Goal: Task Accomplishment & Management: Complete application form

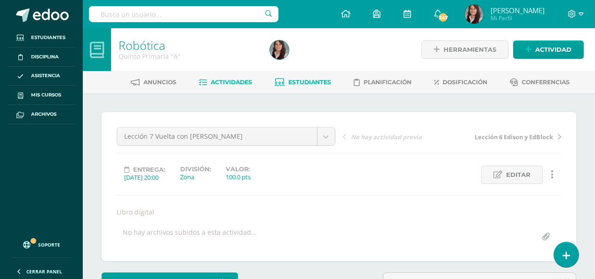
click at [305, 82] on span "Estudiantes" at bounding box center [309, 82] width 43 height 7
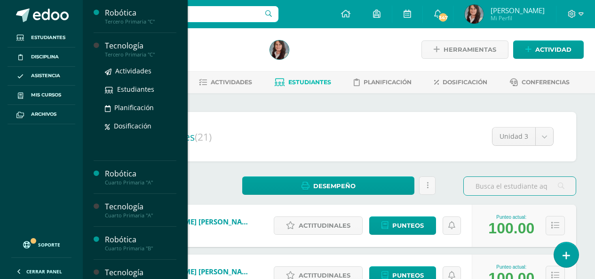
scroll to position [329, 0]
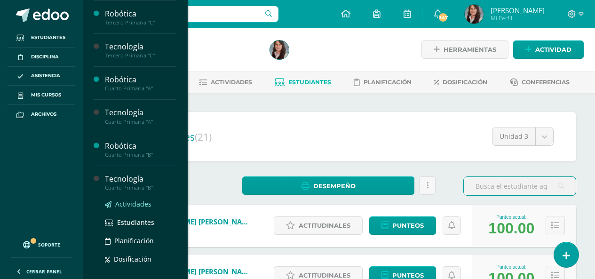
click at [137, 205] on span "Actividades" at bounding box center [133, 203] width 36 height 9
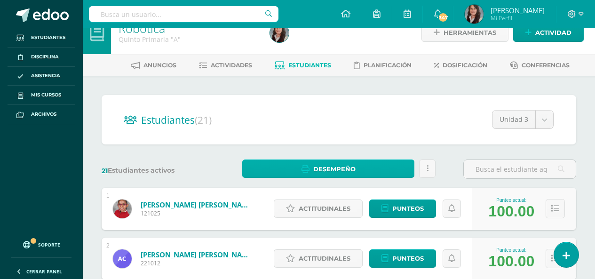
scroll to position [0, 0]
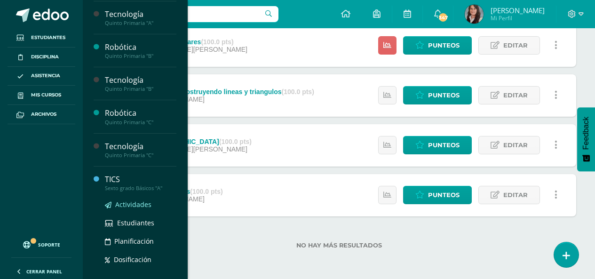
scroll to position [625, 0]
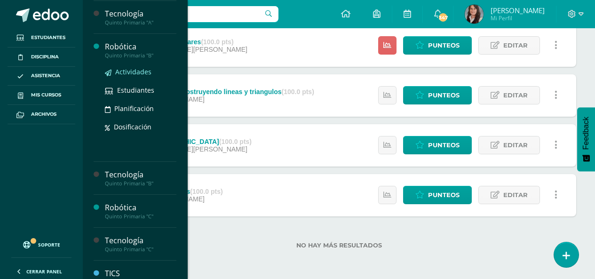
click at [139, 72] on span "Actividades" at bounding box center [133, 71] width 36 height 9
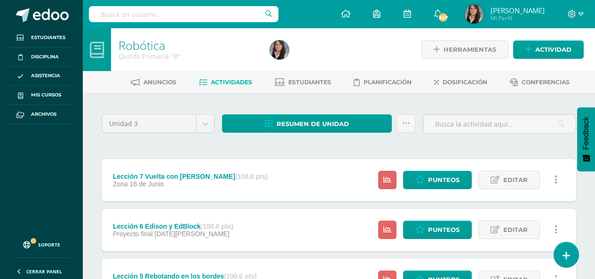
scroll to position [235, 0]
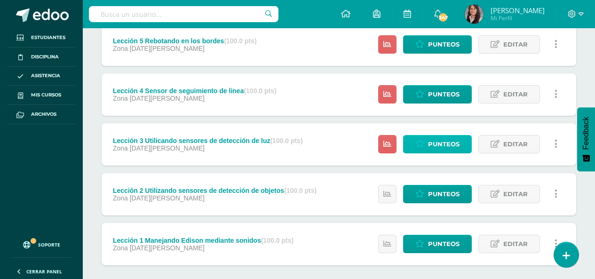
click at [442, 139] on span "Punteos" at bounding box center [444, 143] width 32 height 17
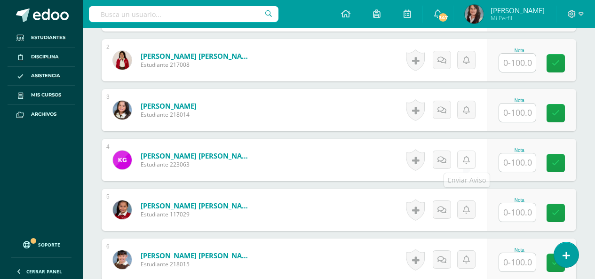
scroll to position [206, 0]
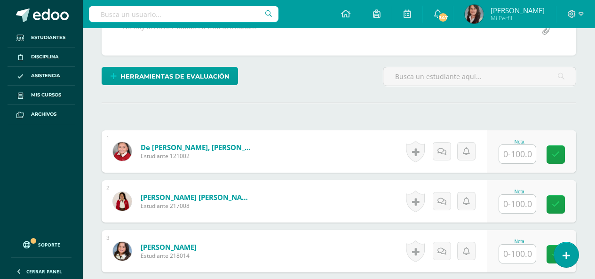
click at [518, 149] on input "text" at bounding box center [517, 154] width 37 height 18
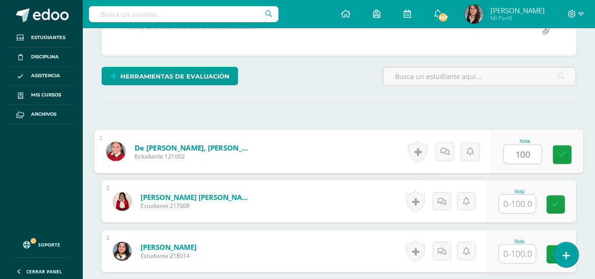
type input "100"
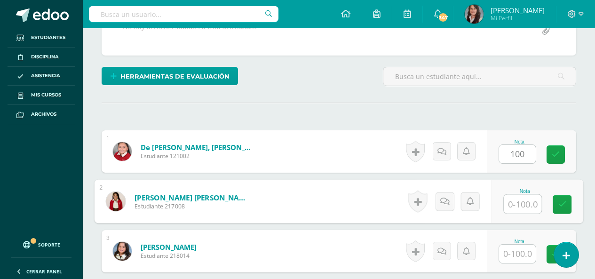
click at [522, 200] on input "text" at bounding box center [523, 204] width 38 height 19
type input "100"
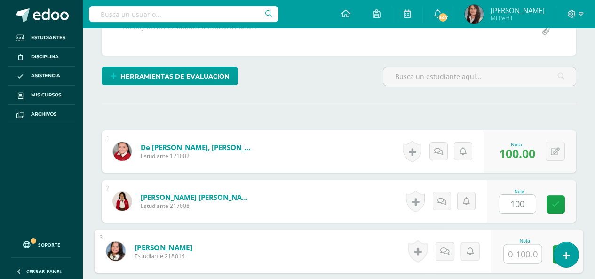
click at [518, 257] on input "text" at bounding box center [523, 254] width 38 height 19
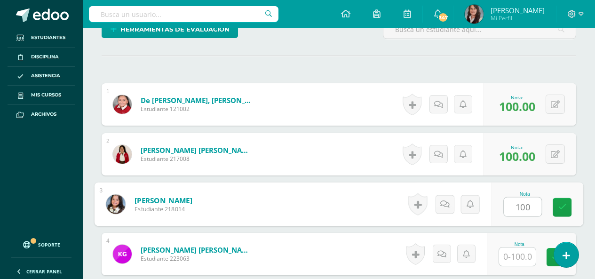
type input "100"
click at [515, 257] on input "text" at bounding box center [517, 256] width 37 height 18
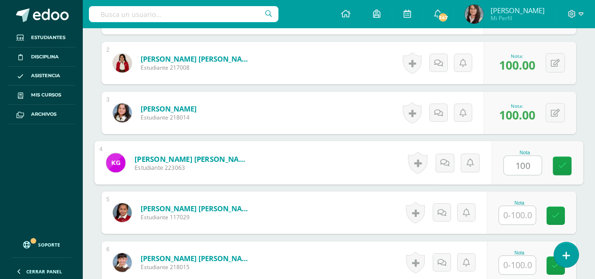
scroll to position [347, 0]
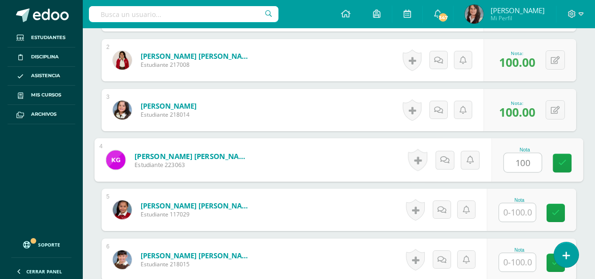
type input "100"
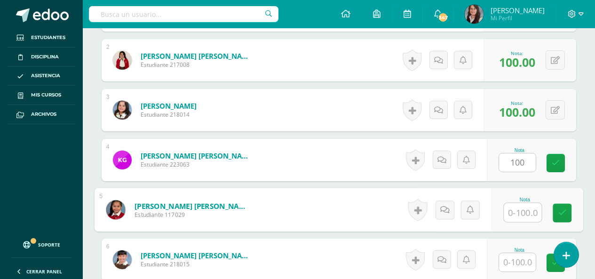
click at [520, 212] on input "text" at bounding box center [523, 212] width 38 height 19
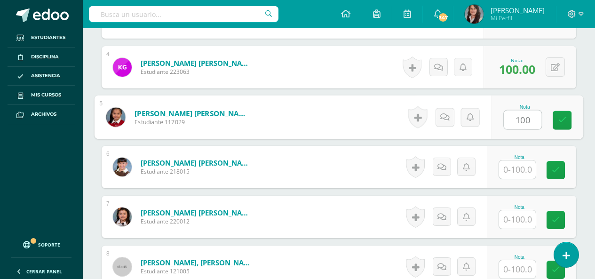
scroll to position [441, 0]
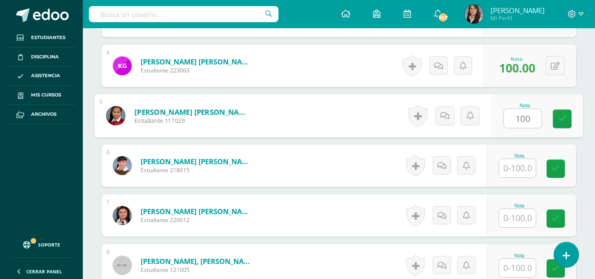
type input "100"
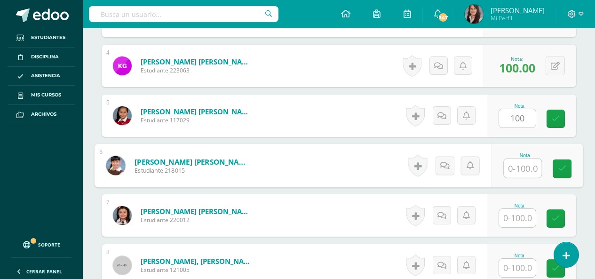
click at [520, 170] on input "text" at bounding box center [523, 168] width 38 height 19
type input "100"
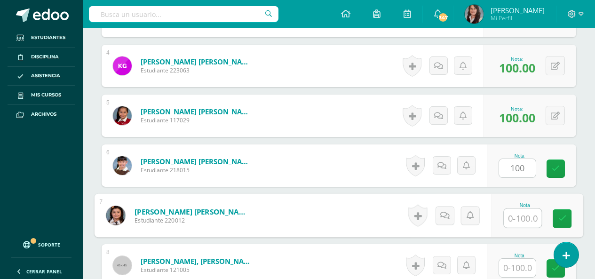
click at [522, 222] on input "text" at bounding box center [523, 218] width 38 height 19
type input "100"
click at [523, 265] on input "text" at bounding box center [517, 268] width 37 height 18
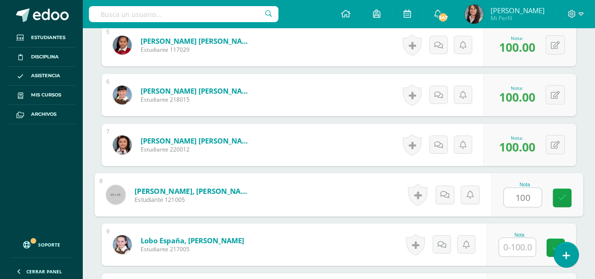
scroll to position [535, 0]
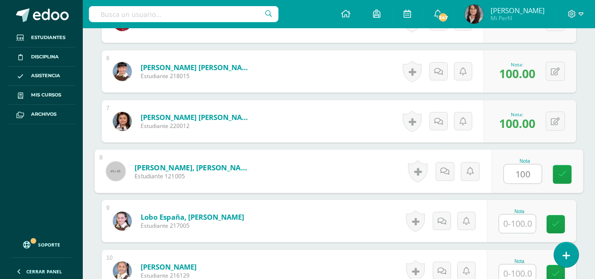
type input "100"
click at [526, 222] on input "text" at bounding box center [517, 223] width 37 height 18
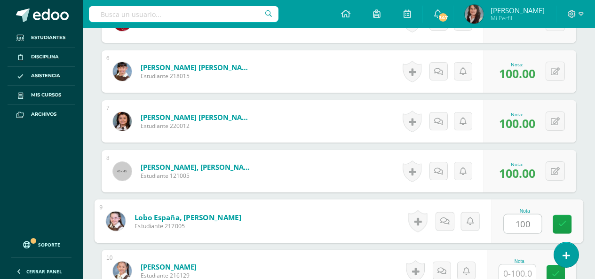
type input "100"
click at [527, 265] on input "text" at bounding box center [517, 273] width 37 height 18
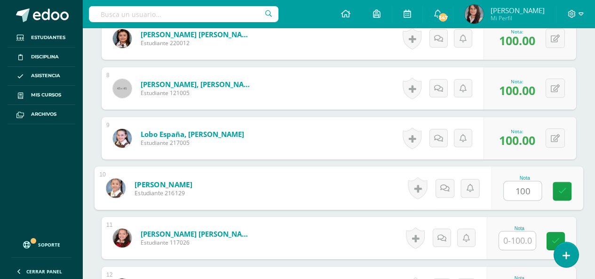
scroll to position [629, 0]
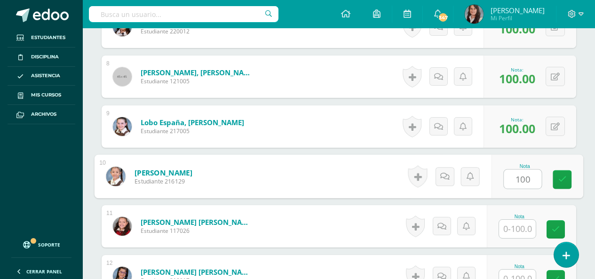
type input "100"
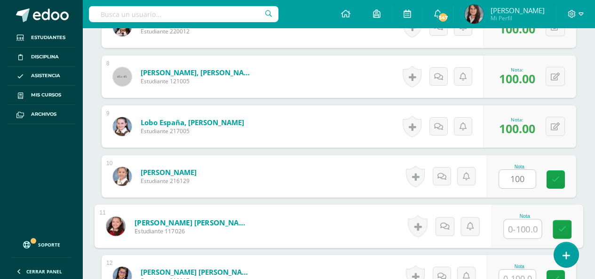
click at [524, 233] on input "text" at bounding box center [523, 229] width 38 height 19
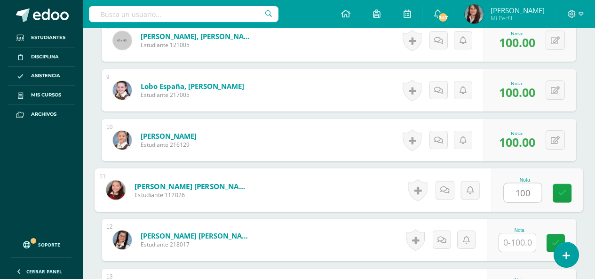
scroll to position [723, 0]
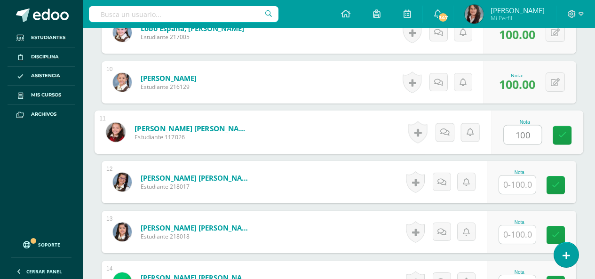
type input "100"
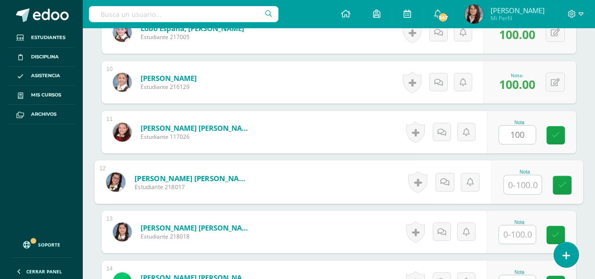
click at [513, 186] on input "text" at bounding box center [523, 184] width 38 height 19
type input "100"
click at [524, 233] on input "text" at bounding box center [517, 234] width 37 height 18
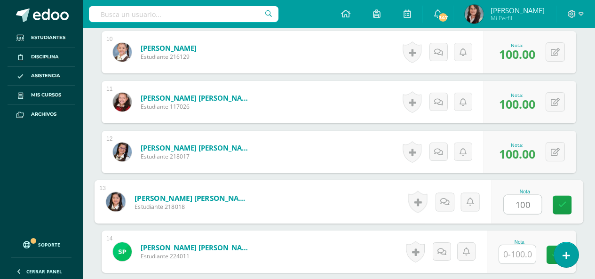
scroll to position [770, 0]
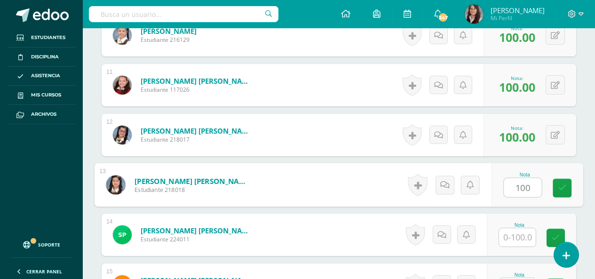
type input "100"
click at [519, 233] on input "text" at bounding box center [517, 237] width 37 height 18
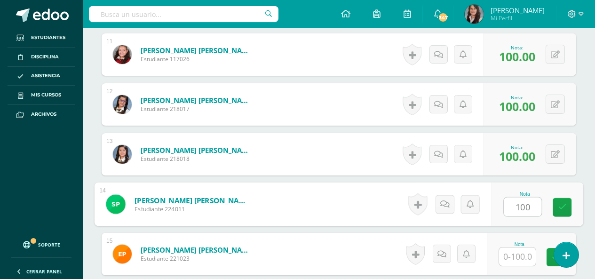
scroll to position [817, 0]
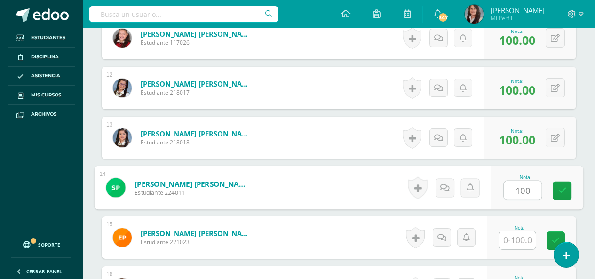
type input "100"
click at [523, 242] on input "text" at bounding box center [517, 240] width 37 height 18
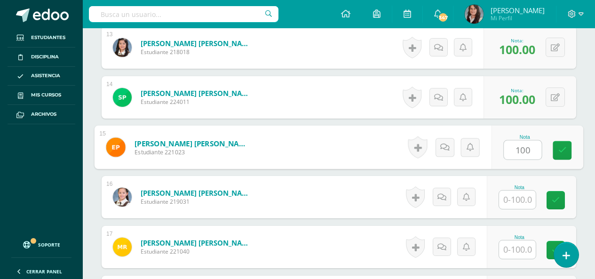
scroll to position [911, 0]
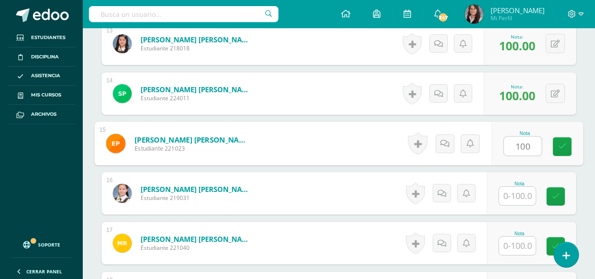
type input "100"
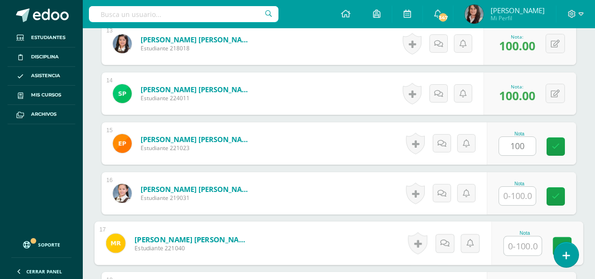
click at [522, 246] on input "text" at bounding box center [523, 246] width 38 height 19
type input "100"
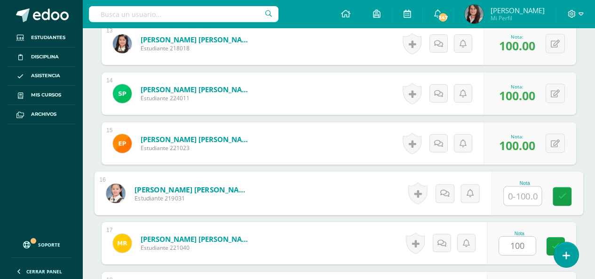
click at [518, 192] on input "text" at bounding box center [523, 196] width 38 height 19
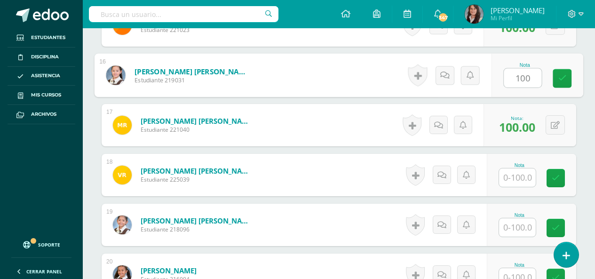
scroll to position [1053, 0]
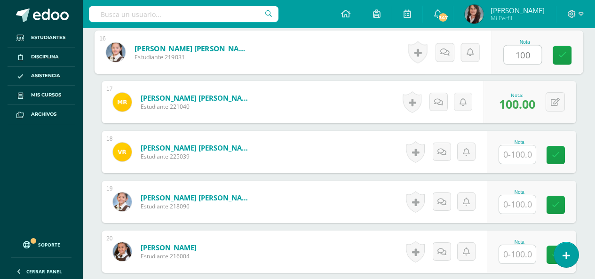
type input "100"
click at [525, 150] on input "text" at bounding box center [517, 154] width 37 height 18
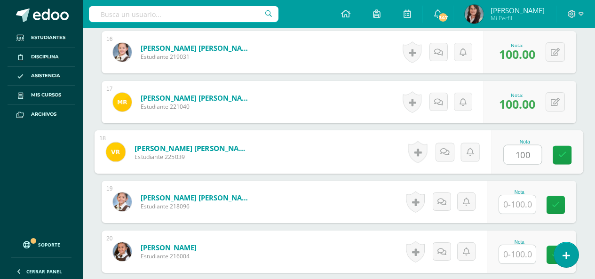
type input "100"
click at [517, 200] on input "text" at bounding box center [517, 204] width 37 height 18
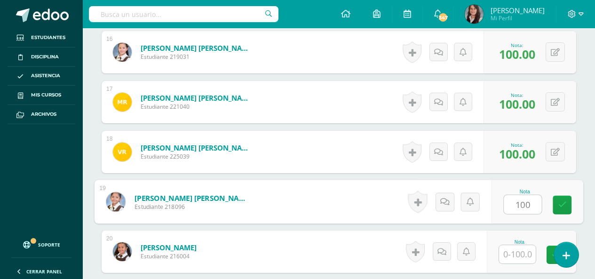
type input "100"
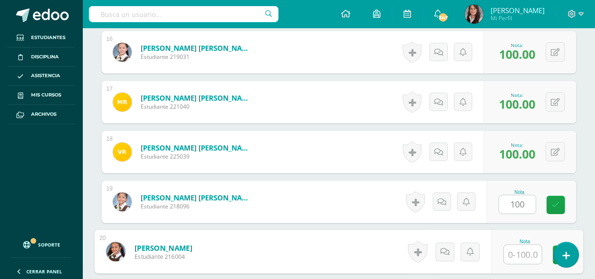
click at [520, 258] on input "text" at bounding box center [523, 254] width 38 height 19
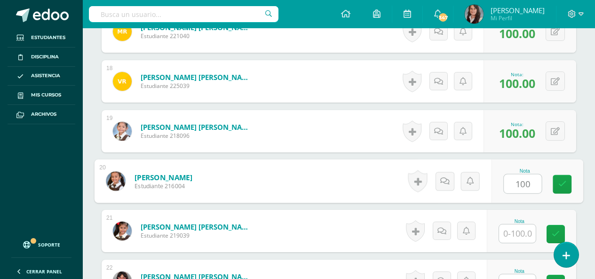
scroll to position [1147, 0]
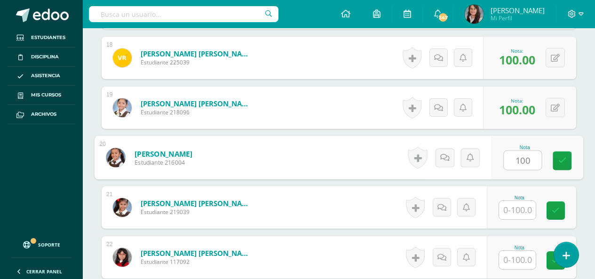
type input "100"
click at [521, 207] on input "text" at bounding box center [517, 210] width 37 height 18
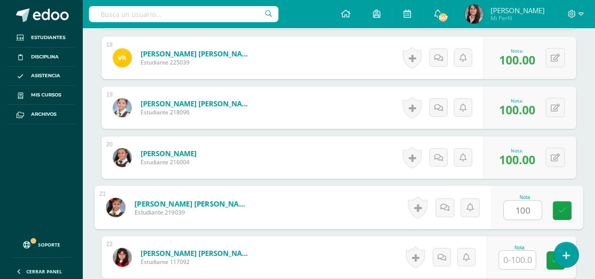
type input "100"
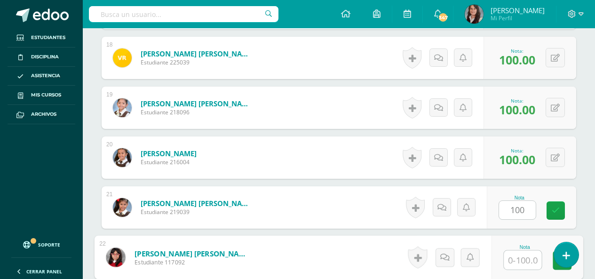
click at [519, 261] on input "text" at bounding box center [523, 260] width 38 height 19
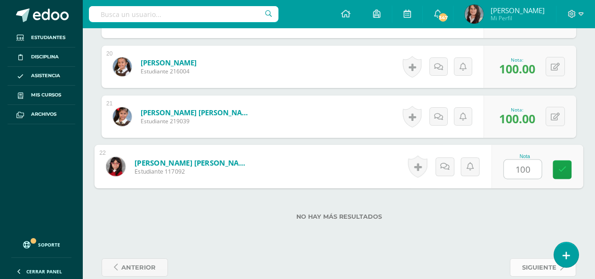
scroll to position [1241, 0]
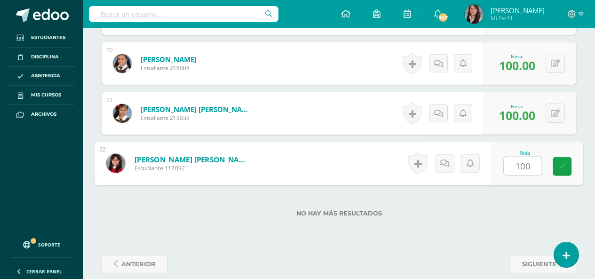
type input "100"
click at [505, 219] on div "No hay más resultados" at bounding box center [339, 206] width 475 height 44
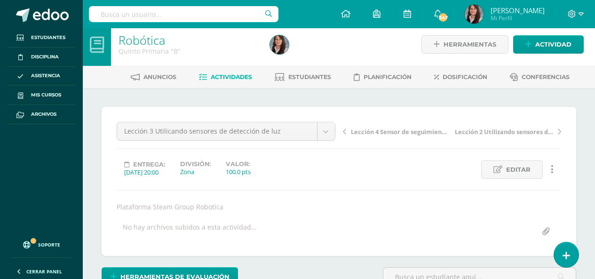
scroll to position [0, 0]
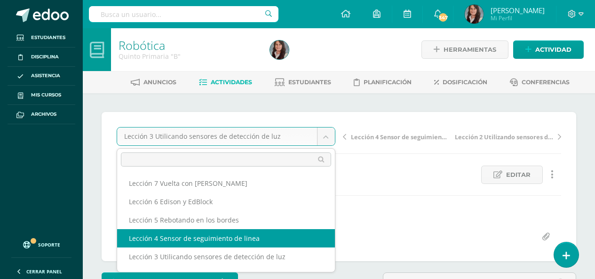
select select "/dashboard/teacher/grade-activity/200775/"
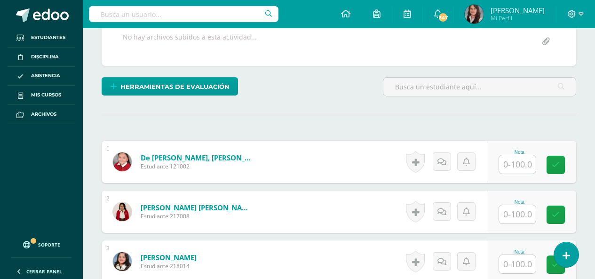
scroll to position [206, 0]
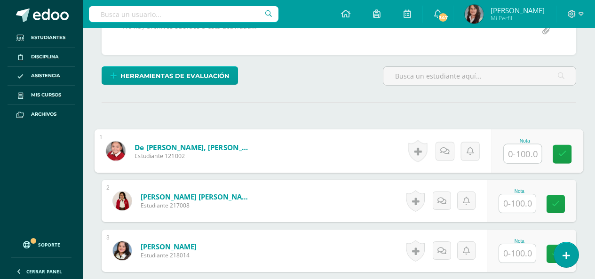
click at [525, 150] on input "text" at bounding box center [523, 153] width 38 height 19
type input "100"
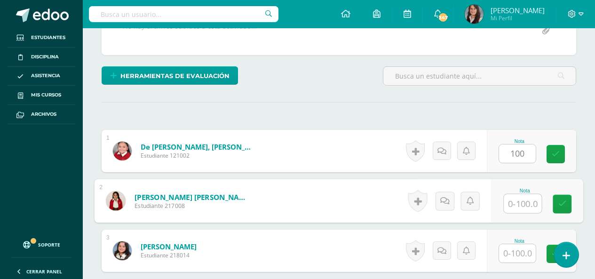
click at [516, 203] on input "text" at bounding box center [523, 203] width 38 height 19
type input "100"
click at [523, 253] on input "text" at bounding box center [517, 253] width 37 height 18
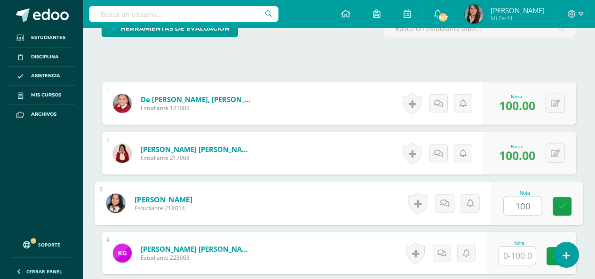
scroll to position [300, 0]
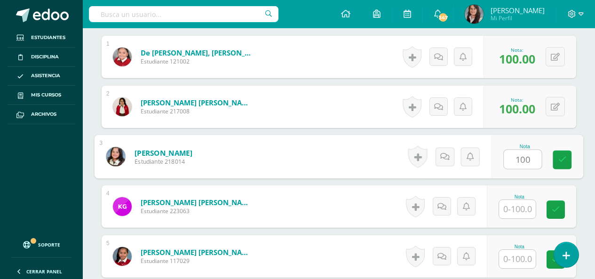
type input "100"
click at [522, 204] on input "text" at bounding box center [517, 209] width 37 height 18
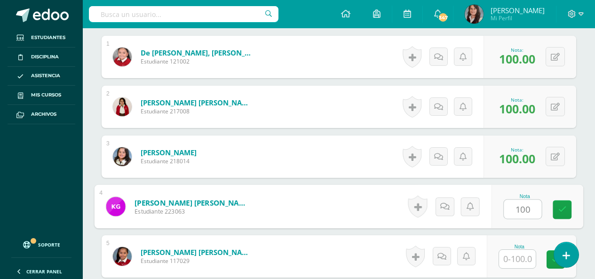
type input "100"
click at [515, 256] on input "text" at bounding box center [517, 259] width 37 height 18
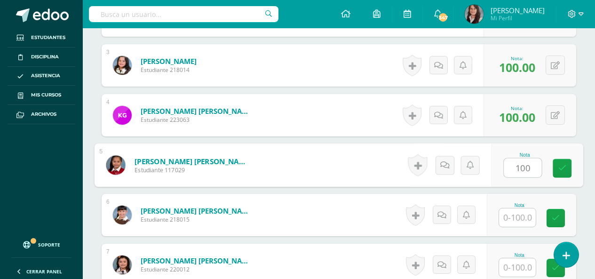
scroll to position [394, 0]
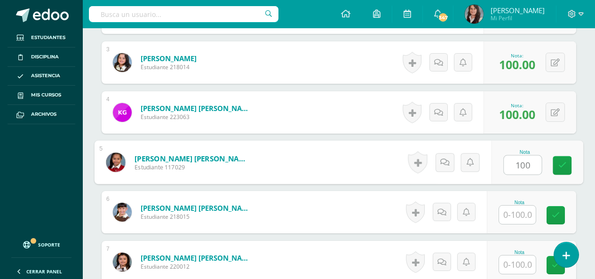
type input "100"
click at [522, 214] on input "text" at bounding box center [517, 215] width 37 height 18
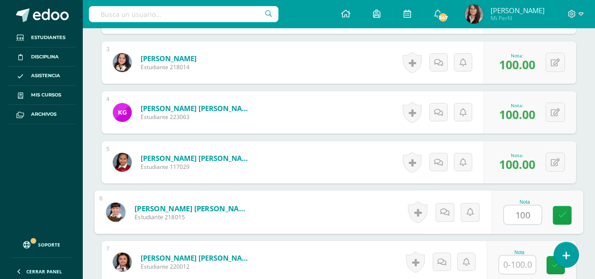
type input "100"
click at [520, 264] on input "text" at bounding box center [517, 264] width 37 height 18
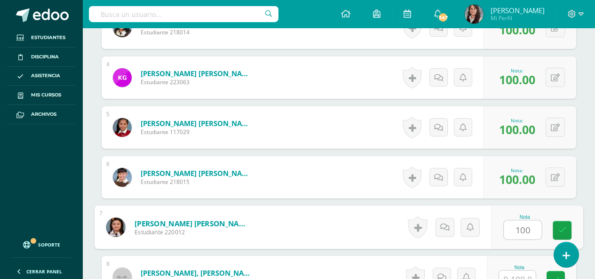
scroll to position [488, 0]
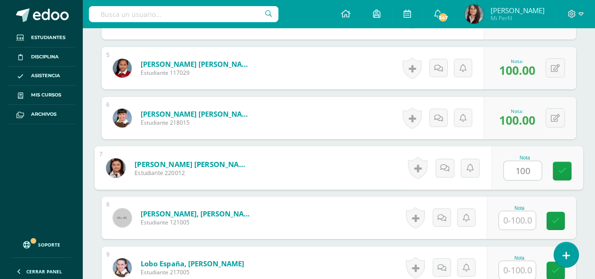
type input "100"
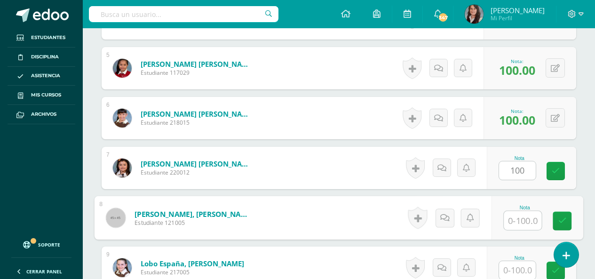
click at [520, 216] on input "text" at bounding box center [523, 220] width 38 height 19
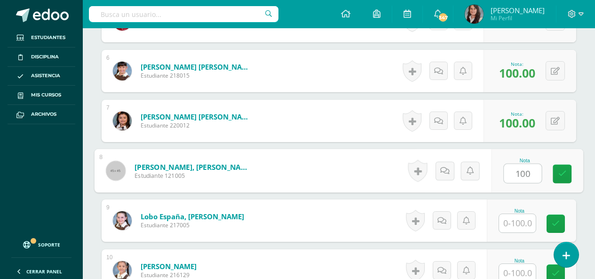
type input "100"
click at [521, 222] on input "text" at bounding box center [517, 223] width 37 height 18
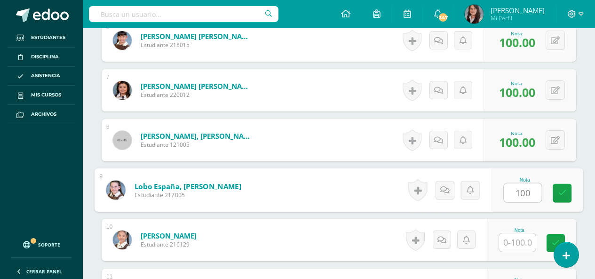
scroll to position [629, 0]
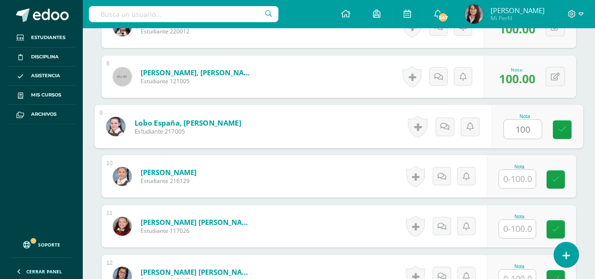
type input "100"
click at [519, 177] on input "text" at bounding box center [517, 179] width 37 height 18
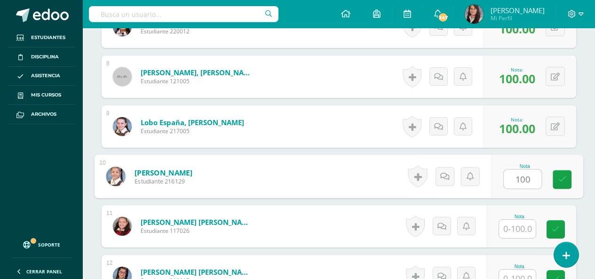
type input "100"
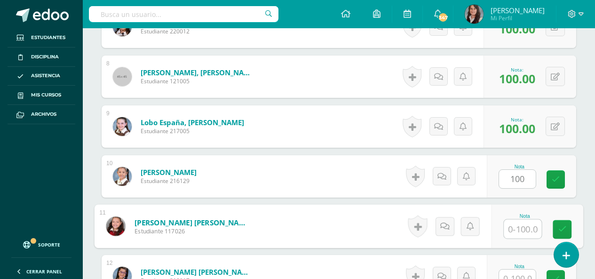
click at [521, 234] on input "text" at bounding box center [523, 229] width 38 height 19
type input "100"
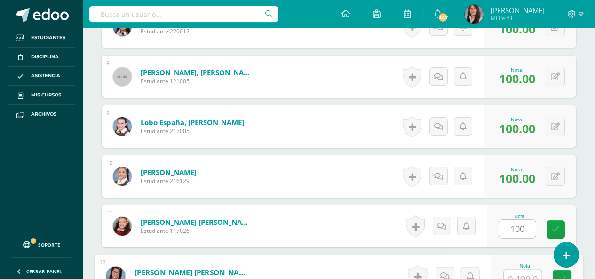
click at [519, 271] on input "text" at bounding box center [523, 278] width 38 height 19
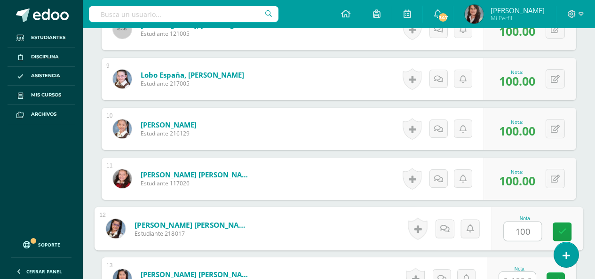
scroll to position [776, 0]
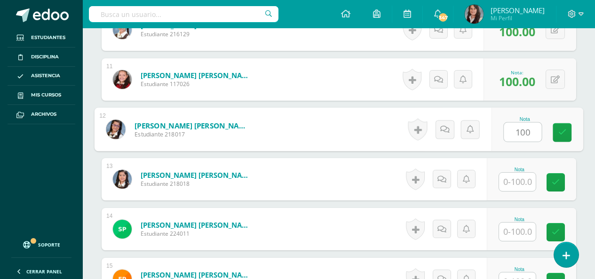
type input "100"
drag, startPoint x: 517, startPoint y: 181, endPoint x: 522, endPoint y: 190, distance: 9.9
click at [517, 182] on input "text" at bounding box center [517, 182] width 37 height 18
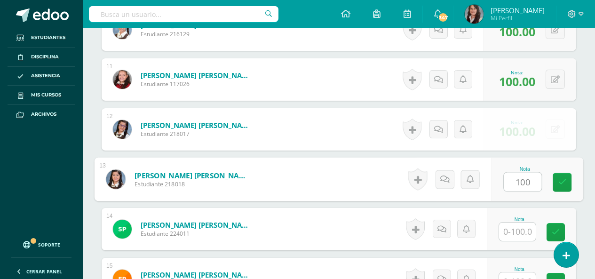
type input "100"
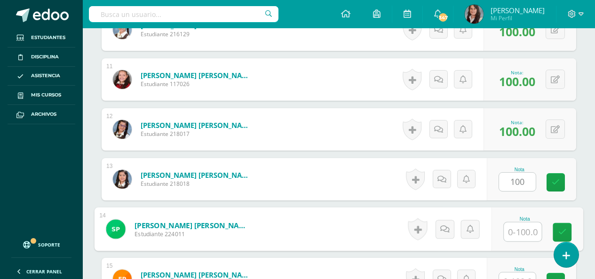
drag, startPoint x: 525, startPoint y: 232, endPoint x: 526, endPoint y: 251, distance: 19.3
click at [524, 233] on input "text" at bounding box center [523, 231] width 38 height 19
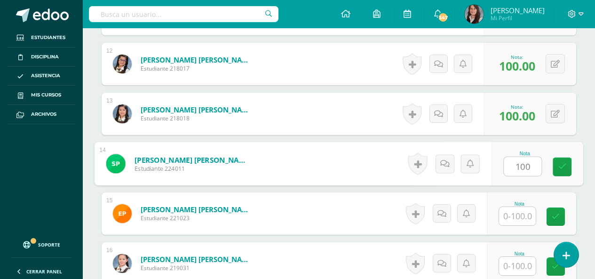
scroll to position [870, 0]
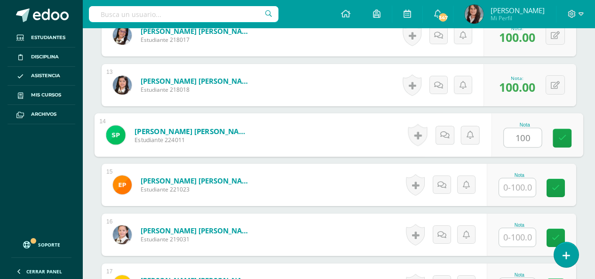
type input "100"
click at [519, 190] on input "text" at bounding box center [517, 187] width 37 height 18
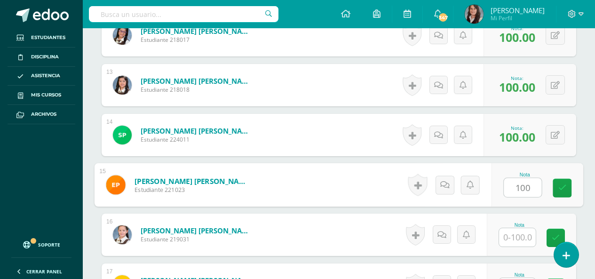
type input "100"
click at [520, 235] on input "text" at bounding box center [517, 237] width 37 height 18
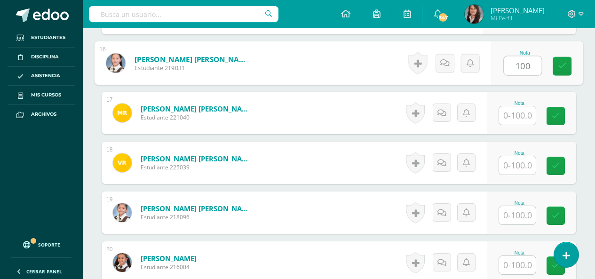
scroll to position [1058, 0]
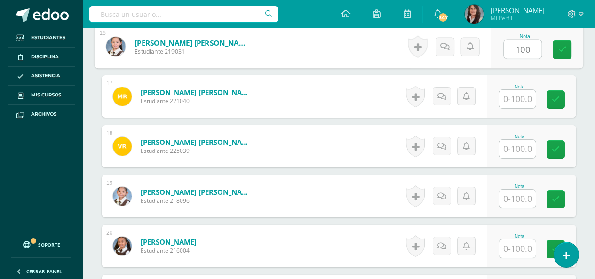
type input "100"
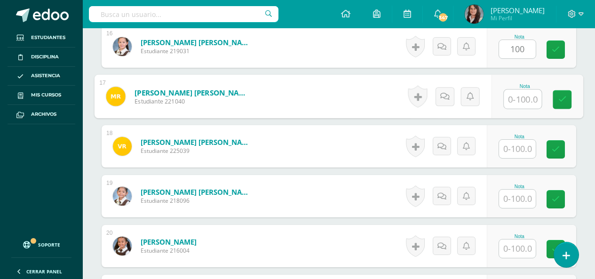
click at [522, 102] on input "text" at bounding box center [523, 99] width 38 height 19
type input "100"
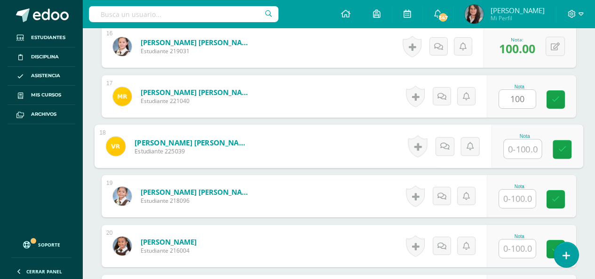
click at [523, 145] on input "text" at bounding box center [523, 149] width 38 height 19
type input "100"
click at [522, 198] on input "text" at bounding box center [517, 199] width 37 height 18
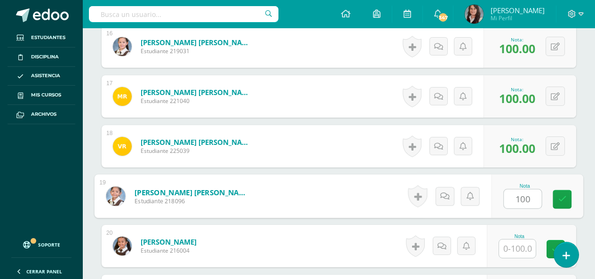
type input "100"
click at [517, 243] on input "text" at bounding box center [517, 248] width 37 height 18
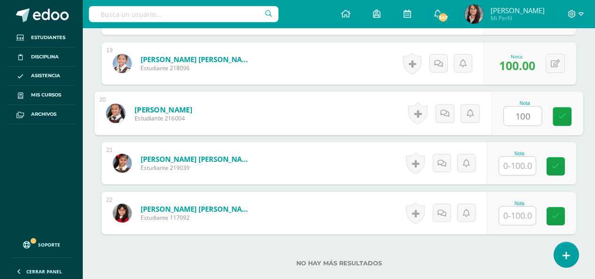
scroll to position [1199, 0]
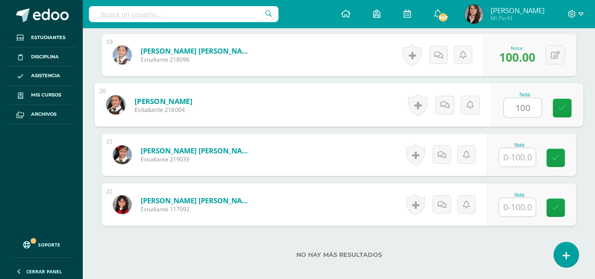
type input "100"
click at [525, 157] on input "text" at bounding box center [517, 157] width 37 height 18
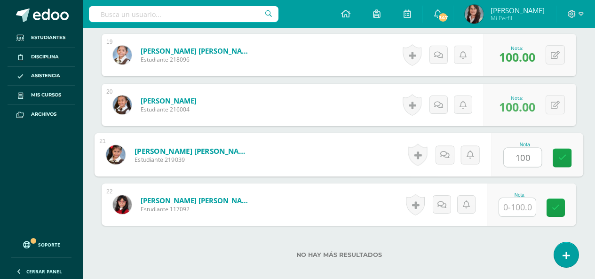
type input "100"
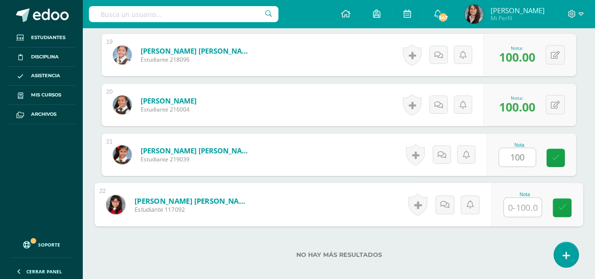
click at [526, 204] on input "text" at bounding box center [523, 207] width 38 height 19
type input "100"
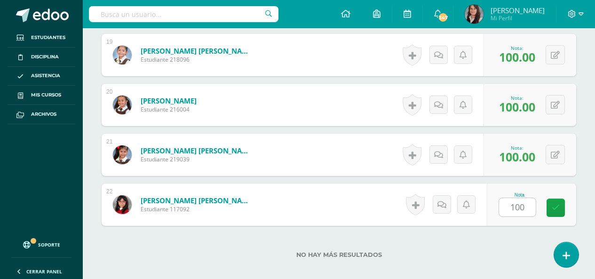
click at [501, 243] on div "No hay más resultados" at bounding box center [339, 248] width 475 height 44
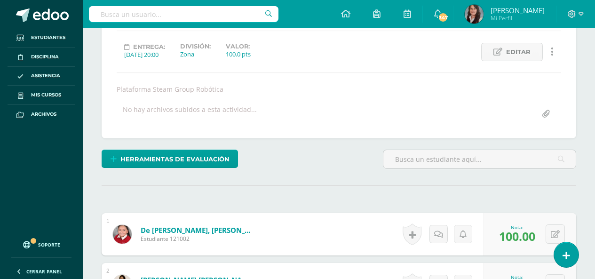
scroll to position [31, 0]
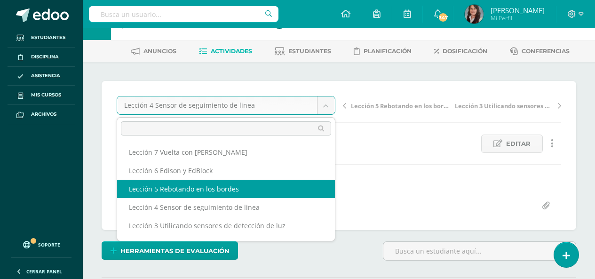
select select "/dashboard/teacher/grade-activity/200774/"
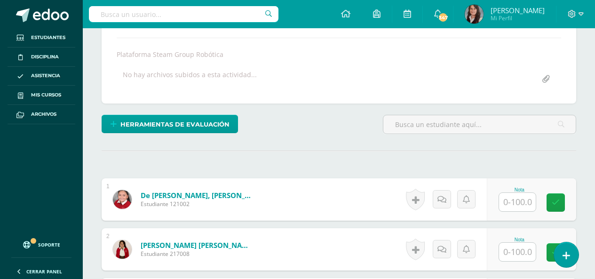
scroll to position [158, 0]
click at [521, 201] on input "text" at bounding box center [517, 201] width 37 height 18
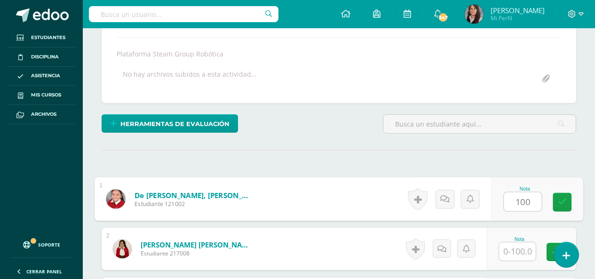
type input "100"
click at [521, 253] on input "text" at bounding box center [517, 251] width 37 height 18
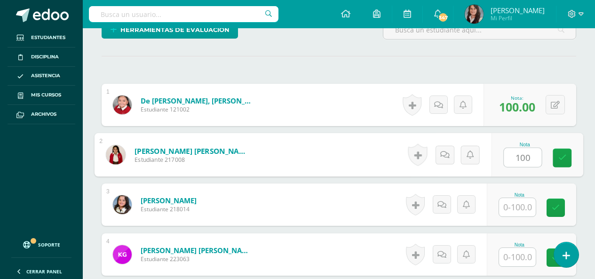
scroll to position [253, 0]
type input "100"
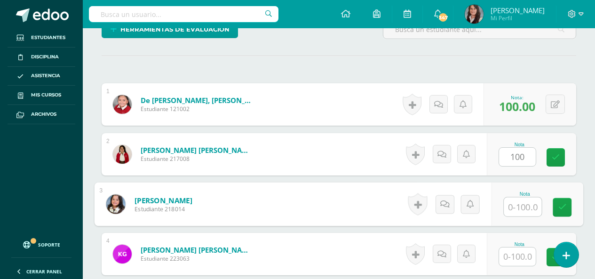
click at [527, 205] on input "text" at bounding box center [523, 207] width 38 height 19
type input "100"
click at [522, 249] on input "text" at bounding box center [517, 256] width 37 height 18
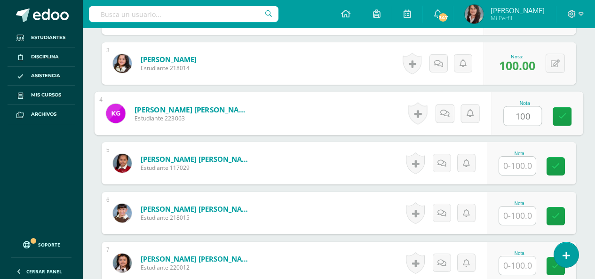
scroll to position [394, 0]
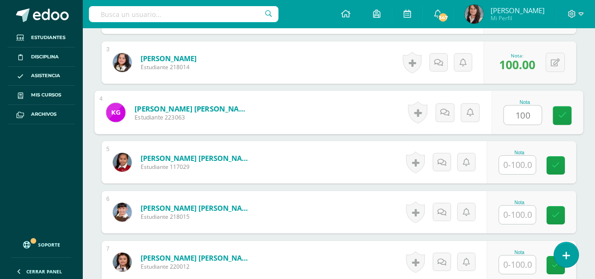
type input "100"
click at [525, 165] on input "text" at bounding box center [517, 165] width 37 height 18
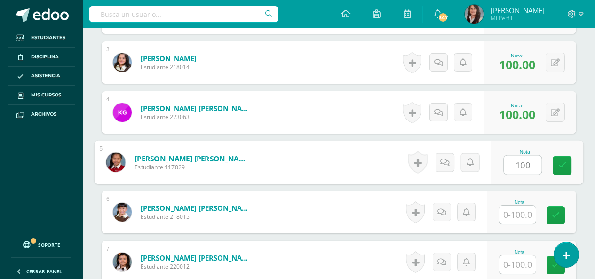
type input "100"
click at [520, 214] on input "text" at bounding box center [517, 215] width 37 height 18
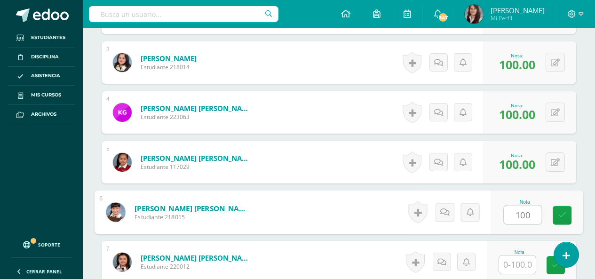
type input "100"
click at [523, 267] on input "text" at bounding box center [517, 264] width 37 height 18
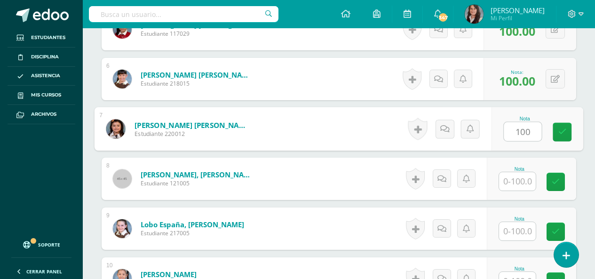
scroll to position [535, 0]
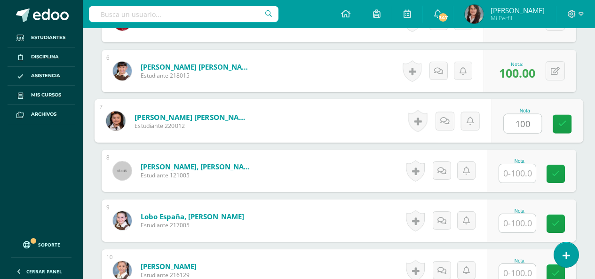
type input "100"
click at [526, 177] on input "1" at bounding box center [517, 173] width 37 height 18
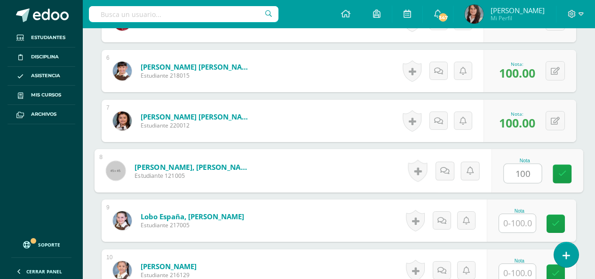
type input "100"
click at [528, 228] on input "text" at bounding box center [517, 223] width 37 height 18
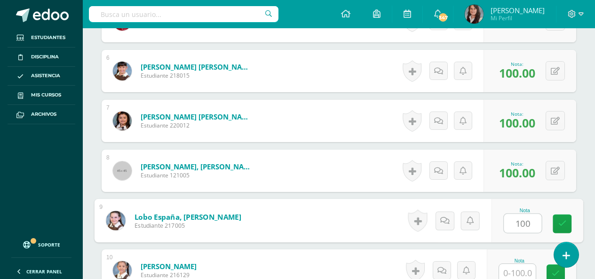
type input "100"
click at [533, 270] on input "text" at bounding box center [517, 273] width 37 height 18
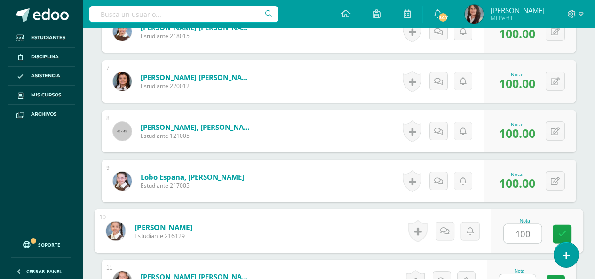
scroll to position [629, 0]
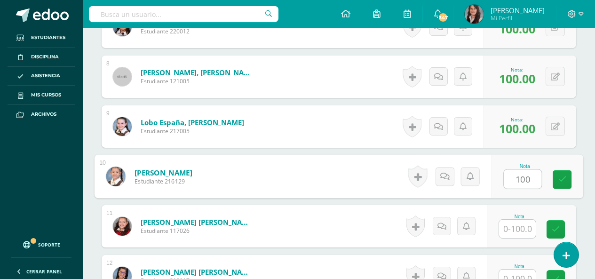
type input "100"
click at [520, 237] on input "text" at bounding box center [517, 229] width 37 height 18
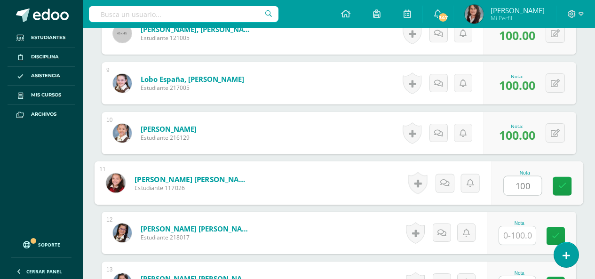
scroll to position [723, 0]
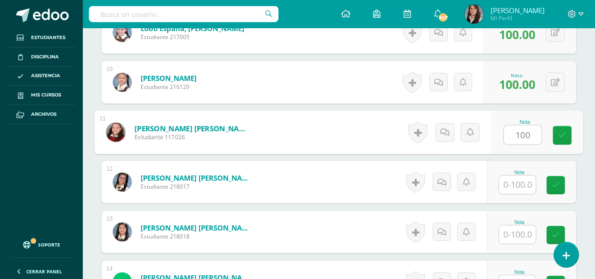
type input "100"
click at [520, 185] on input "text" at bounding box center [517, 184] width 37 height 18
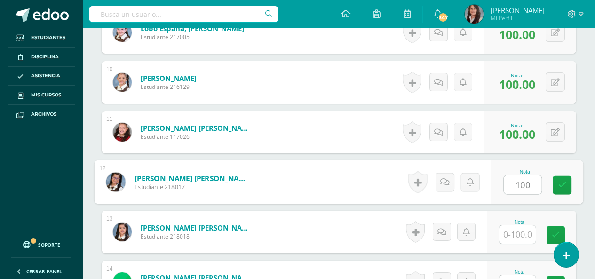
type input "100"
click at [528, 234] on input "text" at bounding box center [517, 234] width 37 height 18
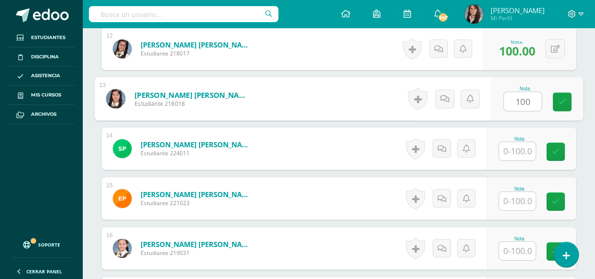
scroll to position [864, 0]
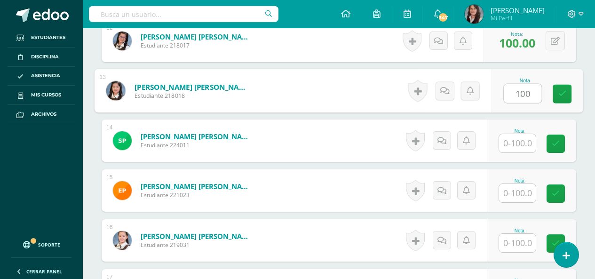
type input "100"
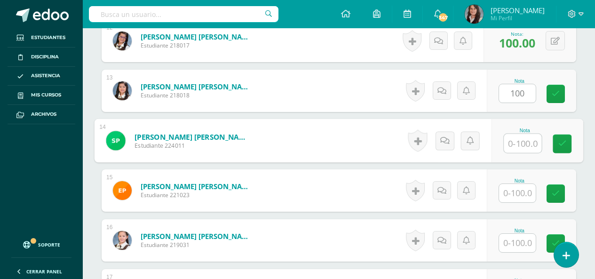
click at [522, 140] on input "text" at bounding box center [523, 143] width 38 height 19
type input "100"
click at [524, 197] on input "text" at bounding box center [517, 193] width 37 height 18
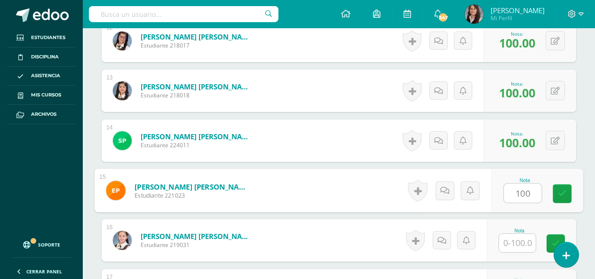
type input "100"
click at [529, 246] on input "text" at bounding box center [517, 243] width 37 height 18
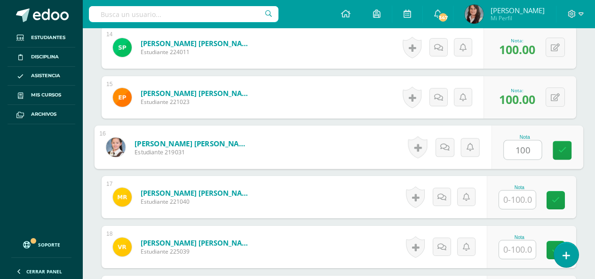
scroll to position [958, 0]
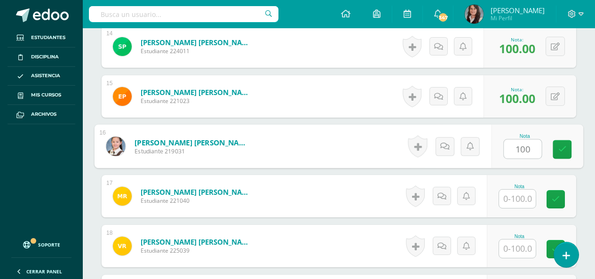
type input "100"
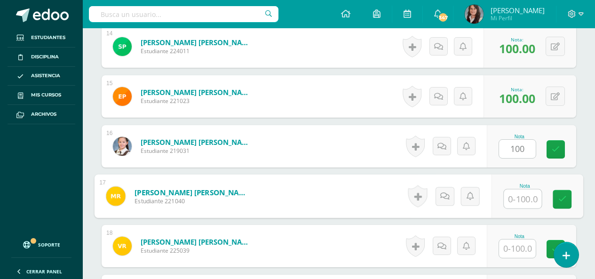
click at [525, 200] on input "text" at bounding box center [523, 199] width 38 height 19
type input "100"
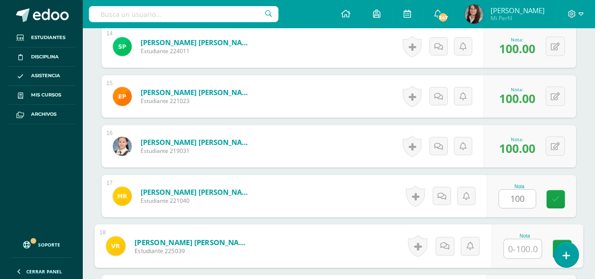
click at [530, 254] on input "text" at bounding box center [523, 248] width 38 height 19
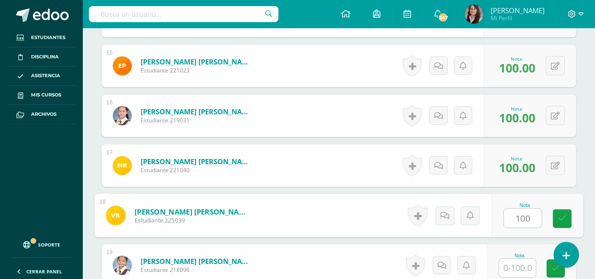
scroll to position [1005, 0]
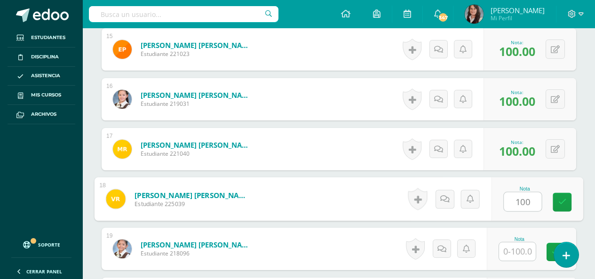
type input "100"
click at [522, 259] on input "text" at bounding box center [517, 251] width 37 height 18
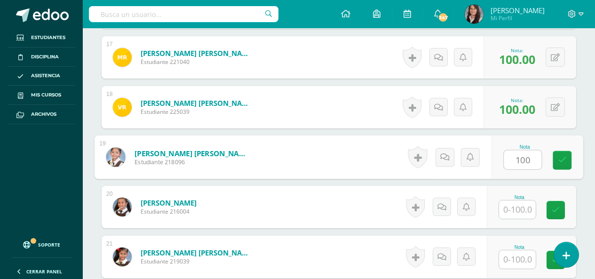
scroll to position [1100, 0]
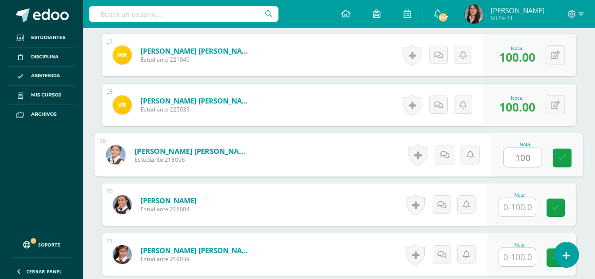
type input "100"
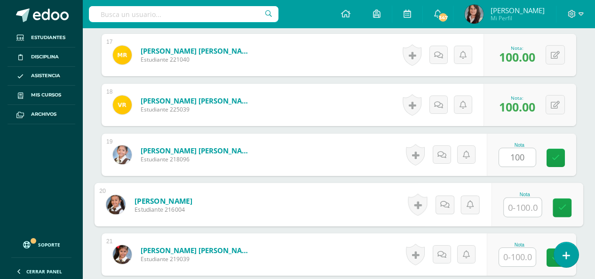
click at [528, 209] on input "text" at bounding box center [523, 207] width 38 height 19
type input "100"
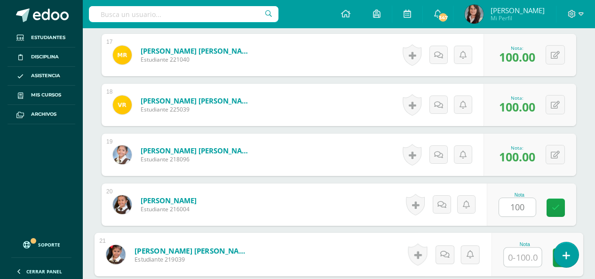
click at [528, 256] on input "text" at bounding box center [523, 257] width 38 height 19
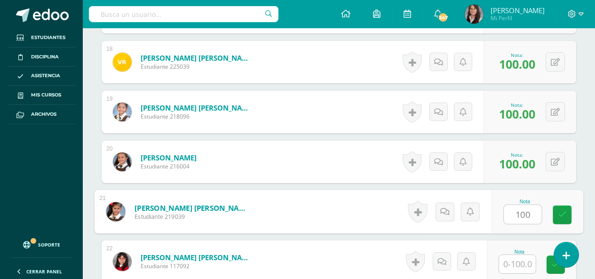
scroll to position [1194, 0]
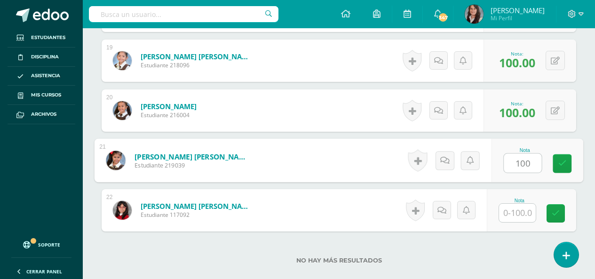
type input "100"
click at [520, 219] on input "text" at bounding box center [517, 213] width 37 height 18
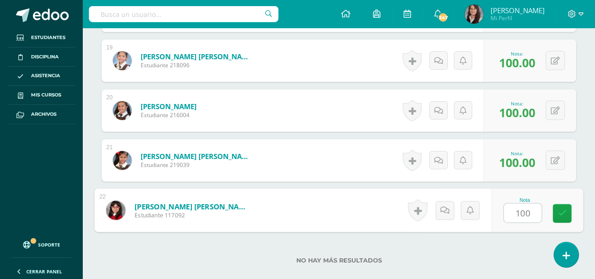
type input "100"
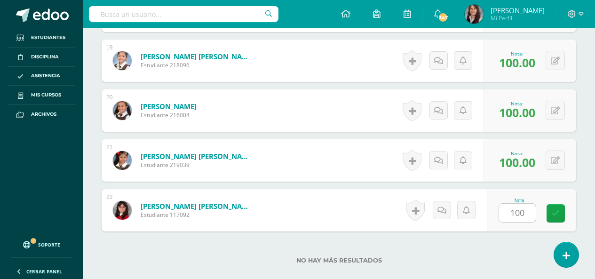
drag, startPoint x: 523, startPoint y: 255, endPoint x: 512, endPoint y: 254, distance: 10.9
click at [522, 255] on div "No hay más resultados" at bounding box center [339, 253] width 475 height 44
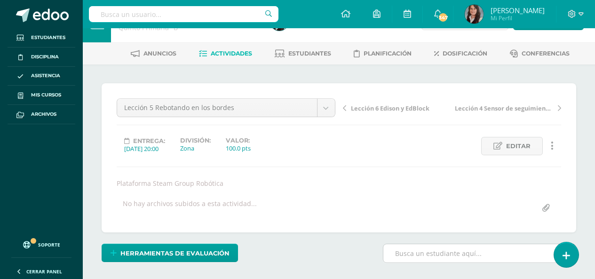
scroll to position [0, 0]
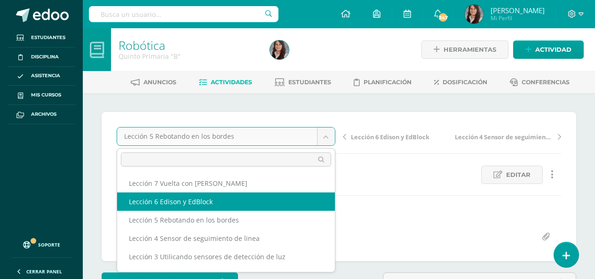
select select "/dashboard/teacher/grade-activity/200777/"
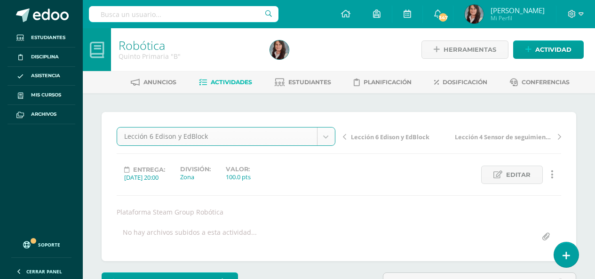
scroll to position [47, 0]
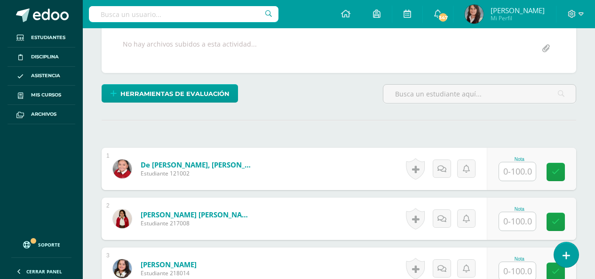
click at [531, 174] on input "text" at bounding box center [517, 171] width 37 height 18
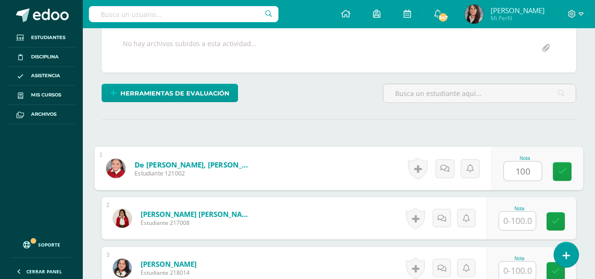
scroll to position [189, 0]
type input "100"
click at [524, 222] on input "text" at bounding box center [517, 220] width 37 height 18
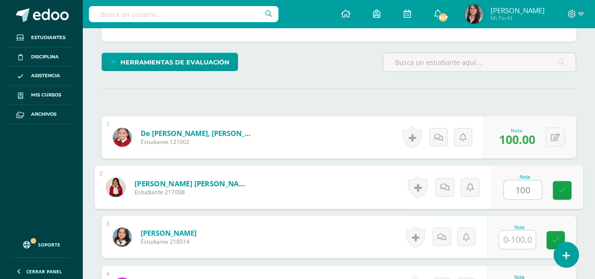
scroll to position [283, 0]
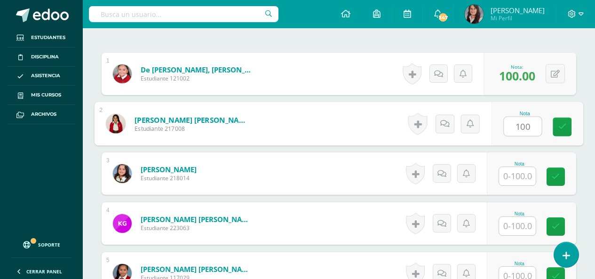
type input "100"
click at [525, 177] on input "text" at bounding box center [517, 176] width 37 height 18
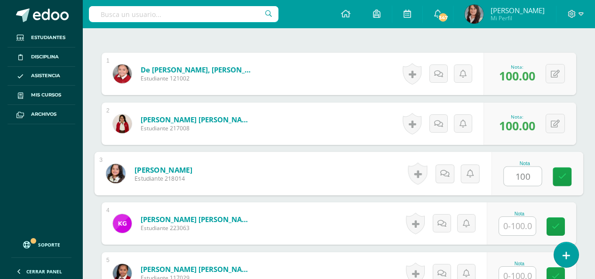
type input "100"
click at [521, 223] on input "text" at bounding box center [517, 226] width 37 height 18
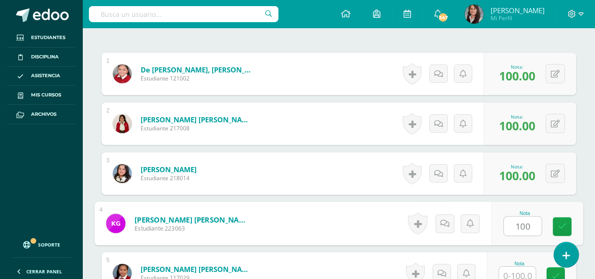
type input "100"
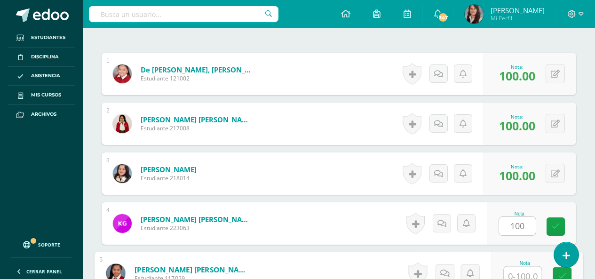
click at [522, 271] on input "text" at bounding box center [523, 276] width 38 height 19
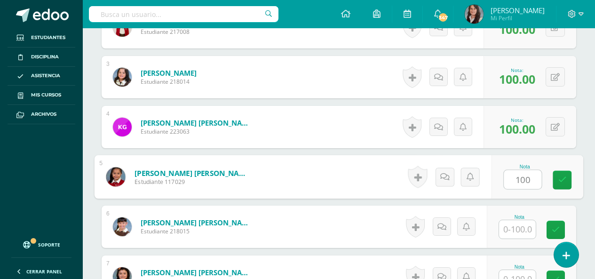
scroll to position [380, 0]
type input "100"
click at [528, 223] on input "text" at bounding box center [517, 229] width 37 height 18
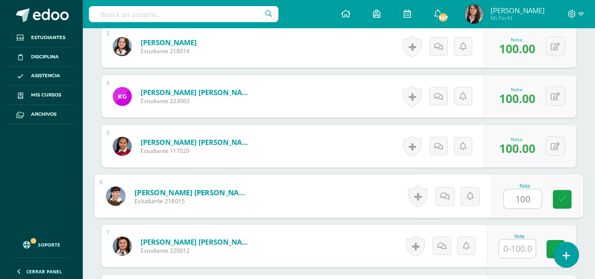
scroll to position [427, 0]
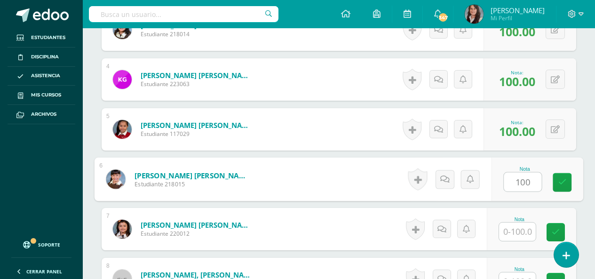
type input "100"
click at [525, 231] on input "text" at bounding box center [517, 231] width 37 height 18
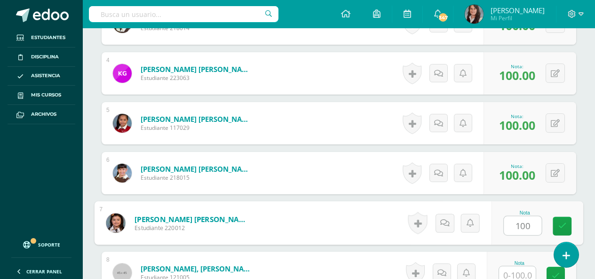
scroll to position [474, 0]
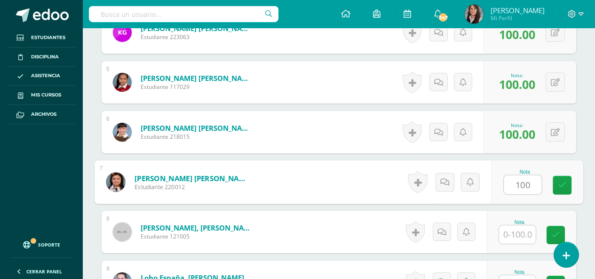
type input "100"
click at [519, 234] on input "text" at bounding box center [517, 234] width 37 height 18
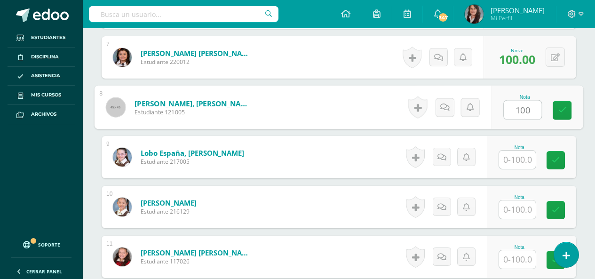
scroll to position [615, 0]
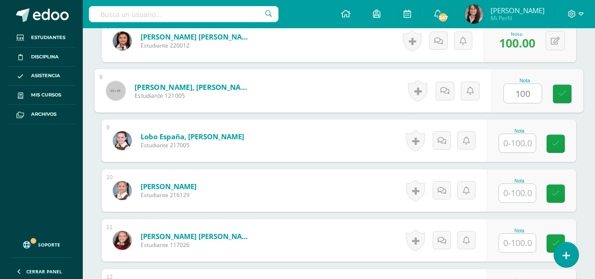
type input "100"
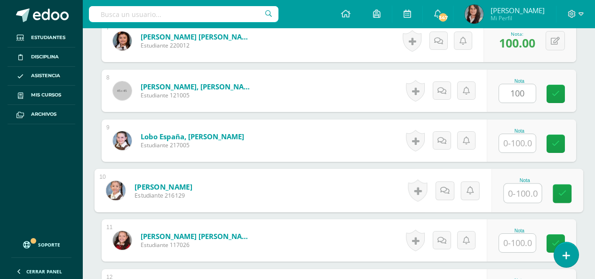
click at [518, 191] on input "text" at bounding box center [523, 193] width 38 height 19
type input "100"
click at [517, 147] on input "text" at bounding box center [517, 143] width 37 height 18
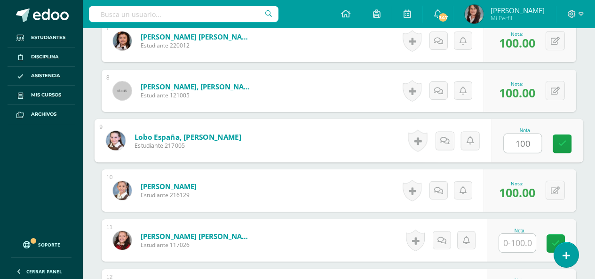
type input "100"
click at [519, 240] on input "text" at bounding box center [517, 243] width 37 height 18
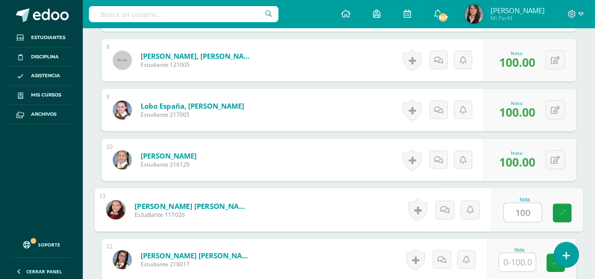
scroll to position [662, 0]
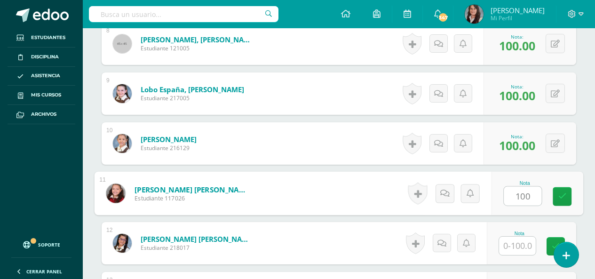
type input "100"
click at [522, 244] on input "text" at bounding box center [517, 246] width 37 height 18
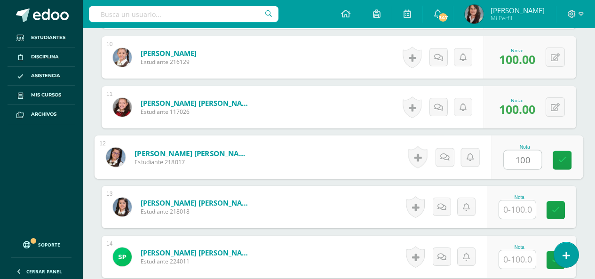
scroll to position [756, 0]
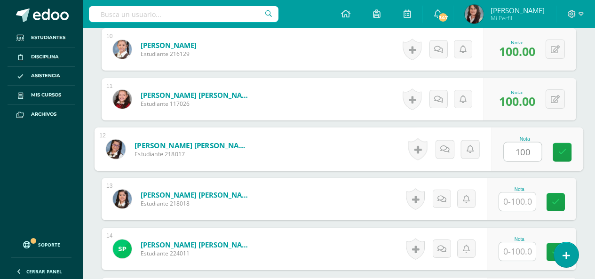
type input "100"
click at [525, 199] on input "text" at bounding box center [517, 201] width 37 height 18
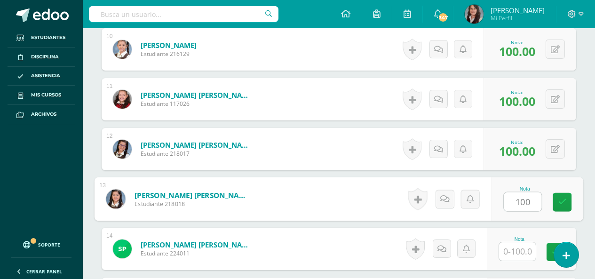
type input "100"
click at [526, 251] on input "text" at bounding box center [517, 251] width 37 height 18
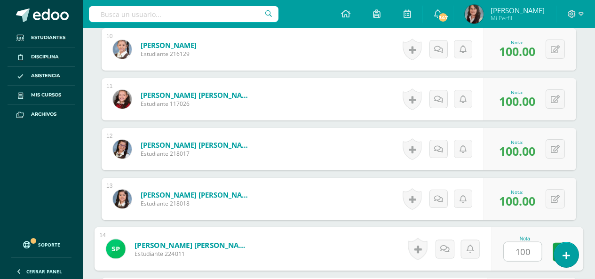
scroll to position [803, 0]
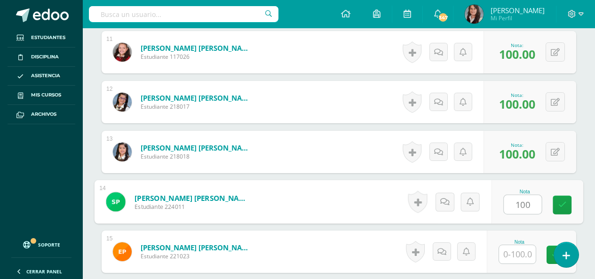
type input "100"
click at [528, 250] on input "text" at bounding box center [517, 254] width 37 height 18
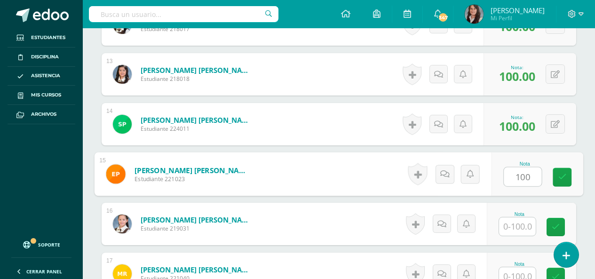
scroll to position [897, 0]
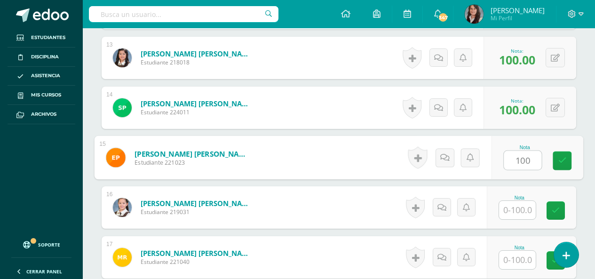
type input "100"
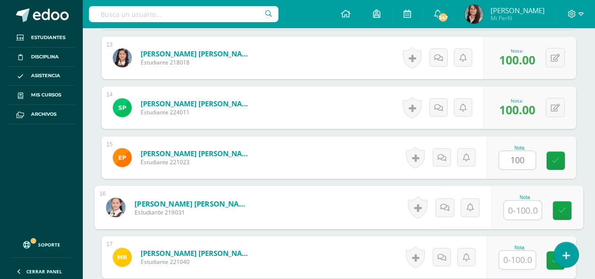
click at [516, 204] on input "text" at bounding box center [523, 210] width 38 height 19
type input "100"
click at [532, 260] on input "text" at bounding box center [517, 260] width 37 height 18
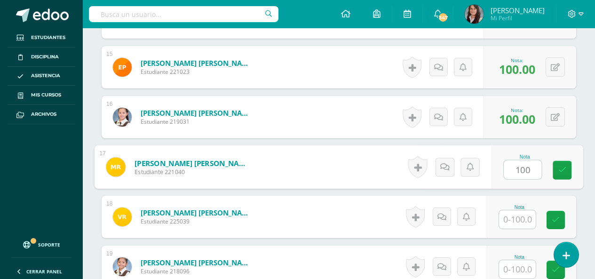
scroll to position [991, 0]
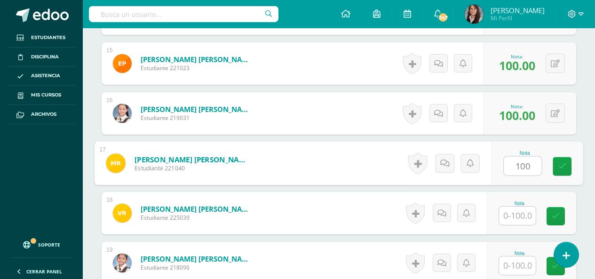
type input "100"
click at [516, 209] on input "text" at bounding box center [517, 215] width 37 height 18
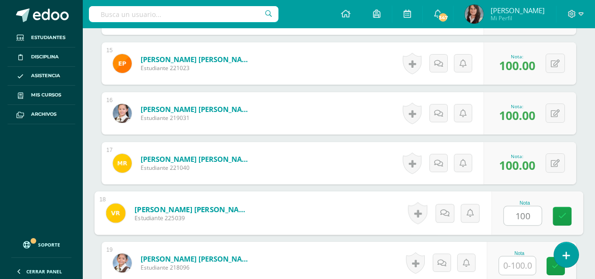
type input "100"
click at [522, 268] on input "text" at bounding box center [517, 265] width 37 height 18
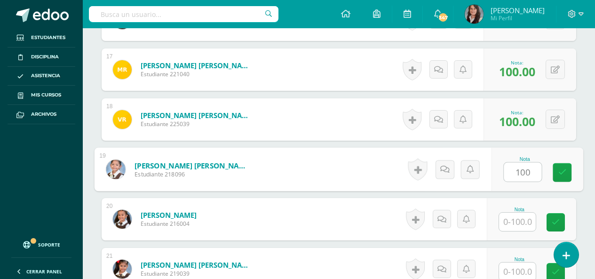
scroll to position [1085, 0]
type input "100"
click at [523, 219] on input "text" at bounding box center [517, 221] width 37 height 18
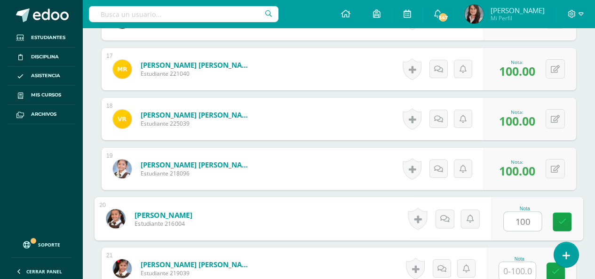
type input "100"
click at [525, 273] on input "text" at bounding box center [517, 271] width 37 height 18
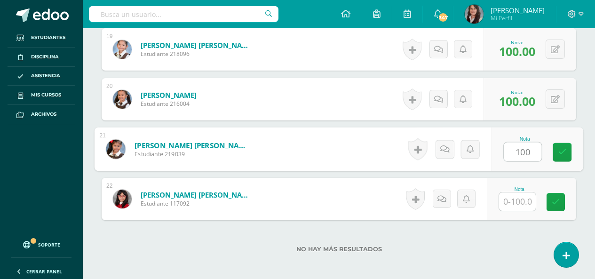
scroll to position [1227, 0]
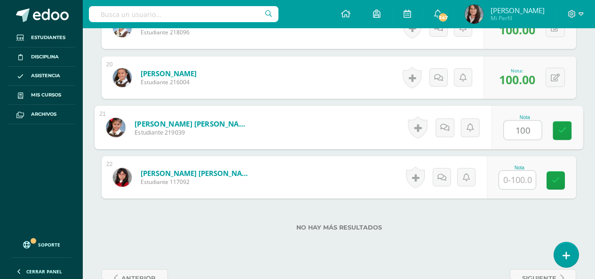
type input "100"
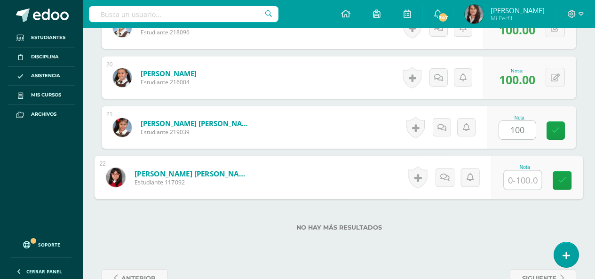
click at [522, 182] on input "text" at bounding box center [523, 180] width 38 height 19
type input "100"
click at [512, 226] on label "No hay más resultados" at bounding box center [339, 227] width 475 height 7
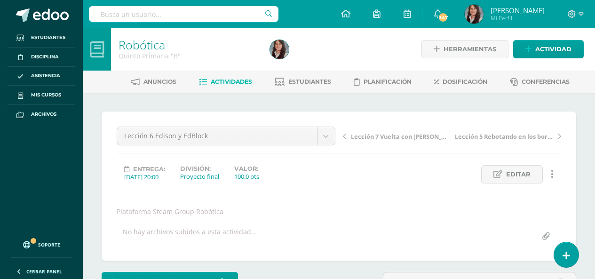
scroll to position [0, 0]
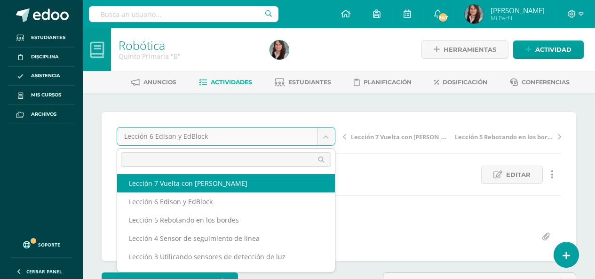
select select "/dashboard/teacher/grade-activity/200770/"
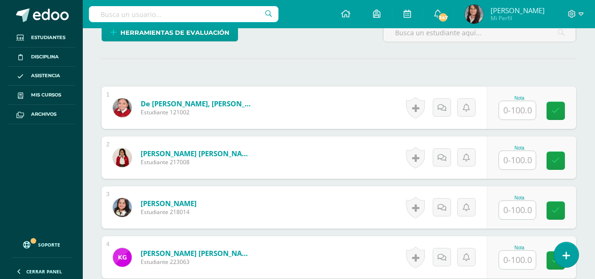
scroll to position [250, 0]
click at [523, 106] on input "text" at bounding box center [517, 110] width 37 height 18
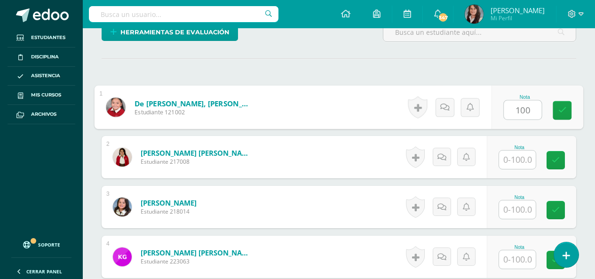
type input "100"
click at [528, 162] on input "text" at bounding box center [517, 159] width 37 height 18
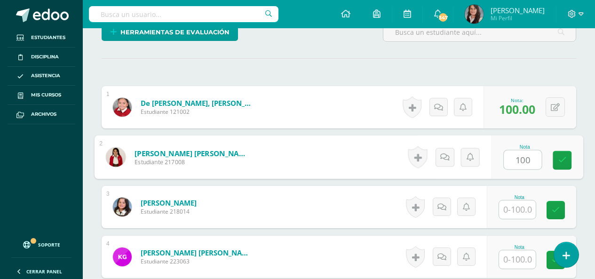
type input "100"
click at [530, 216] on input "text" at bounding box center [517, 209] width 37 height 18
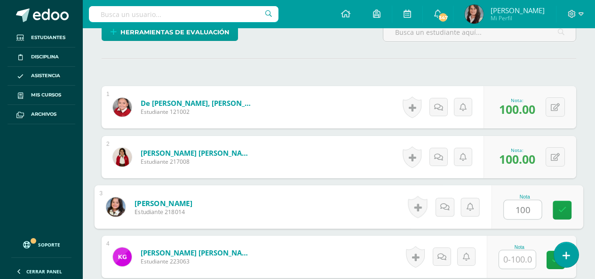
type input "100"
click at [522, 259] on input "text" at bounding box center [517, 259] width 37 height 18
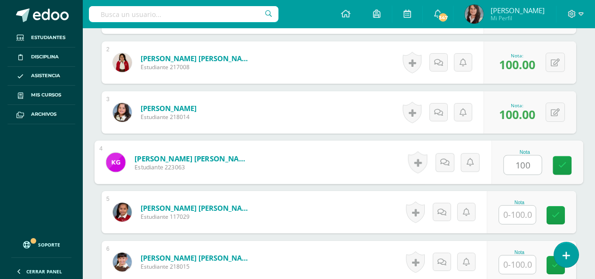
type input "100"
click at [521, 214] on input "text" at bounding box center [517, 214] width 37 height 18
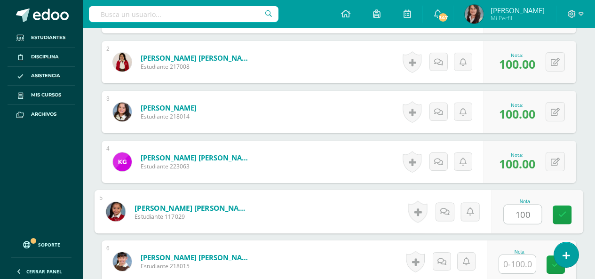
type input "100"
click at [525, 265] on input "text" at bounding box center [517, 264] width 37 height 18
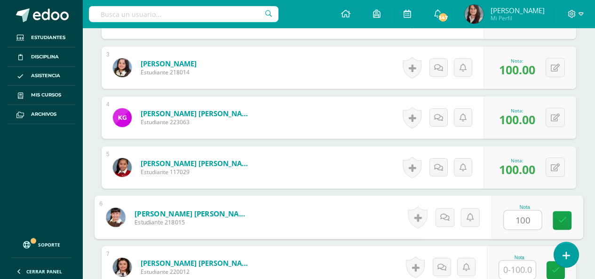
scroll to position [439, 0]
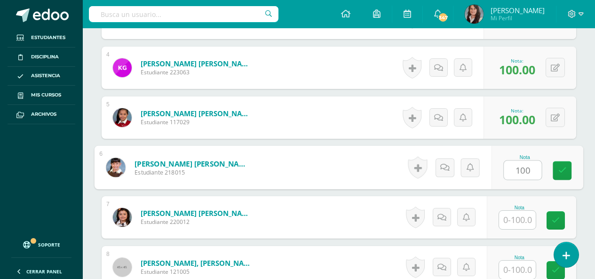
type input "100"
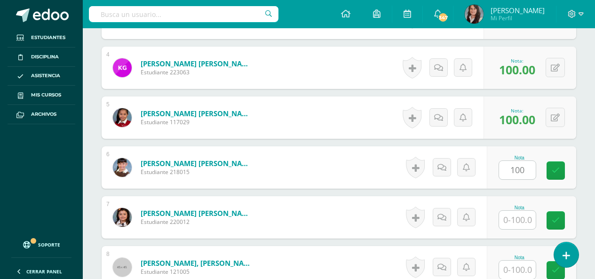
click at [520, 203] on div "Nota" at bounding box center [531, 217] width 89 height 42
click at [522, 216] on input "text" at bounding box center [517, 220] width 37 height 18
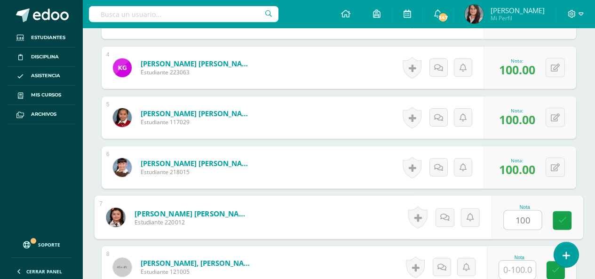
type input "100"
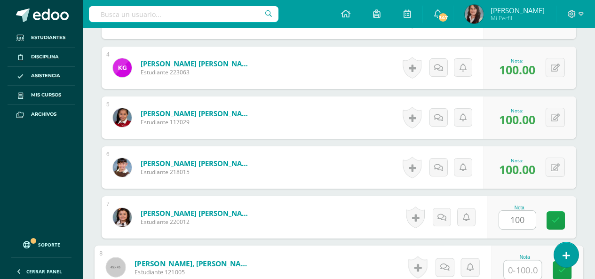
click at [526, 264] on input "text" at bounding box center [523, 270] width 38 height 19
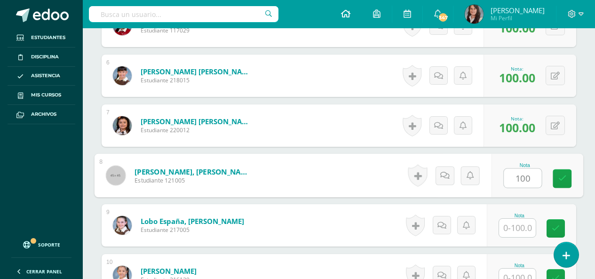
scroll to position [533, 0]
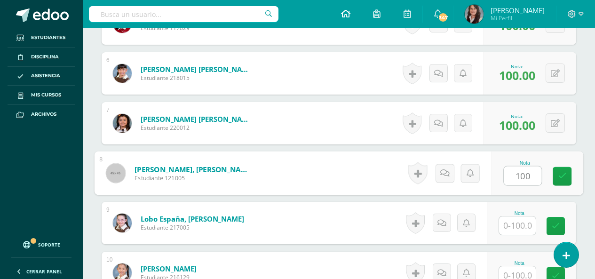
type input "100"
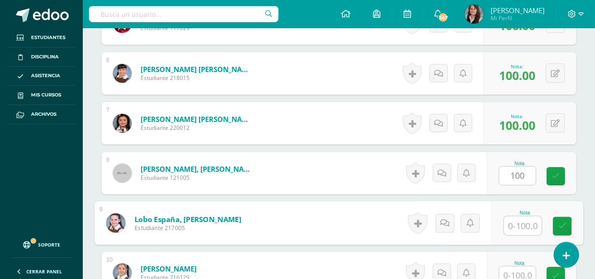
click at [521, 224] on input "text" at bounding box center [523, 225] width 38 height 19
type input "100"
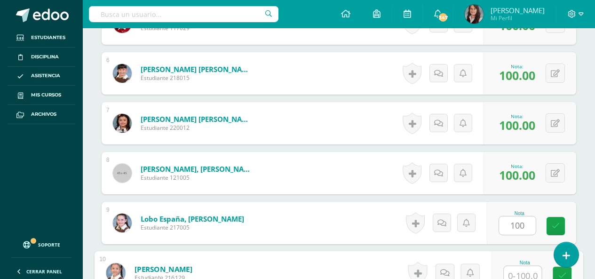
click at [517, 273] on input "text" at bounding box center [523, 275] width 38 height 19
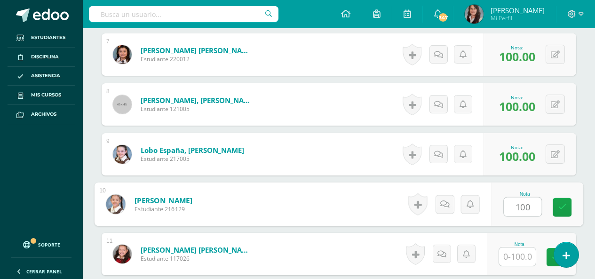
scroll to position [629, 0]
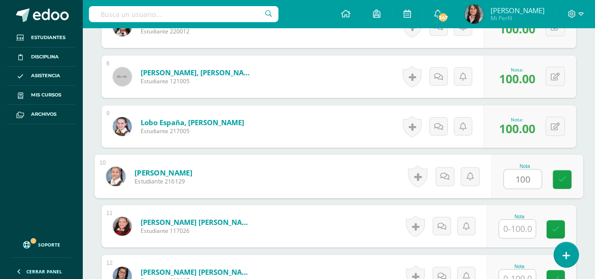
type input "100"
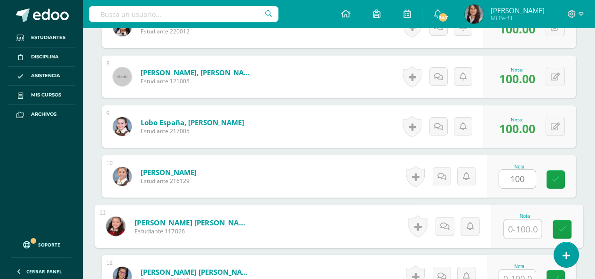
click at [527, 236] on input "text" at bounding box center [523, 229] width 38 height 19
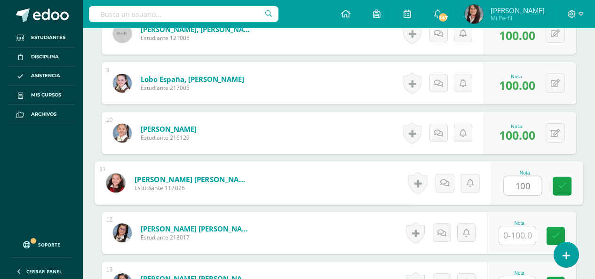
scroll to position [770, 0]
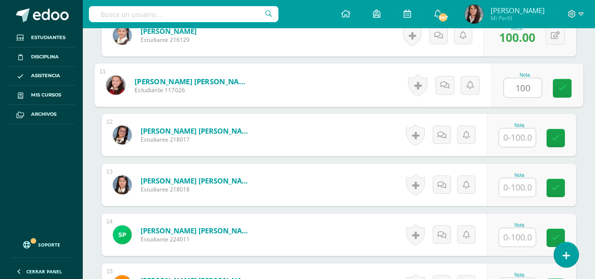
type input "100"
click at [522, 136] on input "text" at bounding box center [517, 137] width 37 height 18
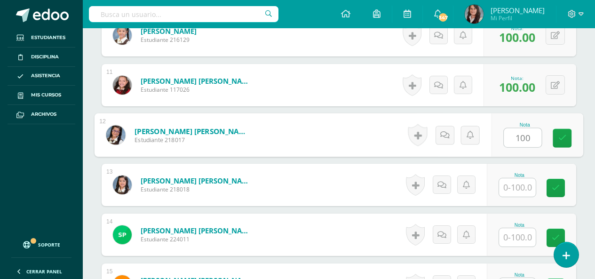
type input "100"
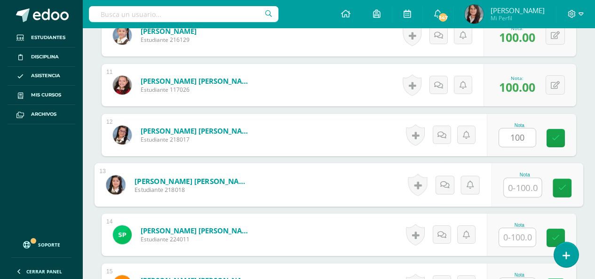
click at [522, 190] on input "text" at bounding box center [523, 187] width 38 height 19
type input "100"
click at [524, 235] on input "text" at bounding box center [517, 237] width 37 height 18
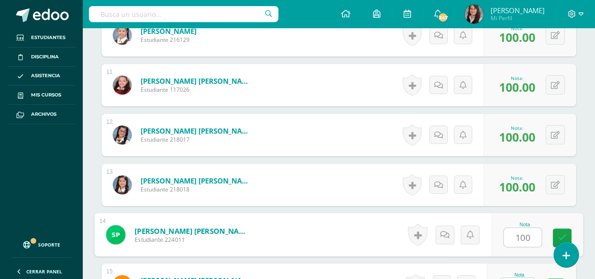
scroll to position [817, 0]
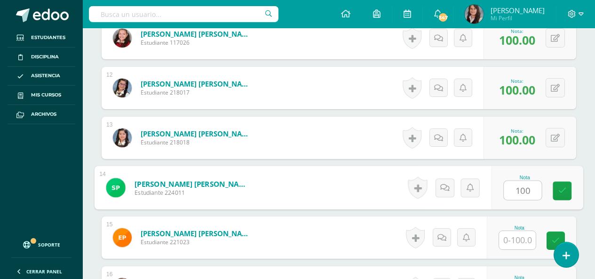
type input "100"
click at [524, 244] on input "text" at bounding box center [517, 240] width 37 height 18
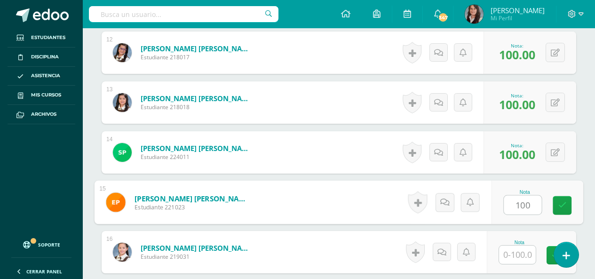
scroll to position [911, 0]
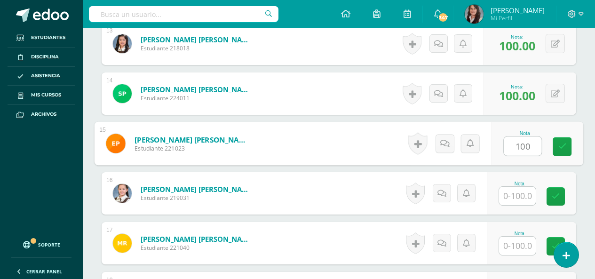
type input "100"
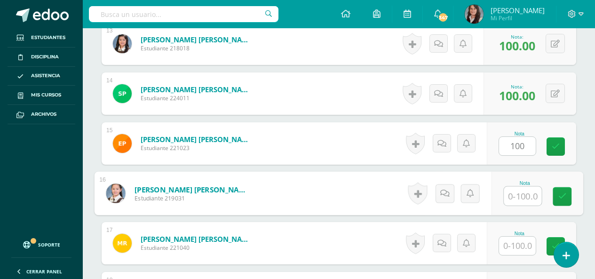
click at [517, 195] on input "text" at bounding box center [523, 196] width 38 height 19
type input "100"
click at [522, 249] on input "text" at bounding box center [517, 246] width 37 height 18
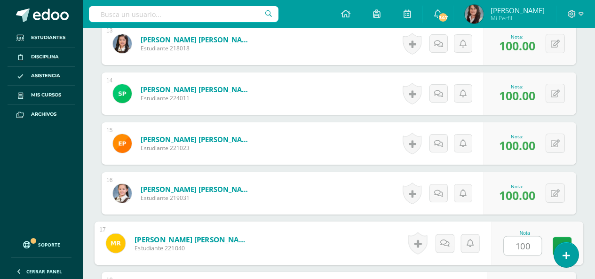
scroll to position [958, 0]
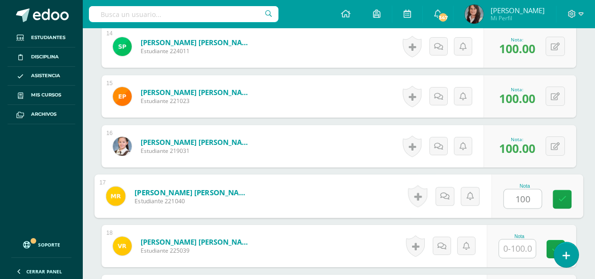
type input "100"
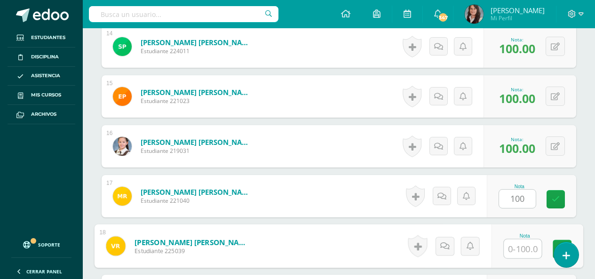
click at [524, 250] on input "text" at bounding box center [523, 248] width 38 height 19
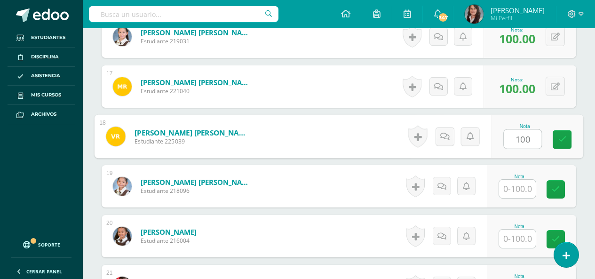
scroll to position [1100, 0]
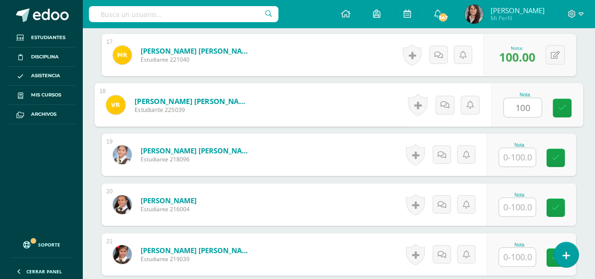
type input "100"
click at [518, 158] on input "text" at bounding box center [517, 157] width 37 height 18
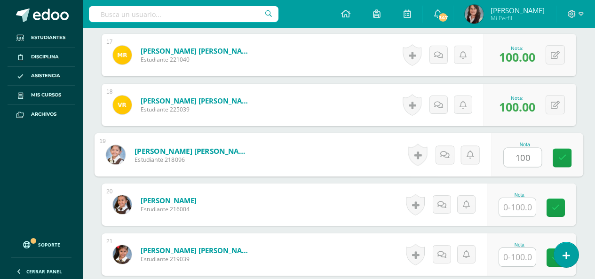
type input "100"
click at [521, 206] on input "text" at bounding box center [517, 207] width 37 height 18
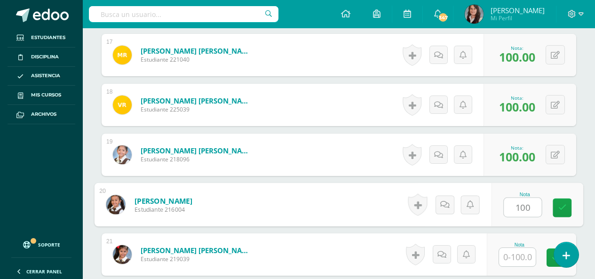
type input "100"
click at [526, 251] on input "text" at bounding box center [517, 257] width 37 height 18
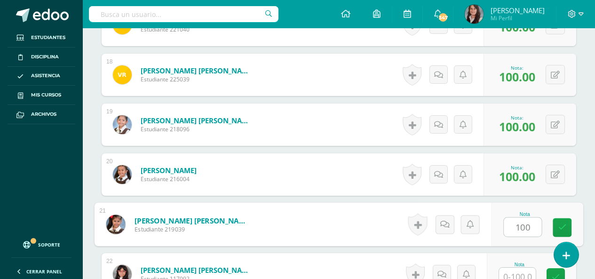
scroll to position [1147, 0]
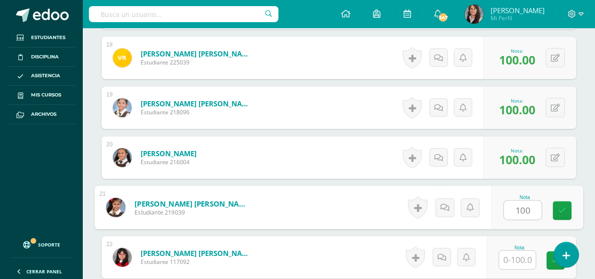
type input "100"
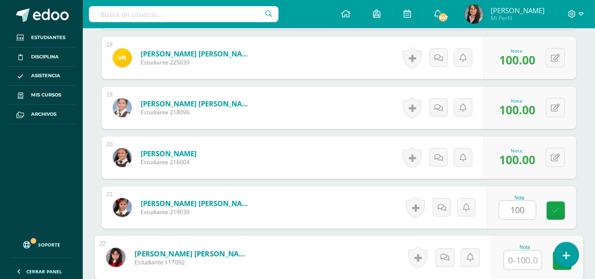
click at [525, 260] on input "text" at bounding box center [523, 260] width 38 height 19
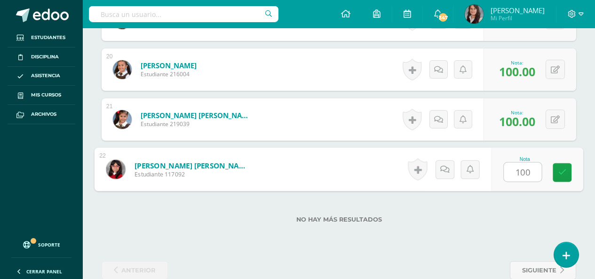
scroll to position [1254, 0]
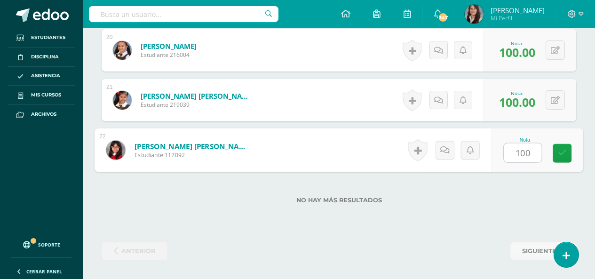
type input "100"
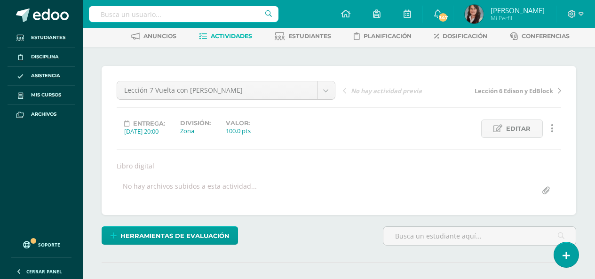
scroll to position [0, 0]
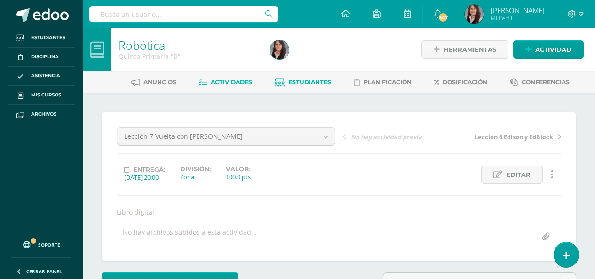
click at [300, 80] on span "Estudiantes" at bounding box center [309, 82] width 43 height 7
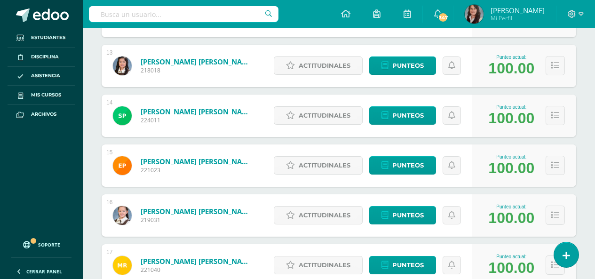
scroll to position [805, 0]
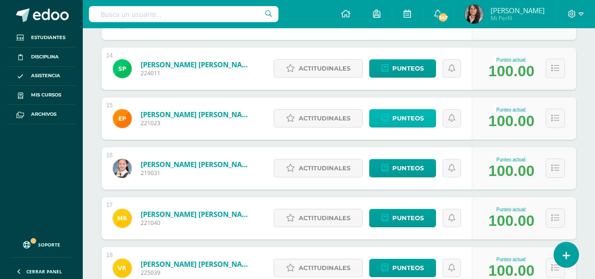
click at [405, 116] on span "Punteos" at bounding box center [408, 118] width 32 height 17
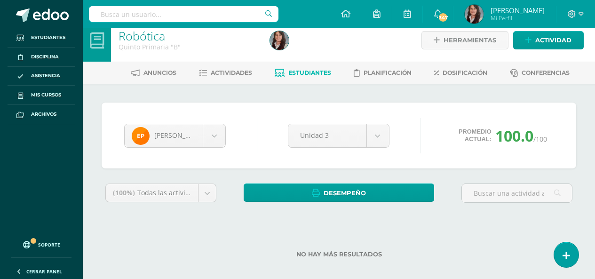
scroll to position [18, 0]
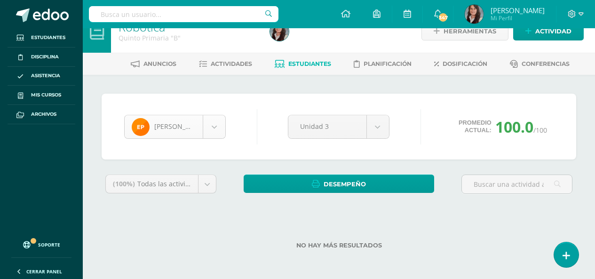
click at [214, 123] on body "Estudiantes Disciplina Asistencia Mis cursos Archivos Soporte Ayuda Reportar un…" at bounding box center [297, 130] width 595 height 297
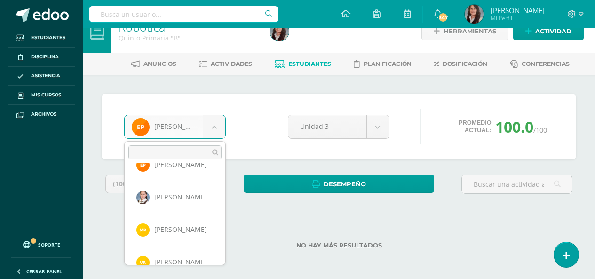
scroll to position [457, 0]
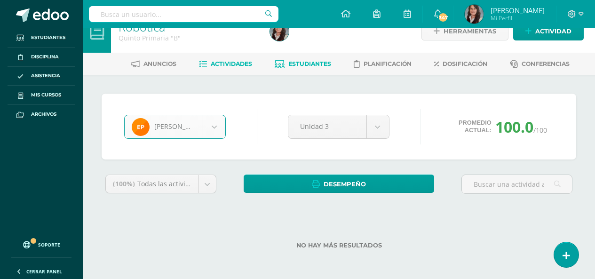
click at [238, 64] on span "Actividades" at bounding box center [231, 63] width 41 height 7
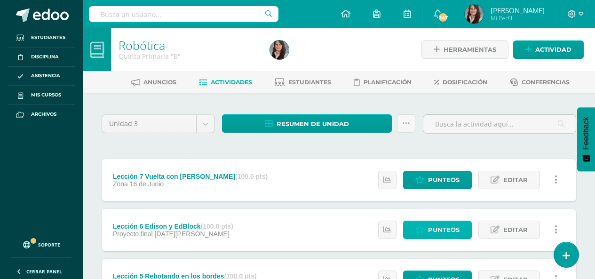
click at [445, 231] on span "Punteos" at bounding box center [444, 229] width 32 height 17
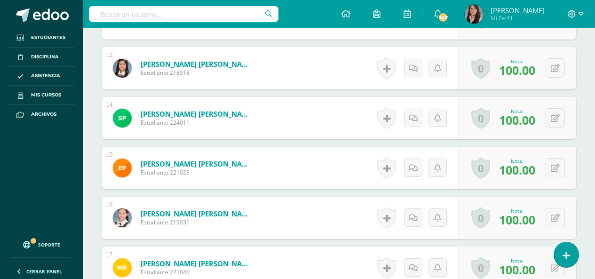
scroll to position [888, 0]
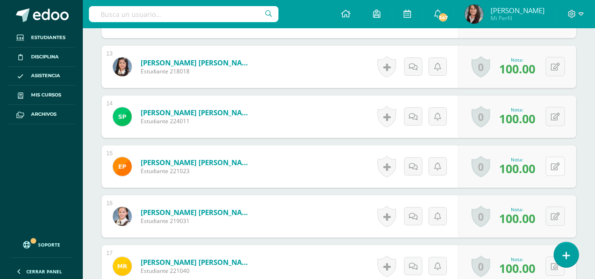
click at [555, 165] on icon at bounding box center [555, 167] width 9 height 8
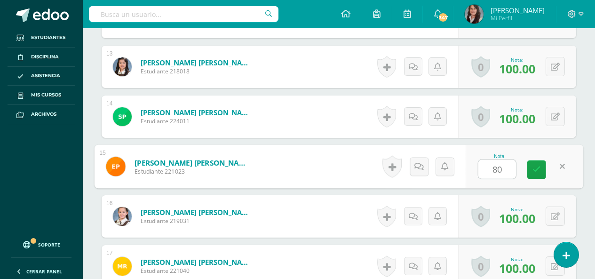
type input "80"
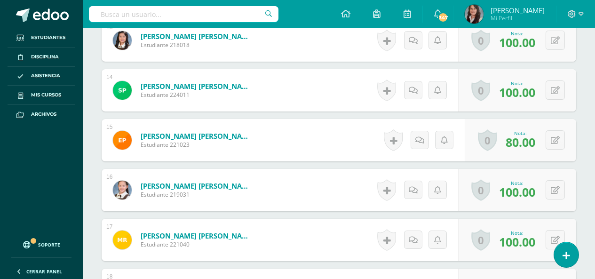
scroll to position [982, 0]
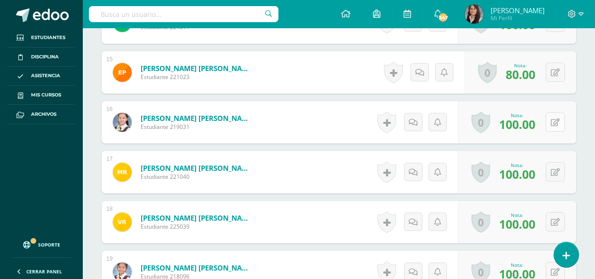
click at [554, 124] on button at bounding box center [555, 121] width 19 height 19
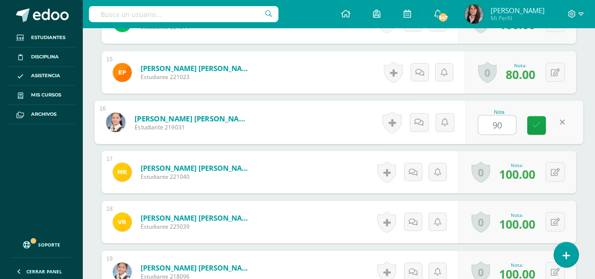
type input "90"
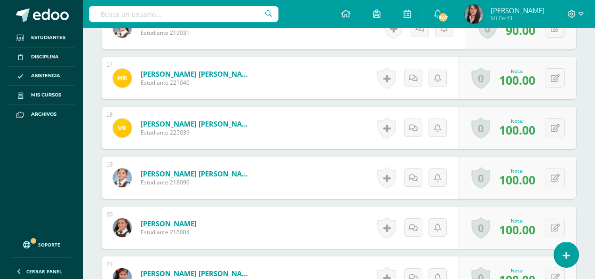
scroll to position [1124, 0]
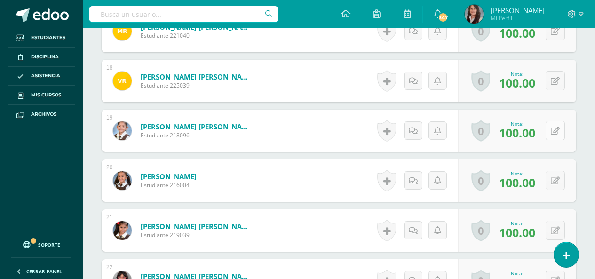
click at [556, 134] on icon at bounding box center [555, 131] width 9 height 8
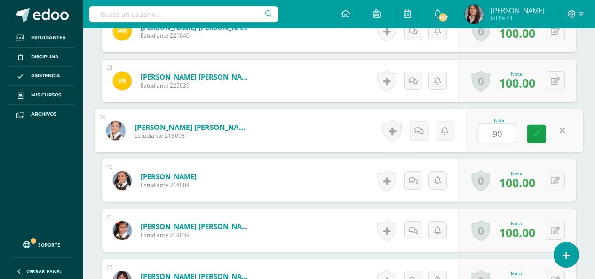
type input "90"
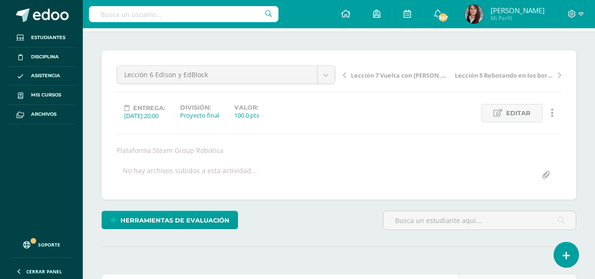
scroll to position [0, 0]
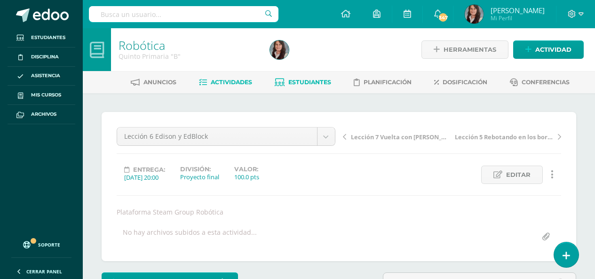
click at [307, 83] on span "Estudiantes" at bounding box center [309, 82] width 43 height 7
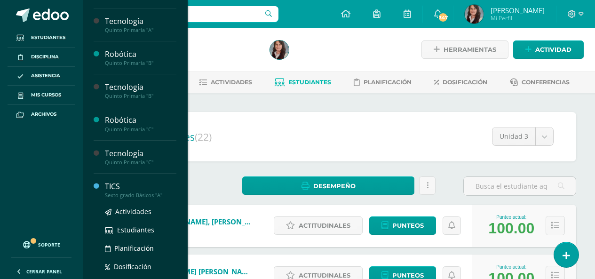
scroll to position [654, 0]
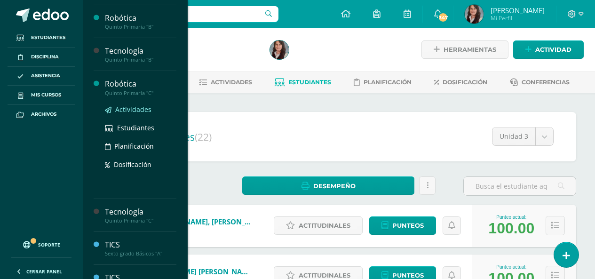
click at [131, 109] on span "Actividades" at bounding box center [133, 109] width 36 height 9
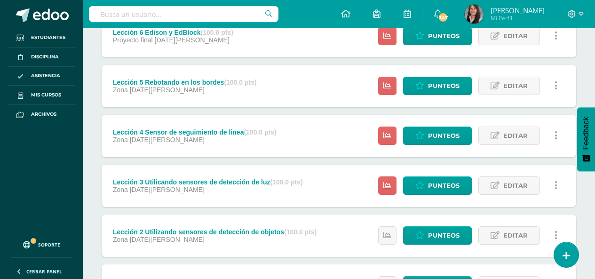
scroll to position [190, 0]
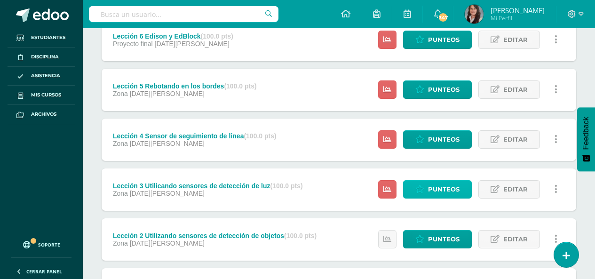
click at [436, 192] on span "Punteos" at bounding box center [444, 189] width 32 height 17
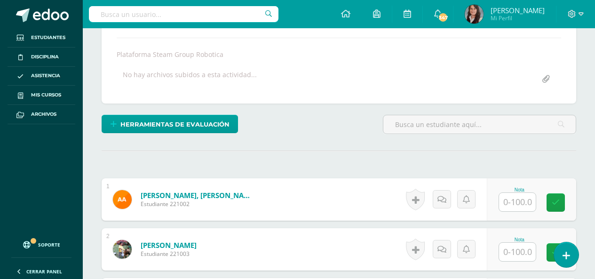
scroll to position [158, 0]
click at [526, 202] on input "text" at bounding box center [517, 201] width 37 height 18
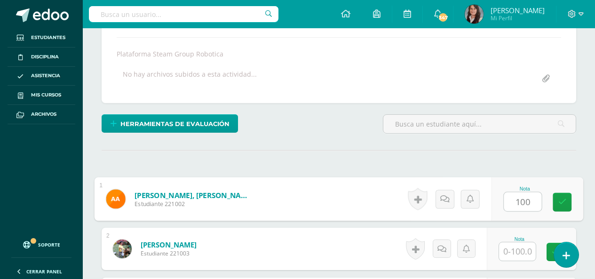
type input "100"
click at [522, 257] on input "text" at bounding box center [517, 251] width 37 height 18
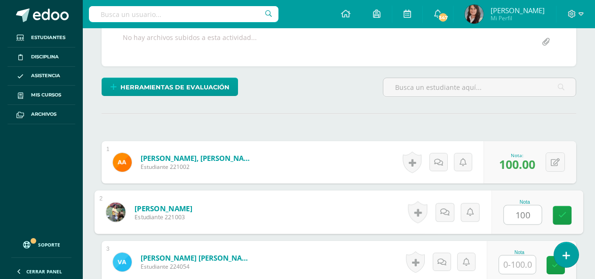
scroll to position [205, 0]
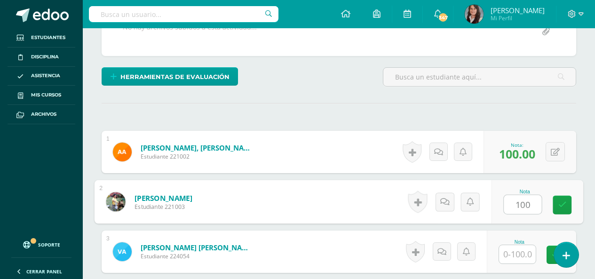
type input "100"
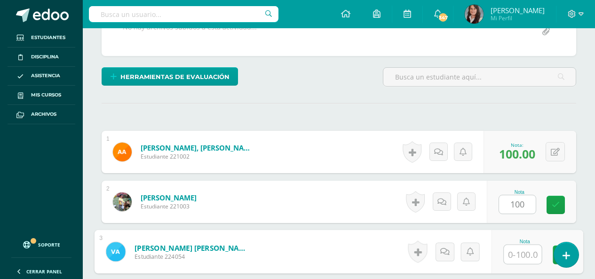
click at [523, 255] on input "text" at bounding box center [523, 254] width 38 height 19
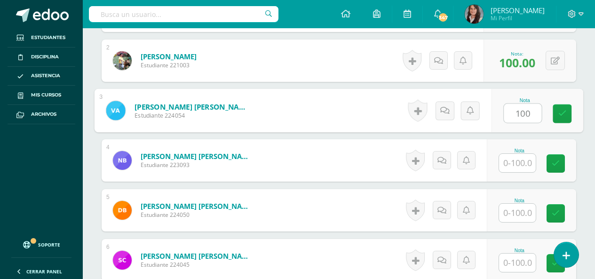
scroll to position [347, 0]
type input "100"
click at [523, 160] on input "text" at bounding box center [517, 162] width 37 height 18
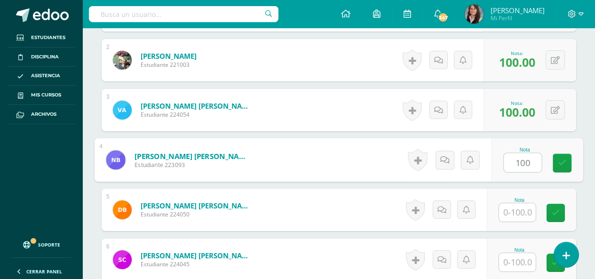
scroll to position [347, 0]
type input "100"
click at [527, 217] on input "text" at bounding box center [517, 212] width 37 height 18
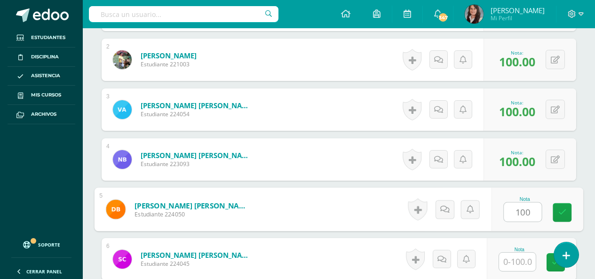
type input "100"
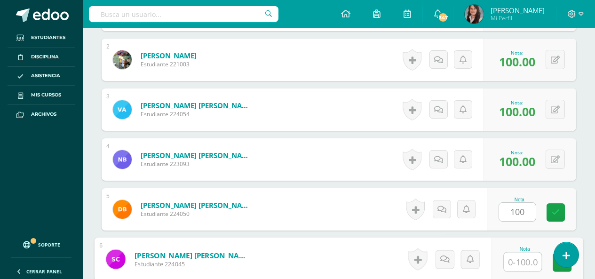
click at [523, 265] on input "text" at bounding box center [523, 262] width 38 height 19
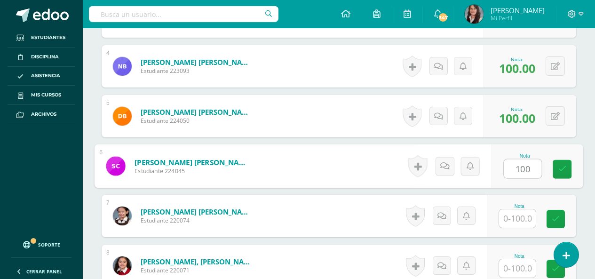
scroll to position [441, 0]
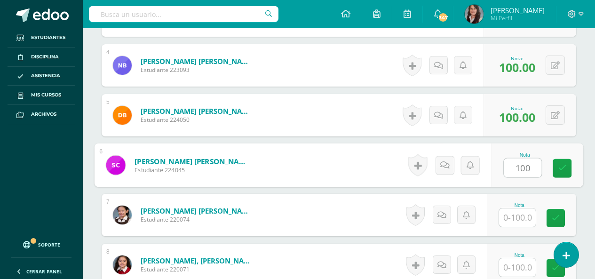
type input "100"
click at [517, 212] on input "text" at bounding box center [517, 217] width 37 height 18
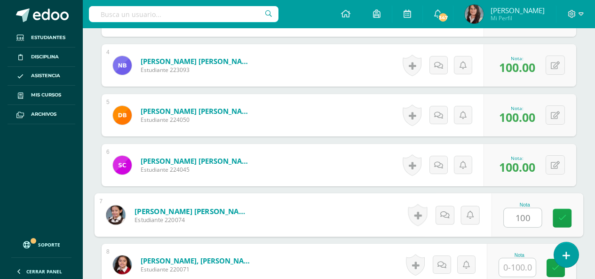
type input "100"
click at [524, 263] on input "text" at bounding box center [517, 267] width 37 height 18
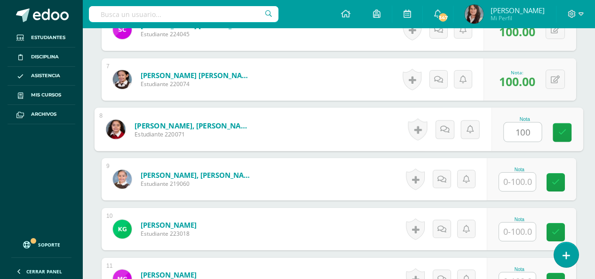
scroll to position [582, 0]
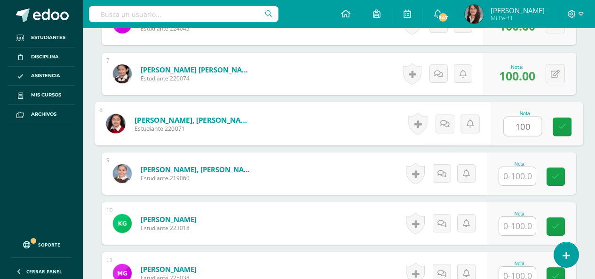
type input "100"
click at [523, 180] on input "text" at bounding box center [517, 176] width 37 height 18
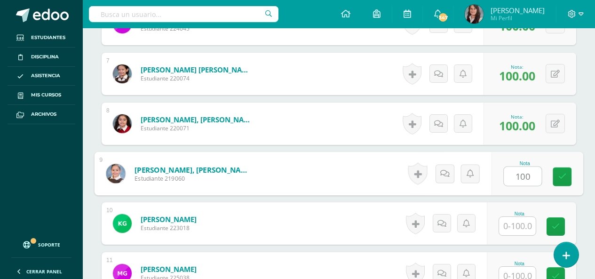
type input "100"
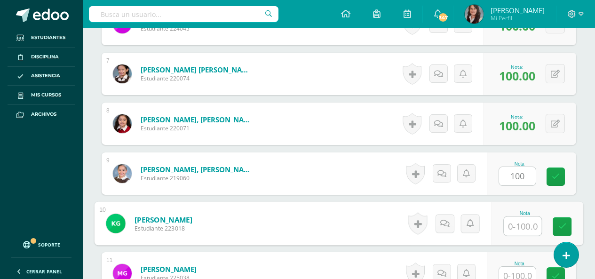
click at [517, 229] on input "text" at bounding box center [523, 226] width 38 height 19
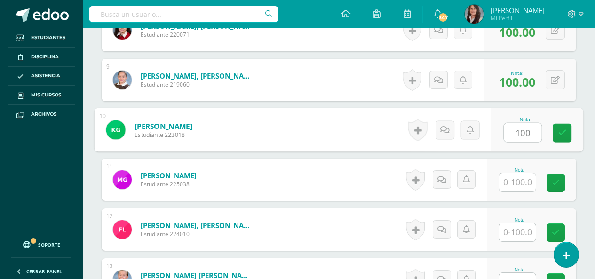
scroll to position [676, 0]
type input "100"
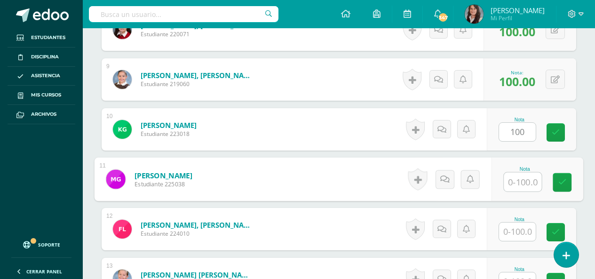
click at [518, 175] on input "text" at bounding box center [523, 182] width 38 height 19
type input "100"
click at [524, 232] on input "text" at bounding box center [517, 231] width 37 height 18
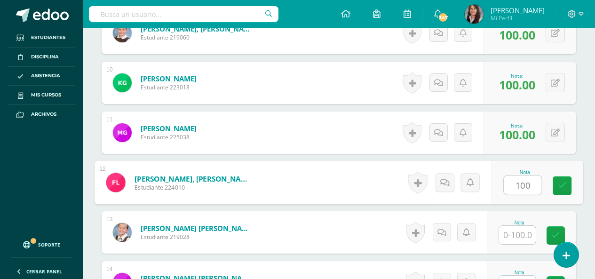
scroll to position [817, 0]
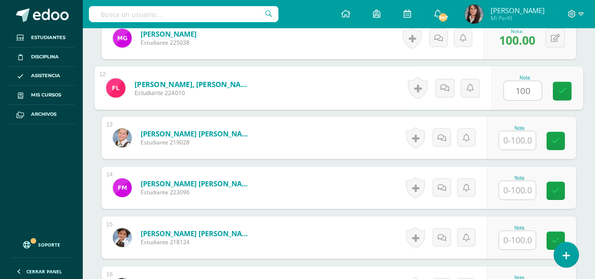
type input "100"
click at [518, 132] on input "text" at bounding box center [517, 140] width 37 height 18
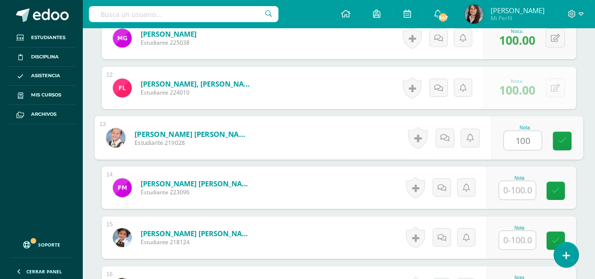
type input "100"
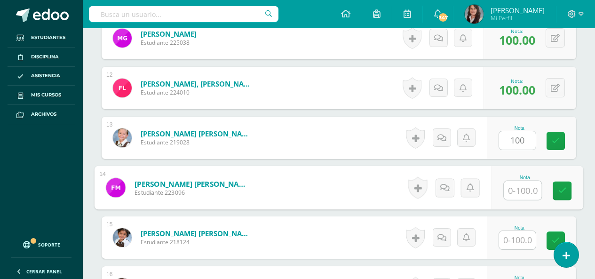
click at [520, 185] on input "text" at bounding box center [523, 190] width 38 height 19
type input "100"
click at [521, 245] on input "text" at bounding box center [517, 240] width 37 height 18
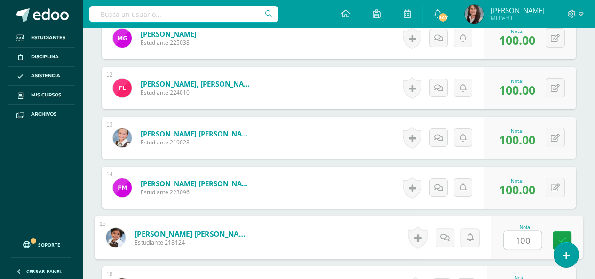
scroll to position [958, 0]
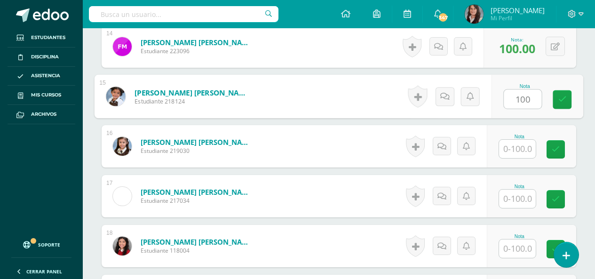
type input "100"
click at [522, 150] on input "text" at bounding box center [517, 149] width 37 height 18
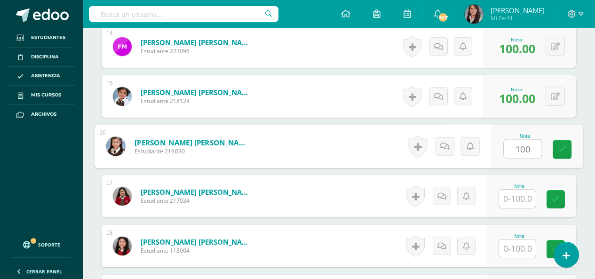
type input "100"
drag, startPoint x: 522, startPoint y: 199, endPoint x: 525, endPoint y: 204, distance: 5.5
click at [523, 199] on input "text" at bounding box center [517, 199] width 37 height 18
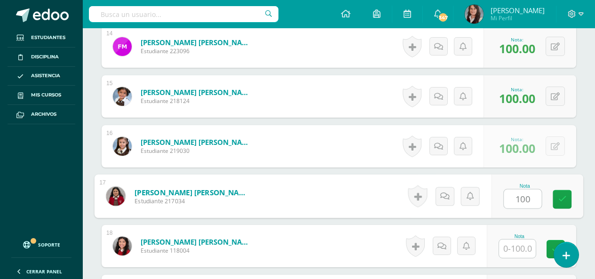
type input "100"
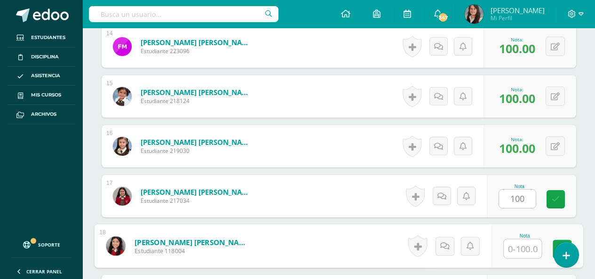
click at [523, 248] on input "text" at bounding box center [523, 248] width 38 height 19
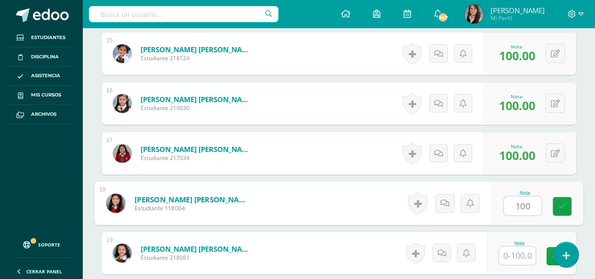
scroll to position [1053, 0]
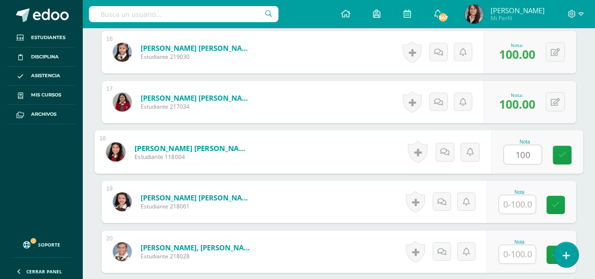
type input "100"
click at [526, 211] on input "text" at bounding box center [517, 204] width 37 height 18
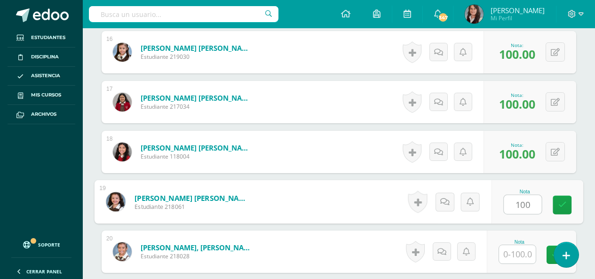
type input "100"
click at [529, 255] on input "text" at bounding box center [517, 254] width 37 height 18
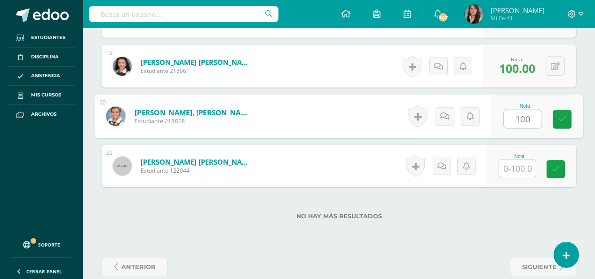
scroll to position [1194, 0]
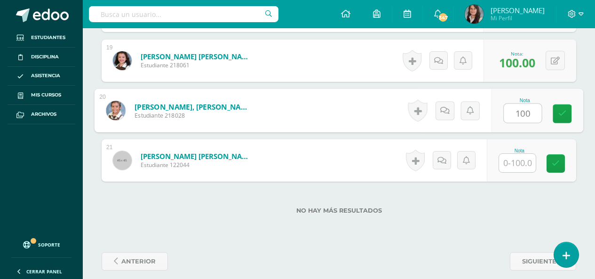
type input "100"
click at [528, 164] on input "text" at bounding box center [517, 163] width 37 height 18
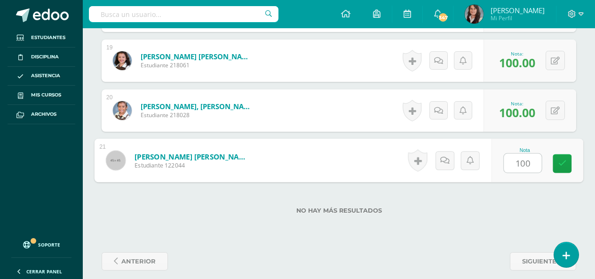
type input "100"
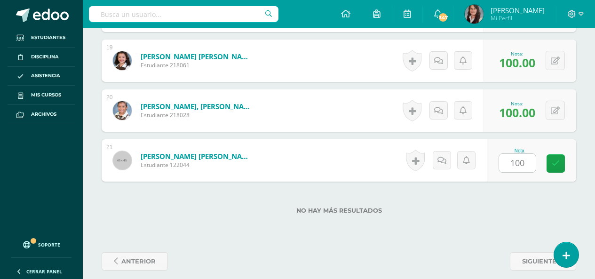
click at [475, 198] on div "No hay más resultados" at bounding box center [339, 204] width 475 height 44
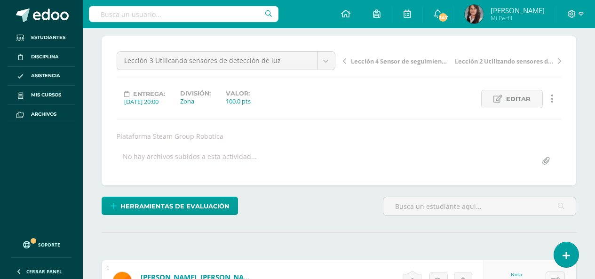
scroll to position [0, 0]
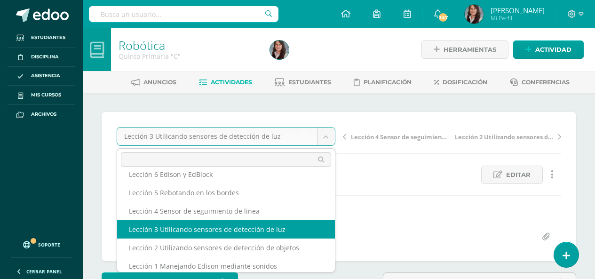
scroll to position [34, 0]
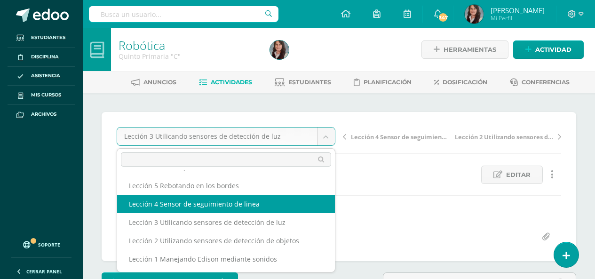
select select "/dashboard/teacher/grade-activity/201361/"
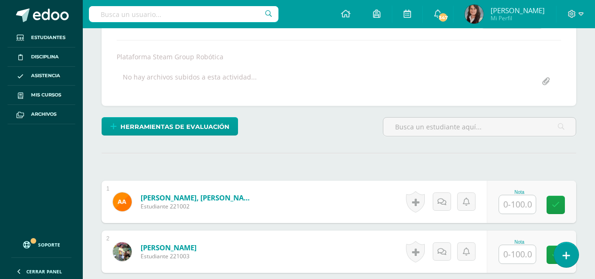
scroll to position [156, 0]
click at [514, 204] on input "text" at bounding box center [517, 204] width 37 height 18
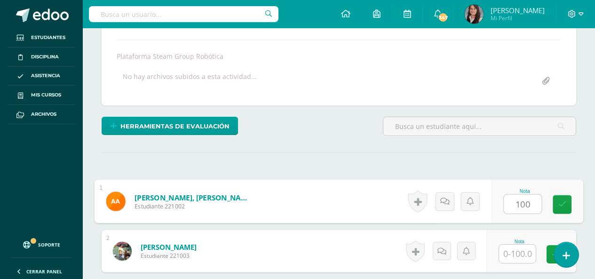
type input "100"
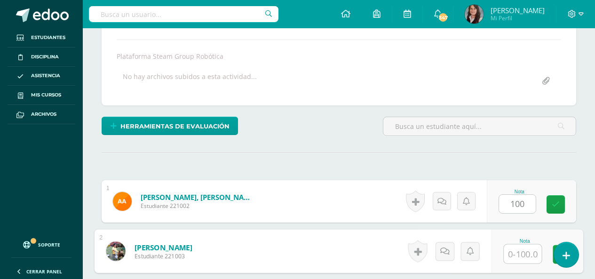
click at [519, 253] on input "text" at bounding box center [523, 254] width 38 height 19
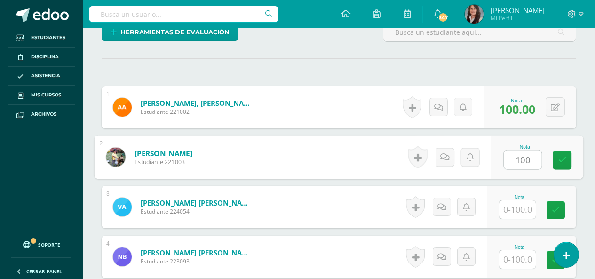
type input "100"
click at [528, 211] on input "text" at bounding box center [517, 209] width 37 height 18
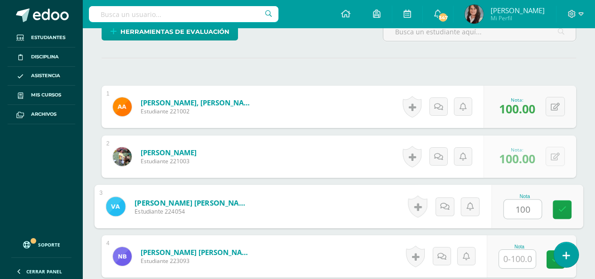
type input "100"
click at [523, 255] on input "text" at bounding box center [517, 259] width 37 height 18
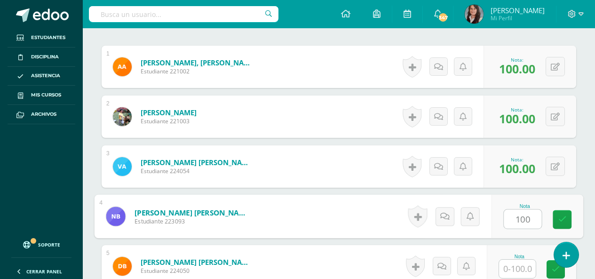
scroll to position [345, 0]
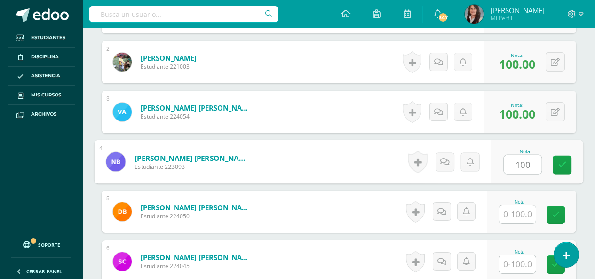
drag, startPoint x: 532, startPoint y: 163, endPoint x: 493, endPoint y: 166, distance: 39.1
click at [495, 168] on div "Nota 100" at bounding box center [537, 162] width 92 height 44
type input "90"
click at [527, 211] on input "text" at bounding box center [517, 214] width 37 height 18
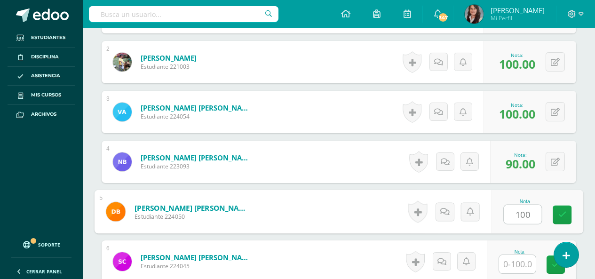
type input "100"
click at [522, 267] on input "text" at bounding box center [517, 264] width 37 height 18
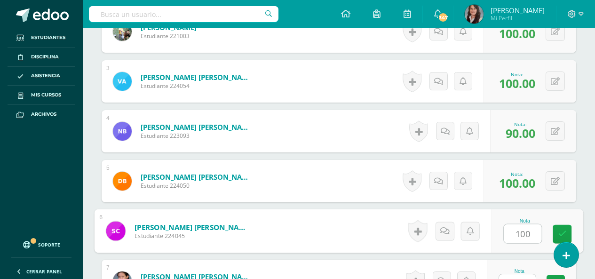
scroll to position [392, 0]
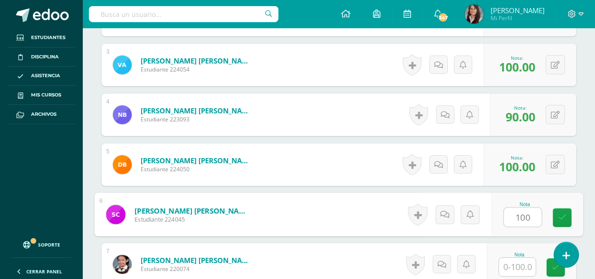
type input "100"
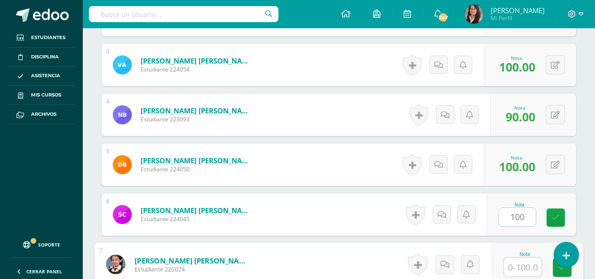
click at [524, 273] on input "text" at bounding box center [523, 267] width 38 height 19
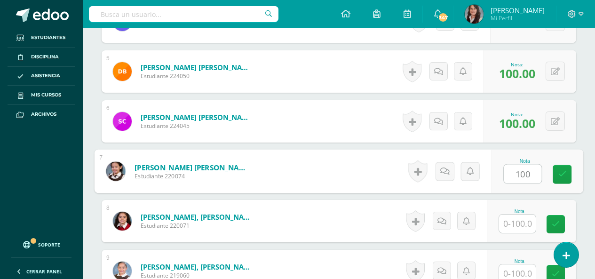
scroll to position [486, 0]
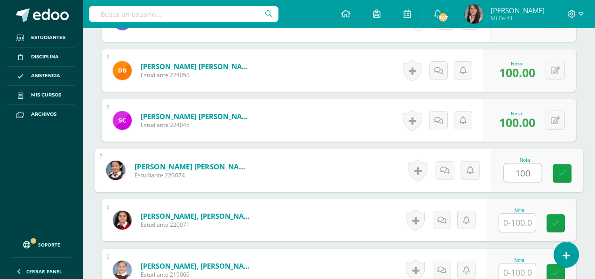
type input "100"
click at [524, 221] on input "text" at bounding box center [517, 223] width 37 height 18
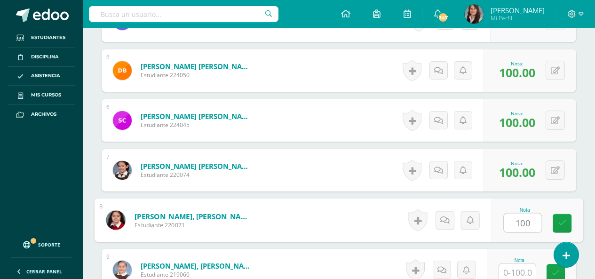
type input "100"
click at [525, 273] on input "text" at bounding box center [517, 272] width 37 height 18
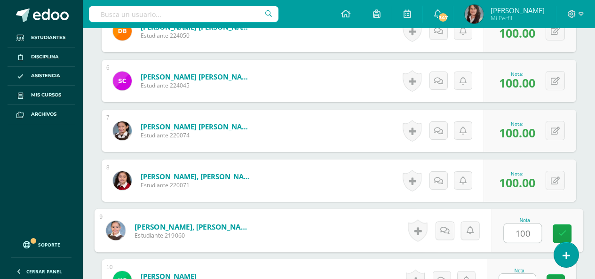
scroll to position [580, 0]
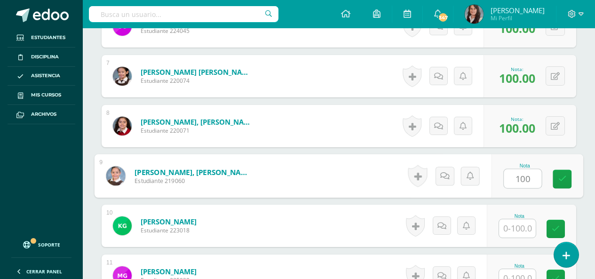
type input "100"
click at [517, 229] on input "text" at bounding box center [517, 228] width 37 height 18
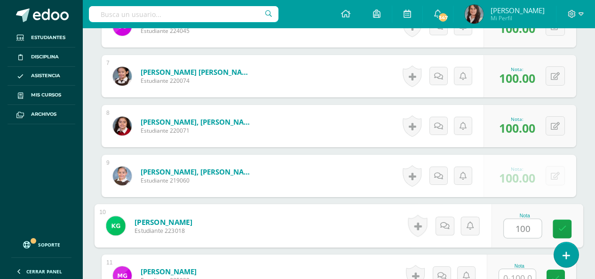
type input "100"
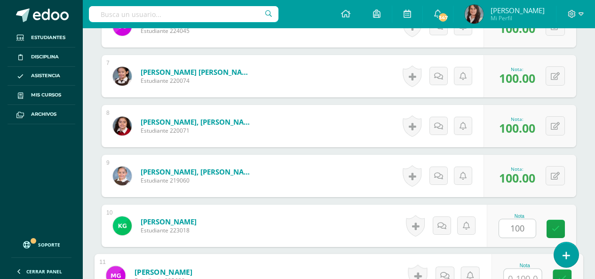
click at [515, 272] on input "text" at bounding box center [523, 278] width 38 height 19
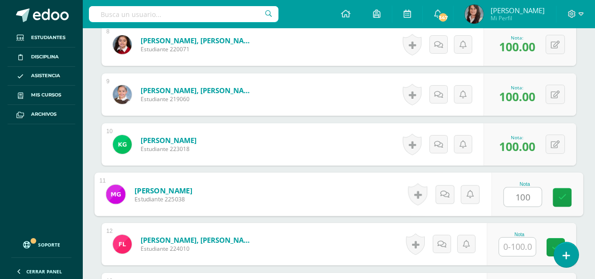
scroll to position [679, 0]
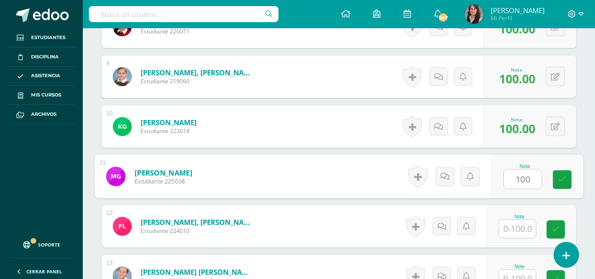
type input "100"
click at [527, 233] on input "text" at bounding box center [517, 229] width 37 height 18
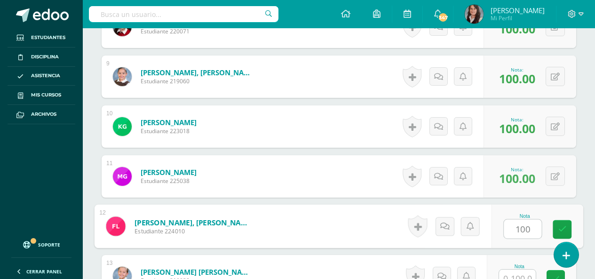
type input "100"
click at [519, 275] on input "text" at bounding box center [517, 278] width 37 height 18
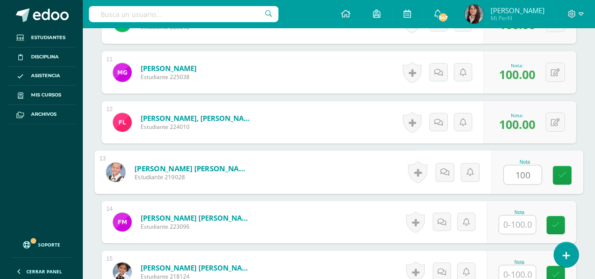
scroll to position [826, 0]
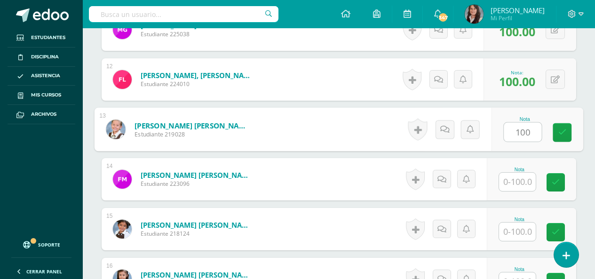
type input "100"
click at [526, 182] on input "text" at bounding box center [517, 182] width 37 height 18
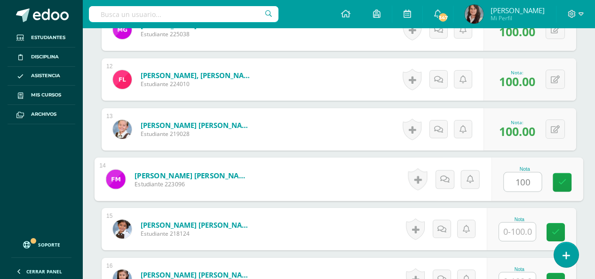
type input "100"
click at [526, 232] on input "text" at bounding box center [517, 231] width 37 height 18
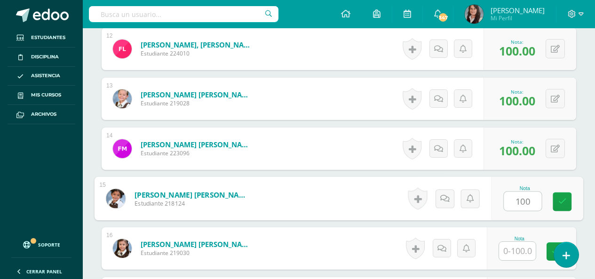
scroll to position [873, 0]
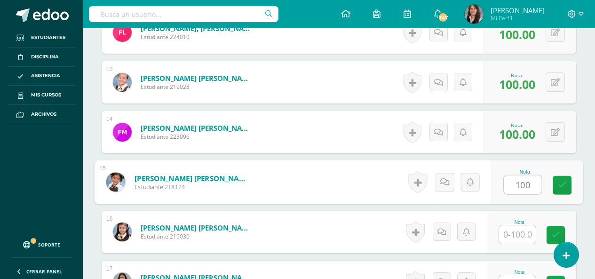
type input "100"
click at [525, 237] on input "text" at bounding box center [517, 234] width 37 height 18
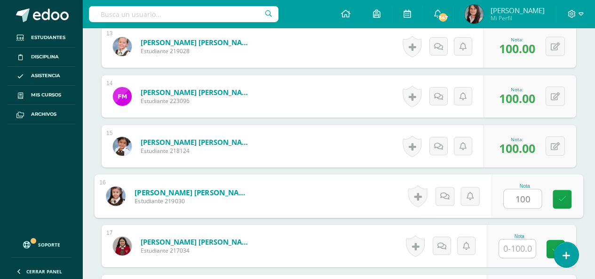
scroll to position [967, 0]
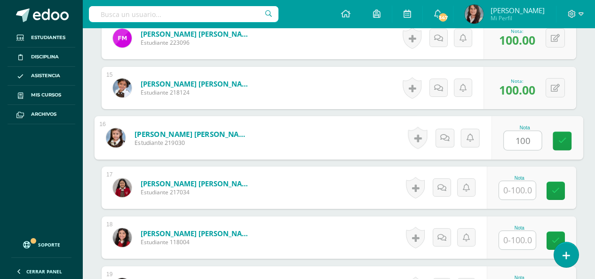
type input "100"
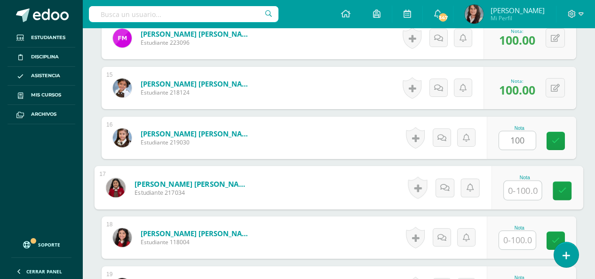
click at [526, 188] on input "text" at bounding box center [523, 190] width 38 height 19
type input "100"
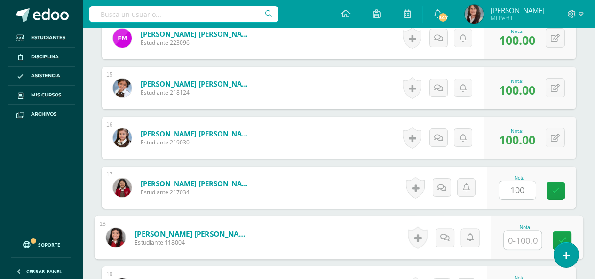
click at [524, 243] on input "text" at bounding box center [523, 240] width 38 height 19
type input "0"
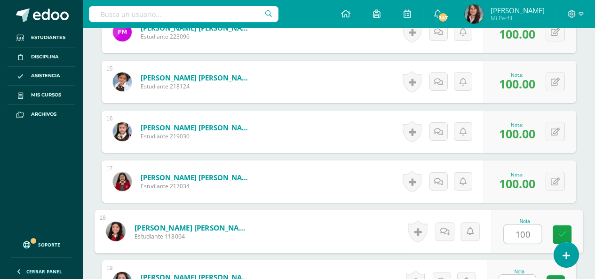
scroll to position [1061, 0]
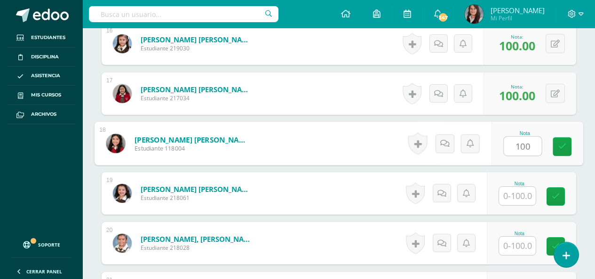
type input "100"
click at [521, 191] on input "text" at bounding box center [517, 196] width 37 height 18
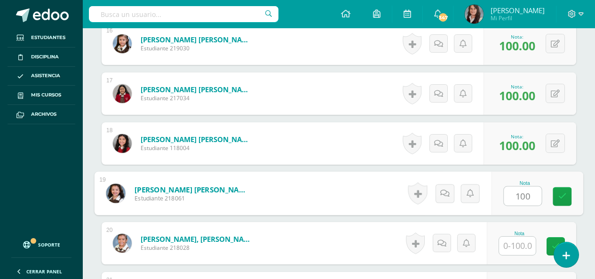
type input "100"
click at [520, 248] on input "text" at bounding box center [517, 246] width 37 height 18
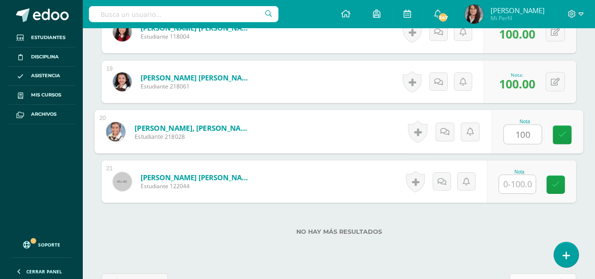
scroll to position [1202, 0]
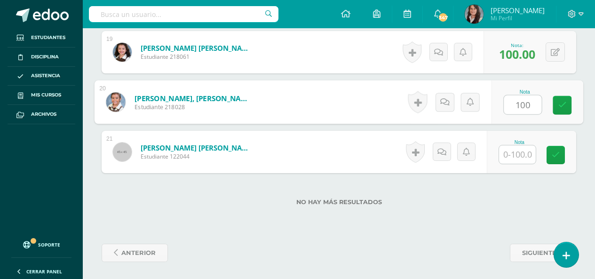
type input "100"
click at [520, 151] on input "text" at bounding box center [517, 154] width 37 height 18
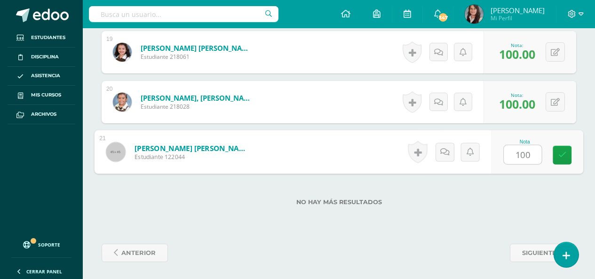
type input "100"
click at [508, 206] on div "No hay más resultados" at bounding box center [339, 195] width 475 height 44
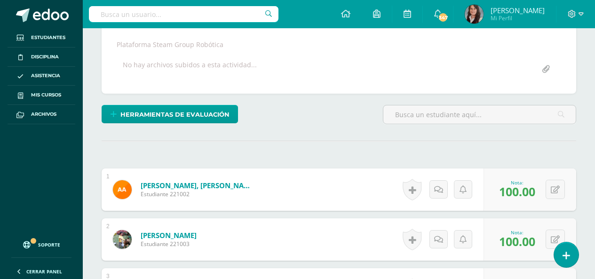
scroll to position [0, 0]
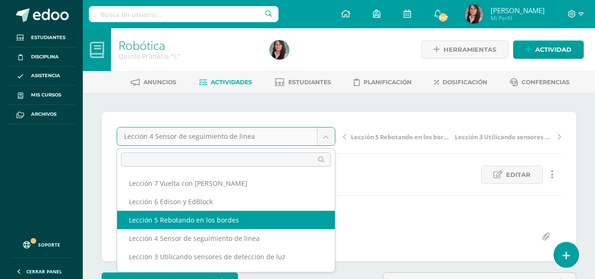
select select "/dashboard/teacher/grade-activity/201362/"
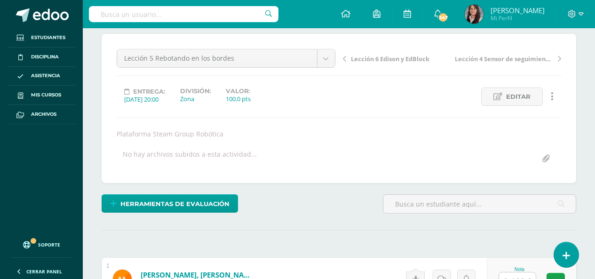
scroll to position [202, 0]
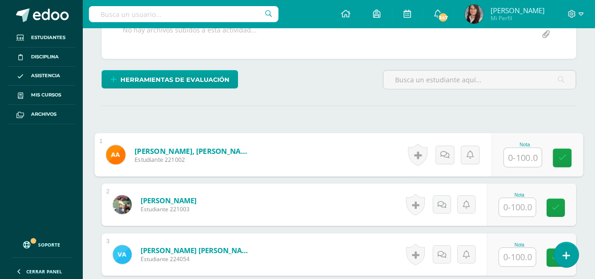
click at [522, 165] on input "text" at bounding box center [523, 157] width 38 height 19
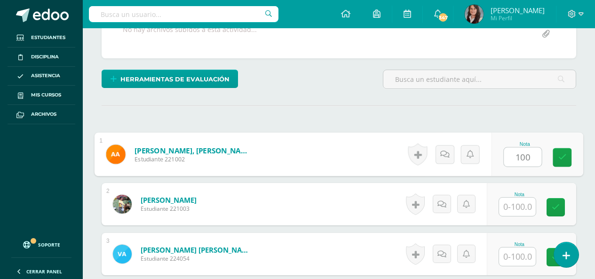
type input "100"
click at [522, 210] on input "text" at bounding box center [517, 207] width 37 height 18
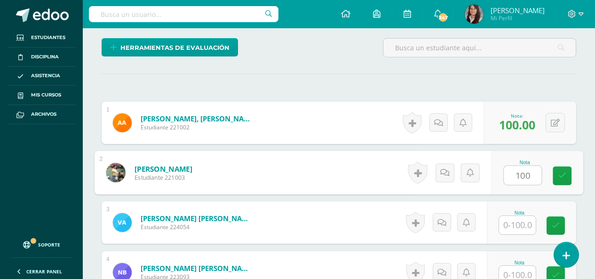
scroll to position [251, 0]
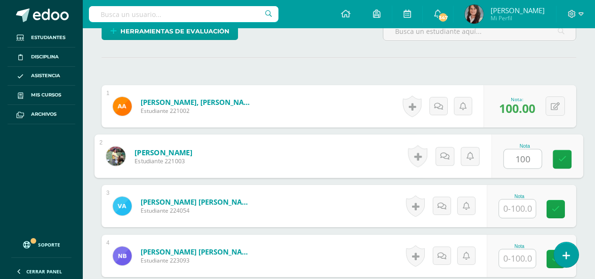
type input "100"
click at [527, 207] on input "text" at bounding box center [517, 208] width 37 height 18
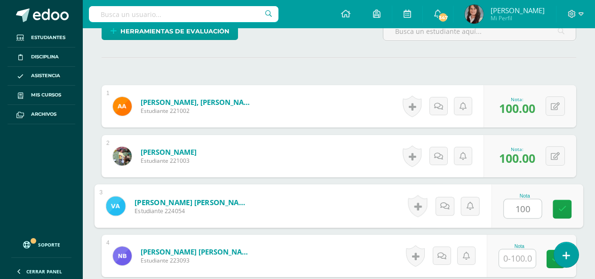
type input "100"
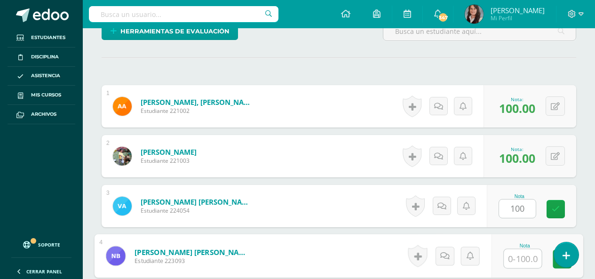
click at [523, 260] on input "text" at bounding box center [523, 258] width 38 height 19
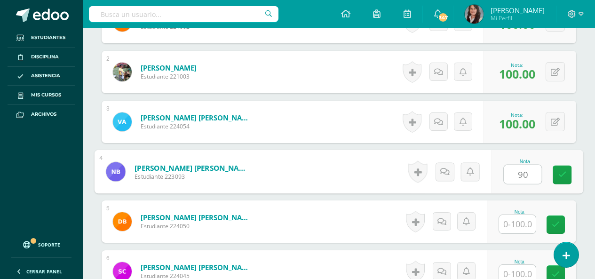
scroll to position [345, 0]
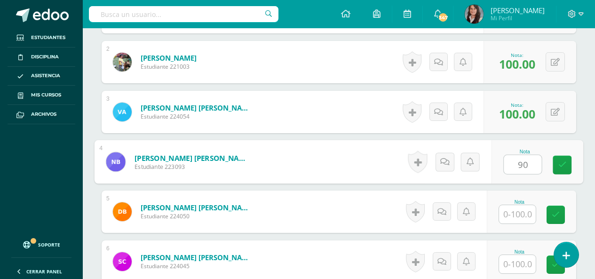
type input "90"
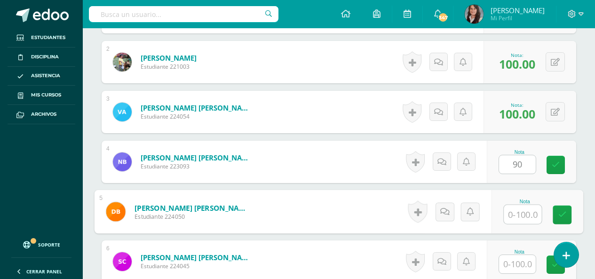
click at [528, 216] on input "text" at bounding box center [523, 214] width 38 height 19
type input "100"
click at [525, 260] on input "text" at bounding box center [517, 264] width 37 height 18
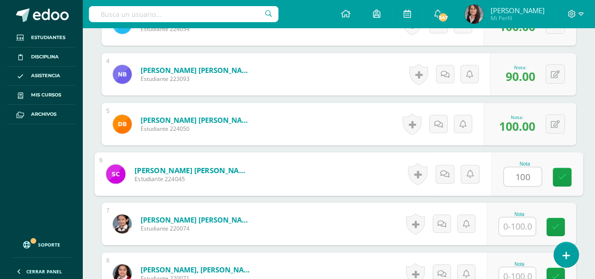
scroll to position [439, 0]
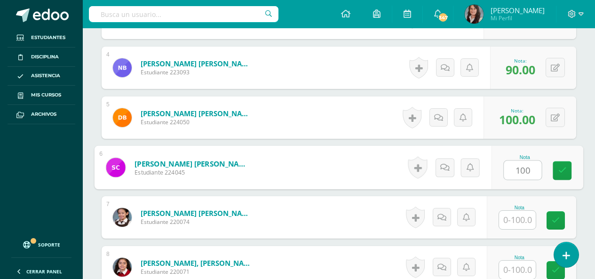
type input "100"
click at [524, 222] on input "text" at bounding box center [517, 220] width 37 height 18
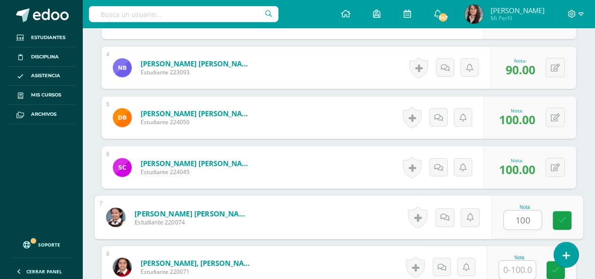
type input "100"
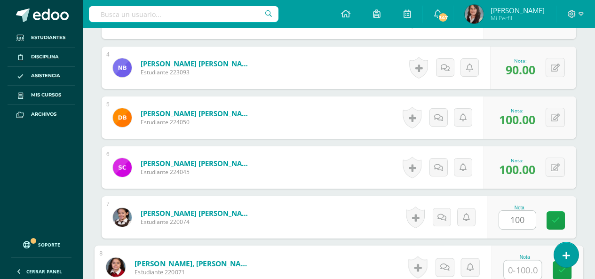
click at [523, 269] on input "text" at bounding box center [523, 270] width 38 height 19
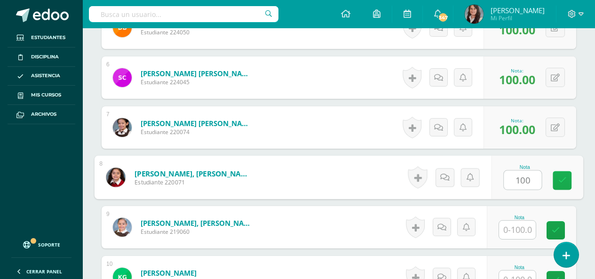
scroll to position [674, 0]
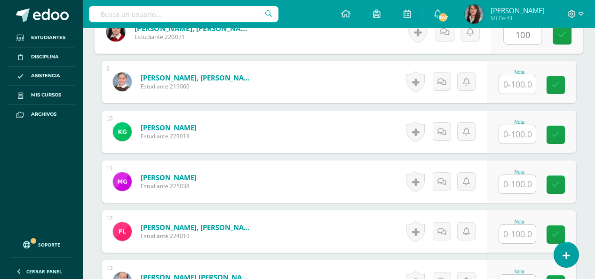
type input "100"
click at [526, 84] on input "text" at bounding box center [517, 84] width 37 height 18
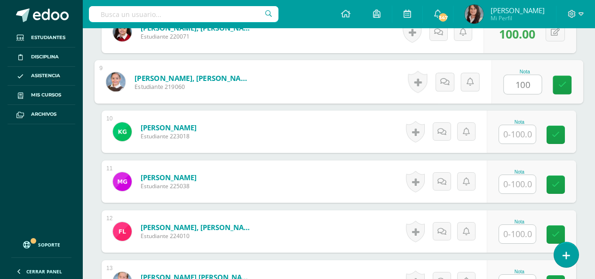
type input "100"
click at [526, 133] on input "text" at bounding box center [517, 134] width 37 height 18
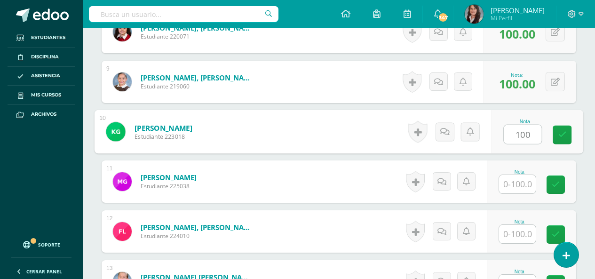
type input "100"
click at [520, 184] on input "text" at bounding box center [517, 184] width 37 height 18
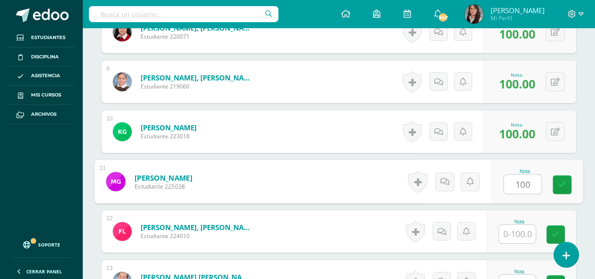
drag, startPoint x: 534, startPoint y: 183, endPoint x: 500, endPoint y: 185, distance: 33.9
click at [503, 184] on div "Nota 100" at bounding box center [537, 182] width 92 height 44
type input "9"
type input "90"
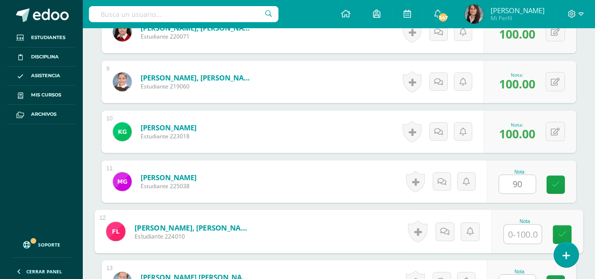
click at [521, 234] on input "text" at bounding box center [523, 234] width 38 height 19
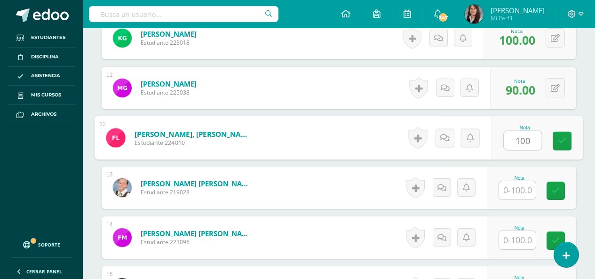
scroll to position [768, 0]
type input "100"
click at [518, 192] on input "text" at bounding box center [517, 190] width 37 height 18
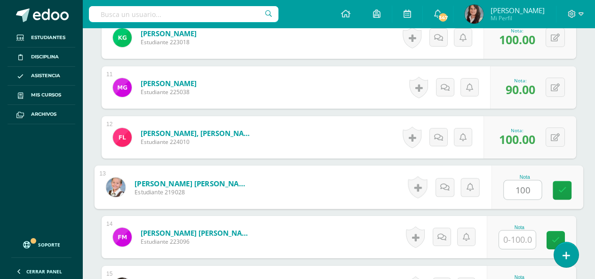
type input "100"
click at [517, 244] on input "text" at bounding box center [517, 239] width 37 height 18
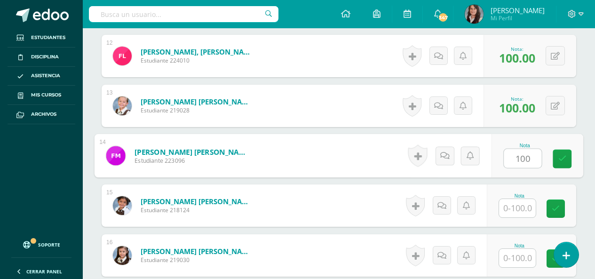
scroll to position [862, 0]
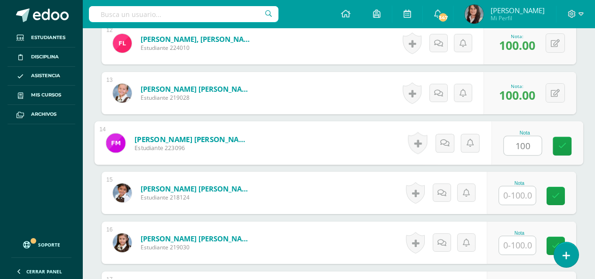
type input "100"
click at [523, 191] on input "text" at bounding box center [517, 195] width 37 height 18
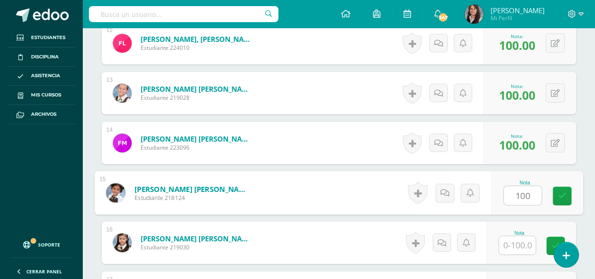
type input "100"
click at [520, 244] on input "text" at bounding box center [517, 245] width 37 height 18
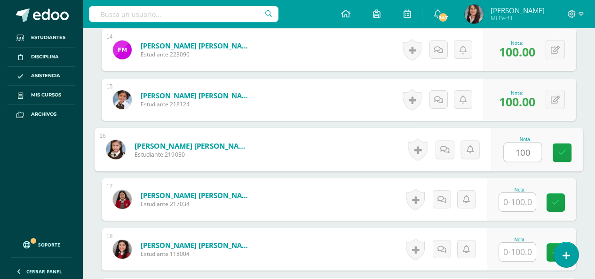
scroll to position [956, 0]
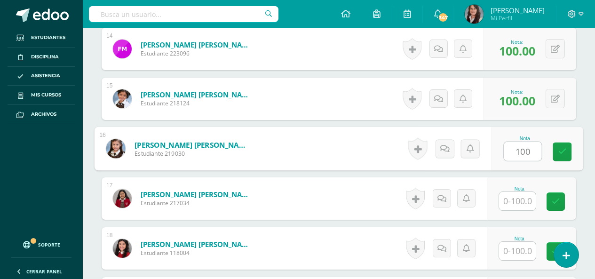
type input "100"
click at [521, 202] on input "text" at bounding box center [517, 201] width 37 height 18
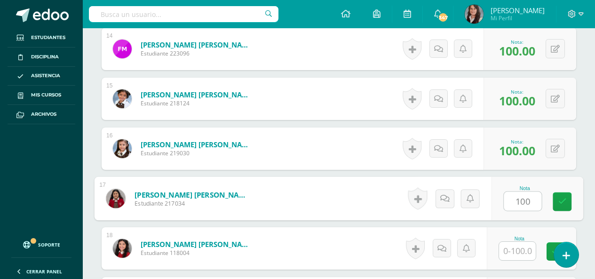
type input "100"
click at [520, 251] on input "text" at bounding box center [517, 251] width 37 height 18
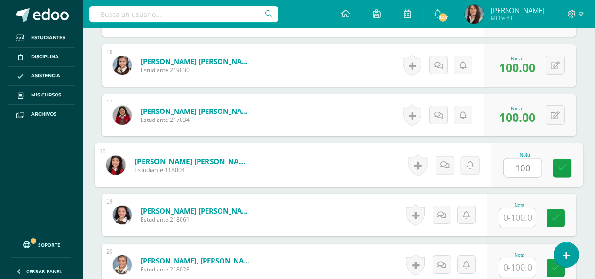
scroll to position [1050, 0]
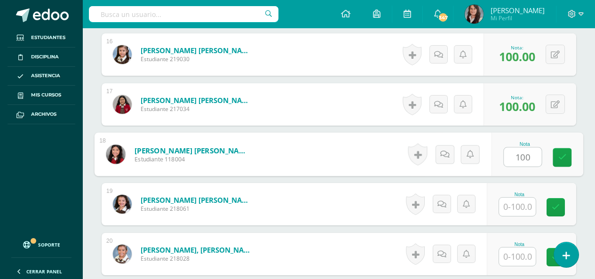
type input "100"
click at [525, 213] on input "text" at bounding box center [517, 207] width 37 height 18
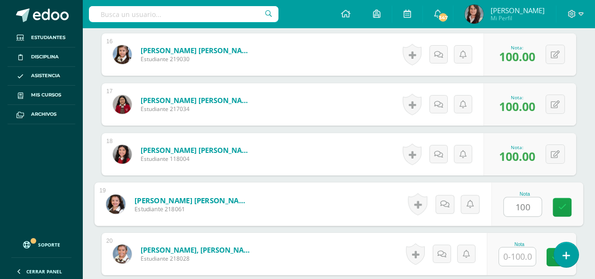
type input "100"
click at [522, 259] on input "text" at bounding box center [517, 256] width 37 height 18
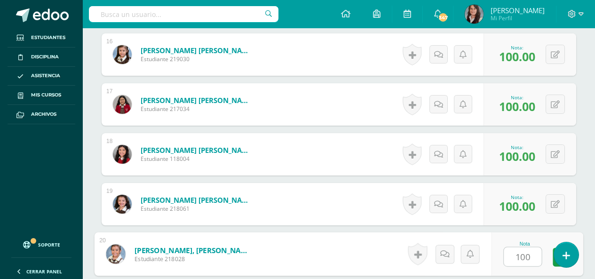
scroll to position [1144, 0]
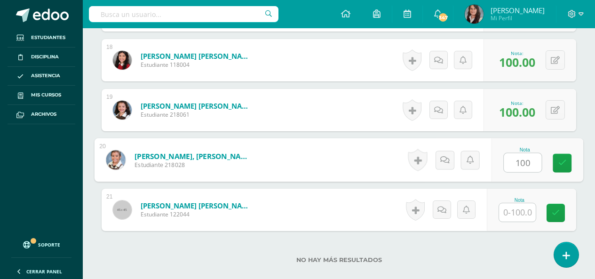
type input "100"
click at [524, 218] on input "text" at bounding box center [517, 212] width 37 height 18
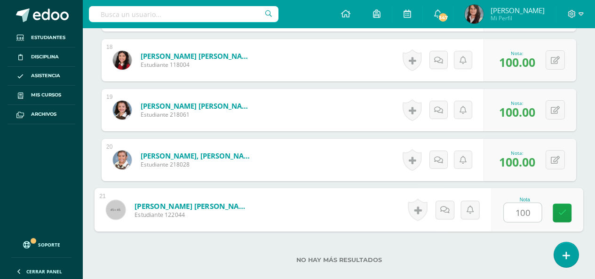
type input "100"
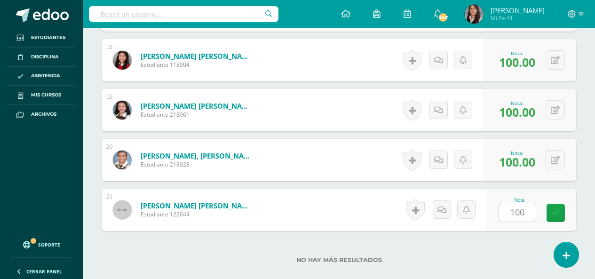
click at [510, 249] on div "No hay más resultados" at bounding box center [339, 253] width 475 height 44
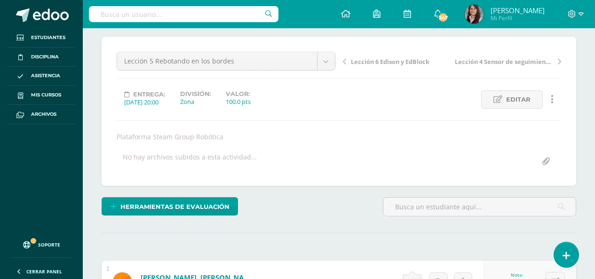
scroll to position [0, 0]
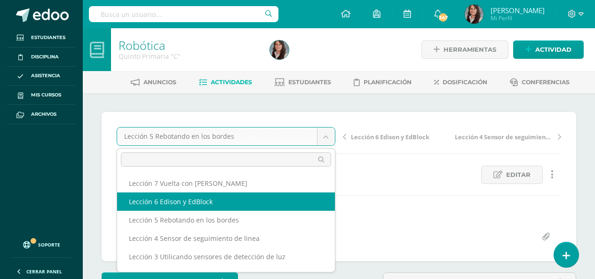
select select "/dashboard/teacher/grade-activity/201359/"
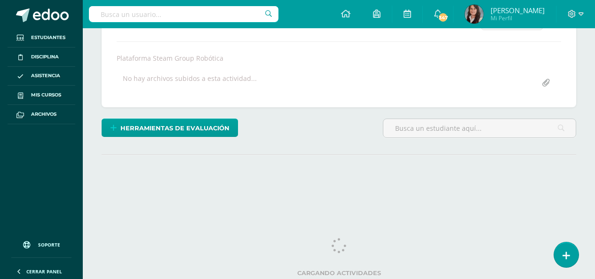
scroll to position [155, 0]
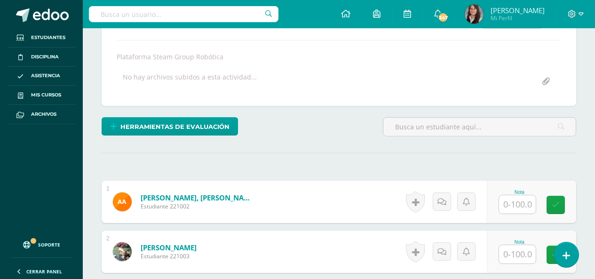
click at [523, 207] on input "text" at bounding box center [517, 204] width 37 height 18
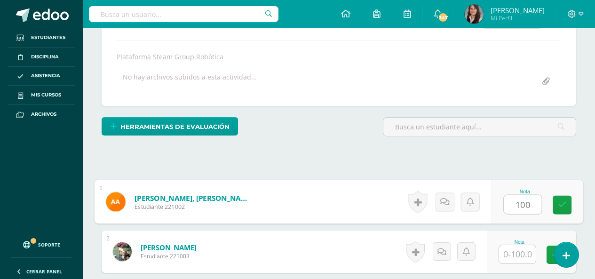
scroll to position [156, 0]
type input "100"
click at [523, 252] on input "text" at bounding box center [517, 254] width 37 height 18
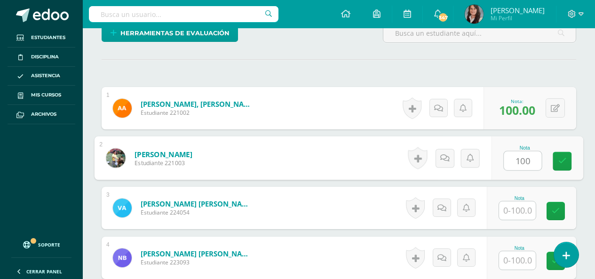
scroll to position [250, 0]
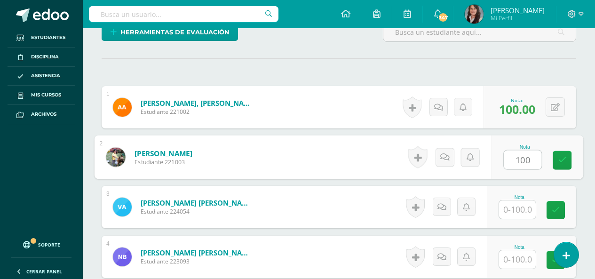
type input "100"
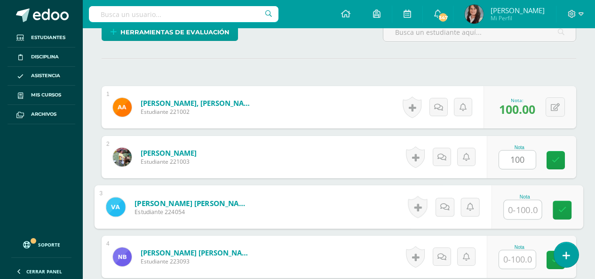
click at [522, 213] on input "text" at bounding box center [523, 209] width 38 height 19
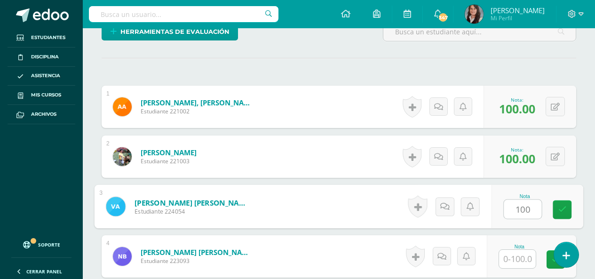
type input "100"
click at [520, 261] on input "text" at bounding box center [517, 259] width 37 height 18
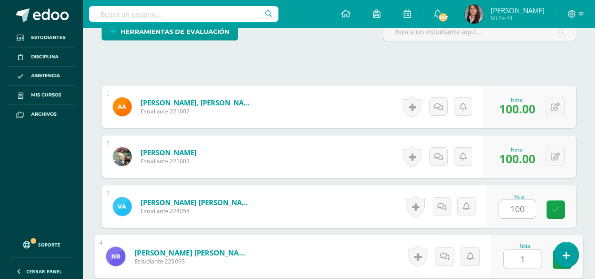
scroll to position [251, 0]
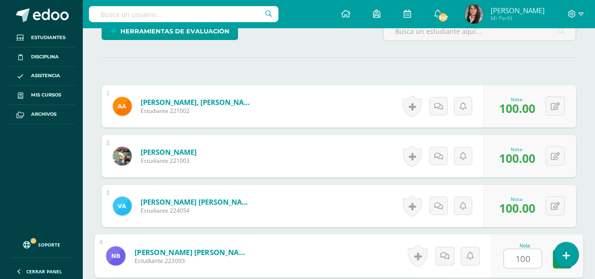
drag, startPoint x: 532, startPoint y: 261, endPoint x: 483, endPoint y: 260, distance: 48.4
click at [488, 260] on form "[PERSON_NAME] [PERSON_NAME] Estudiante 223093 Nota 100 0 [GEOGRAPHIC_DATA] N/A" at bounding box center [339, 256] width 489 height 44
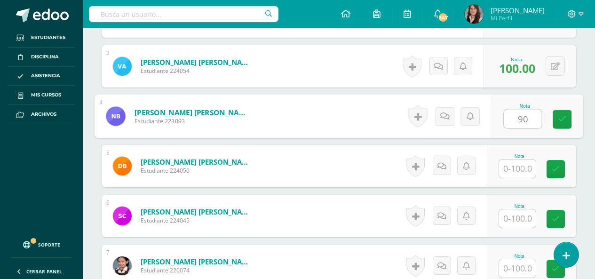
scroll to position [392, 0]
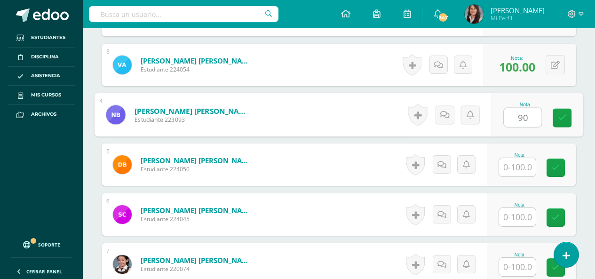
type input "90"
click at [524, 172] on input "text" at bounding box center [517, 167] width 37 height 18
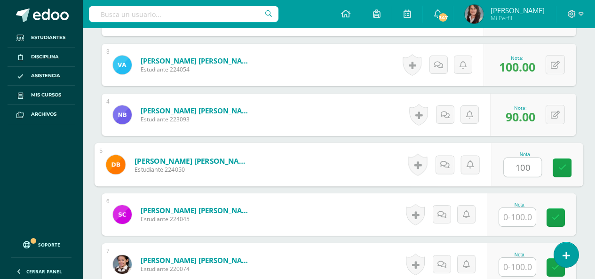
type input "100"
click at [522, 218] on input "text" at bounding box center [517, 217] width 37 height 18
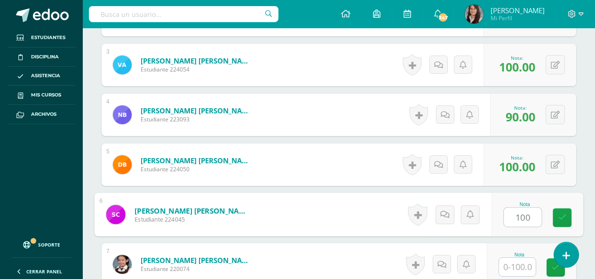
type input "100"
click at [522, 271] on input "text" at bounding box center [517, 267] width 37 height 18
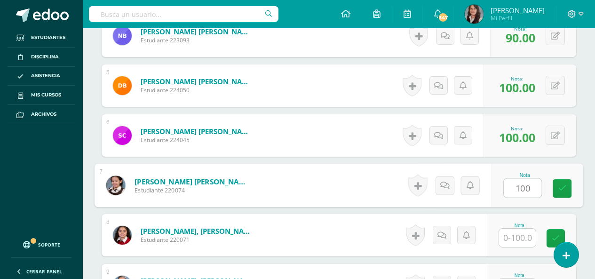
scroll to position [486, 0]
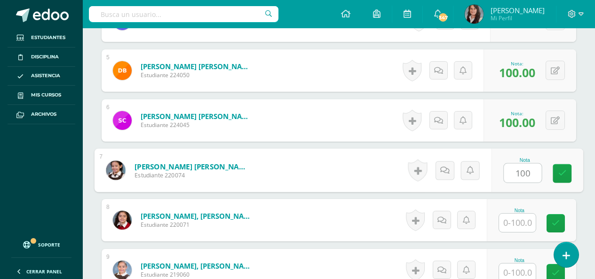
type input "100"
click at [523, 222] on input "text" at bounding box center [517, 223] width 37 height 18
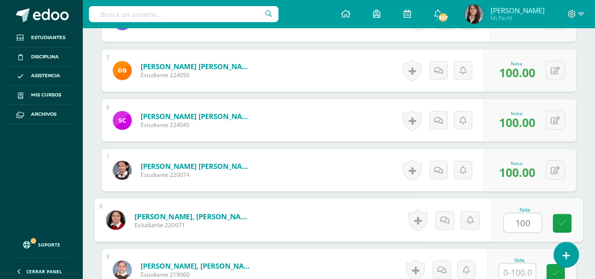
drag, startPoint x: 533, startPoint y: 225, endPoint x: 493, endPoint y: 223, distance: 40.5
click at [497, 223] on div "Nota 100" at bounding box center [537, 220] width 92 height 44
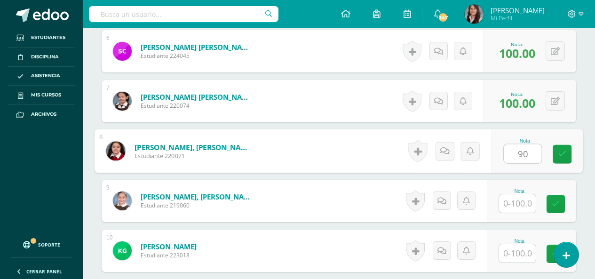
scroll to position [580, 0]
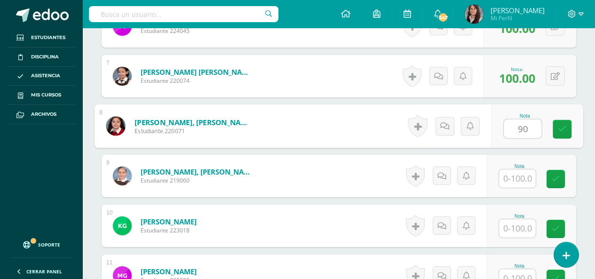
type input "90"
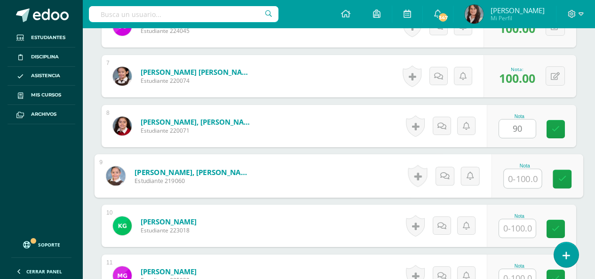
click at [529, 178] on input "text" at bounding box center [523, 178] width 38 height 19
type input "90"
click at [518, 233] on input "text" at bounding box center [517, 228] width 37 height 18
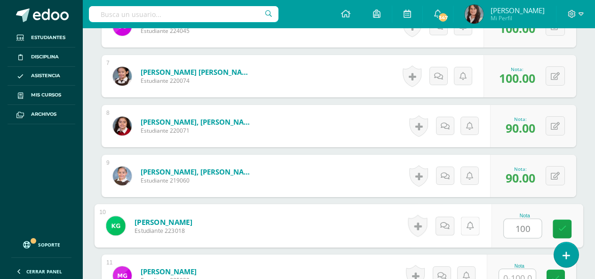
drag, startPoint x: 530, startPoint y: 227, endPoint x: 473, endPoint y: 221, distance: 57.2
click at [474, 221] on form "[PERSON_NAME] Estudiante 223018 Nota 100 0 [GEOGRAPHIC_DATA]" at bounding box center [339, 226] width 489 height 44
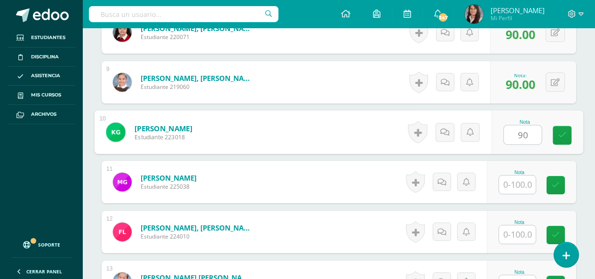
scroll to position [674, 0]
type input "90"
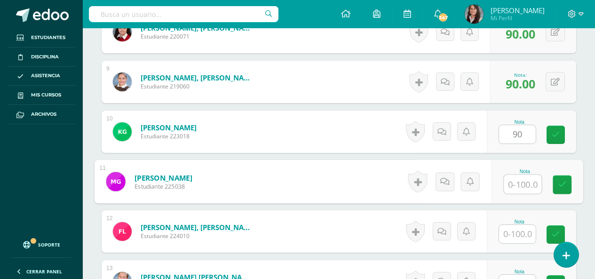
click at [528, 191] on input "text" at bounding box center [523, 184] width 38 height 19
type input "90"
click at [516, 225] on input "text" at bounding box center [517, 234] width 37 height 18
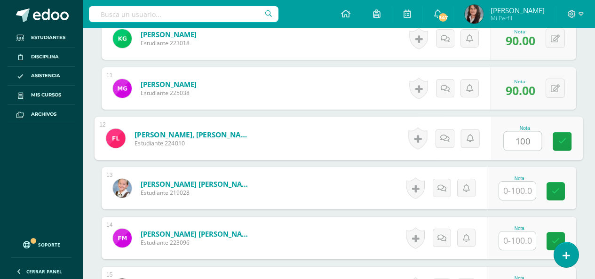
scroll to position [768, 0]
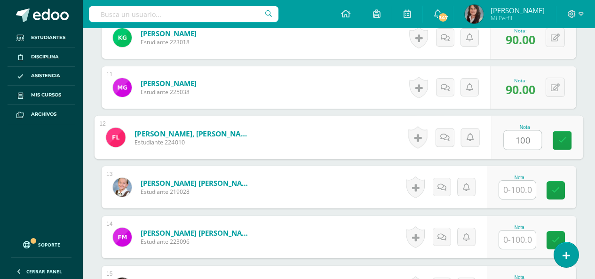
type input "100"
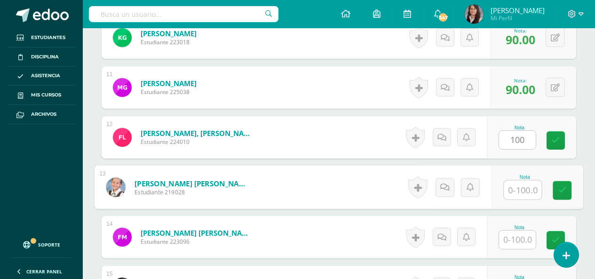
click at [516, 189] on input "text" at bounding box center [523, 190] width 38 height 19
drag, startPoint x: 532, startPoint y: 189, endPoint x: 482, endPoint y: 192, distance: 50.0
click at [483, 192] on form "Monzón Castellanos, Marjorie Nahomy Estudiante 219028 Nota 1 0 Logros" at bounding box center [339, 188] width 489 height 44
type input "90"
click at [520, 234] on input "text" at bounding box center [517, 239] width 37 height 18
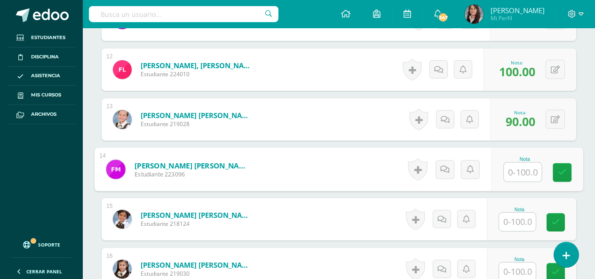
scroll to position [862, 0]
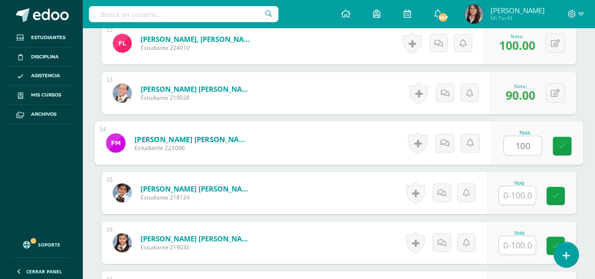
type input "100"
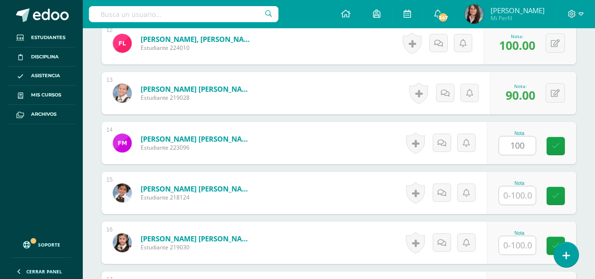
click at [515, 185] on div "Nota" at bounding box center [519, 183] width 41 height 5
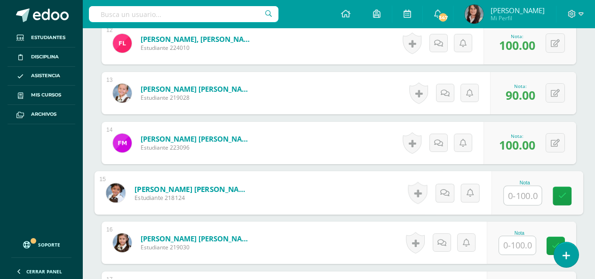
click at [530, 199] on input "text" at bounding box center [523, 195] width 38 height 19
type input "90"
click at [516, 249] on input "text" at bounding box center [517, 245] width 37 height 18
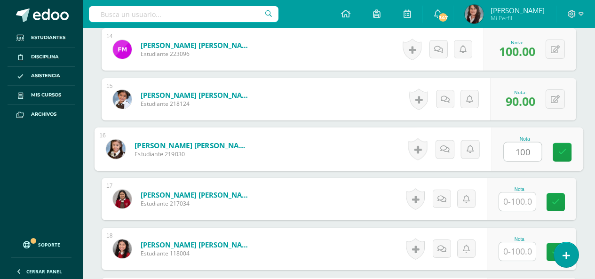
scroll to position [956, 0]
type input "100"
click at [521, 200] on input "text" at bounding box center [517, 201] width 37 height 18
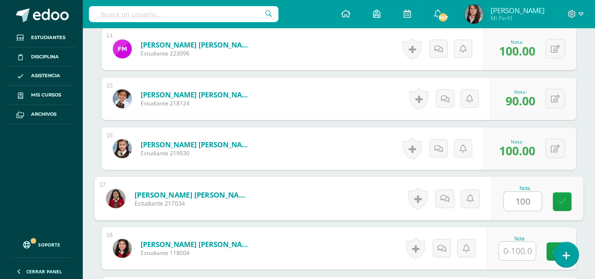
type input "100"
click at [521, 248] on input "text" at bounding box center [517, 251] width 37 height 18
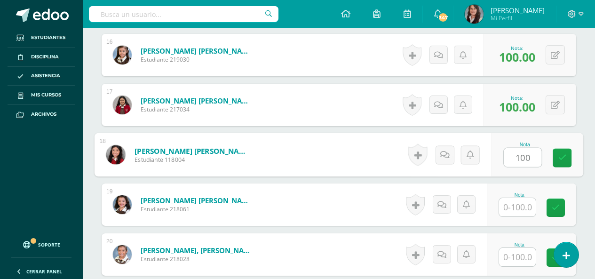
scroll to position [1050, 0]
type input "100"
click at [519, 202] on input "text" at bounding box center [517, 207] width 37 height 18
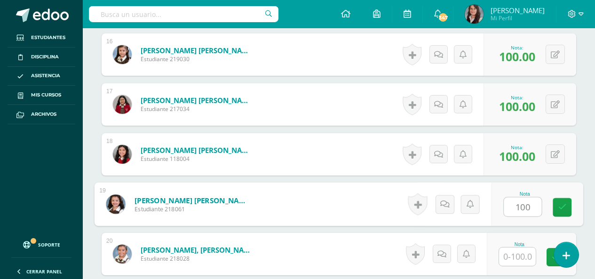
type input "100"
click at [517, 258] on input "text" at bounding box center [517, 256] width 37 height 18
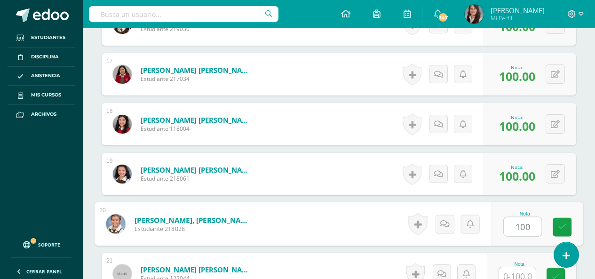
scroll to position [1097, 0]
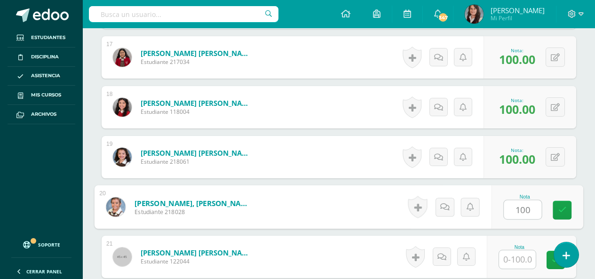
type input "100"
click at [522, 250] on input "text" at bounding box center [517, 259] width 37 height 18
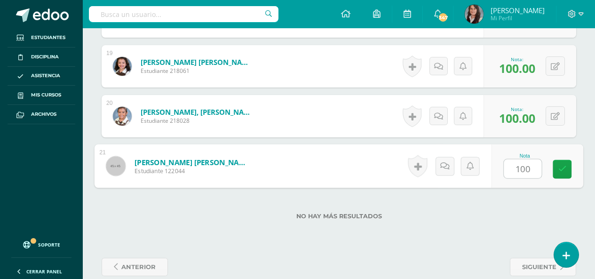
scroll to position [1191, 0]
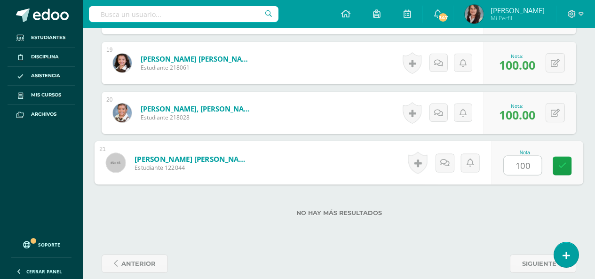
type input "100"
click at [515, 201] on div "No hay más resultados" at bounding box center [339, 206] width 475 height 44
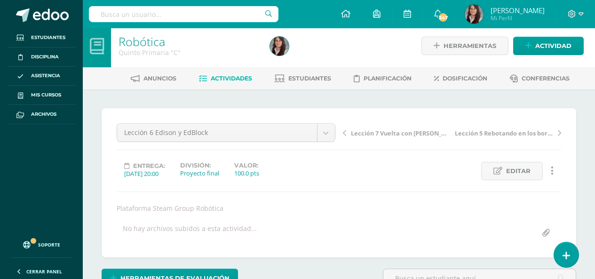
scroll to position [0, 0]
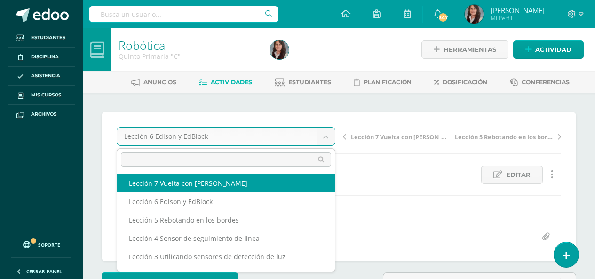
select select "/dashboard/teacher/grade-activity/201366/"
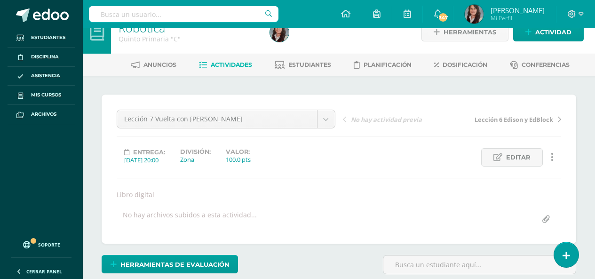
scroll to position [18, 0]
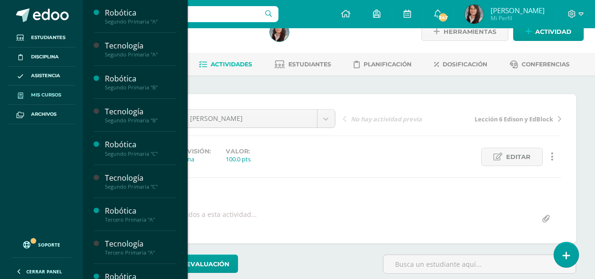
click at [36, 93] on span "Mis cursos" at bounding box center [46, 95] width 30 height 8
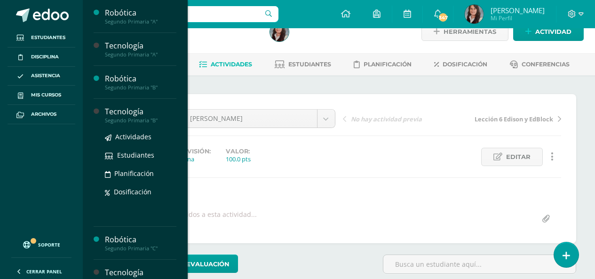
scroll to position [84, 0]
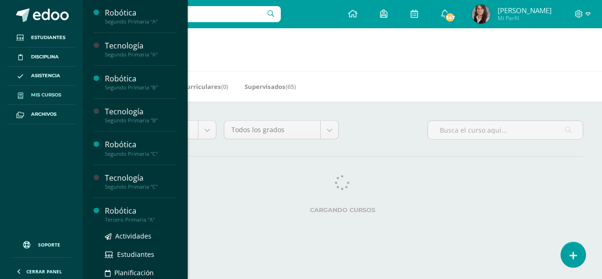
click at [148, 218] on div "Tercero Primaria "A"" at bounding box center [140, 219] width 71 height 7
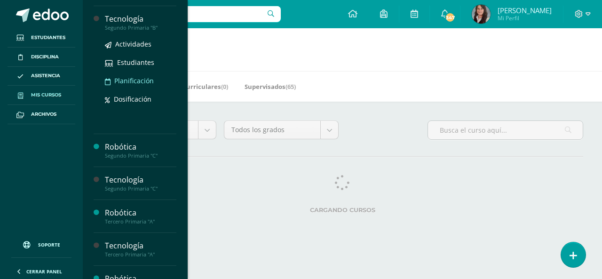
scroll to position [188, 0]
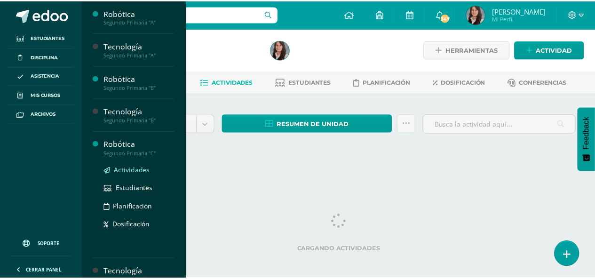
scroll to position [94, 0]
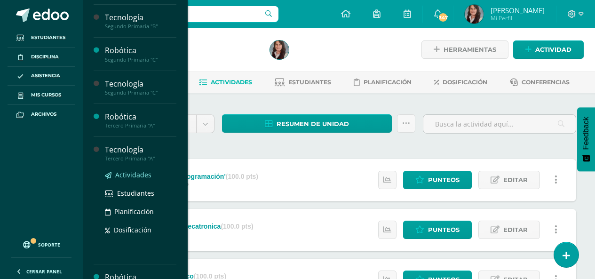
click at [132, 176] on span "Actividades" at bounding box center [133, 174] width 36 height 9
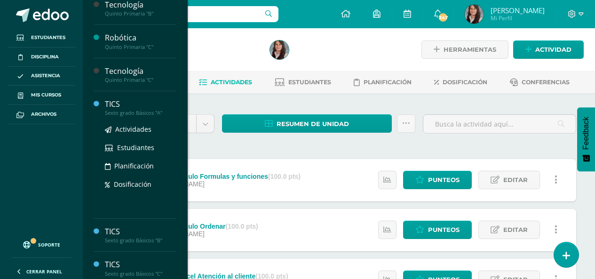
scroll to position [706, 0]
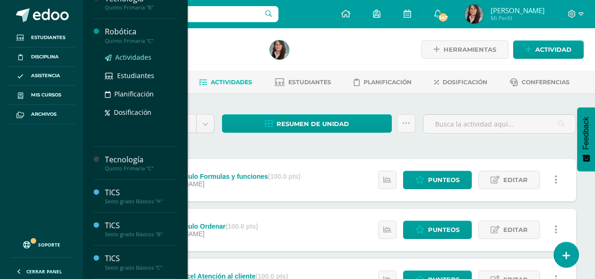
click at [135, 60] on span "Actividades" at bounding box center [133, 57] width 36 height 9
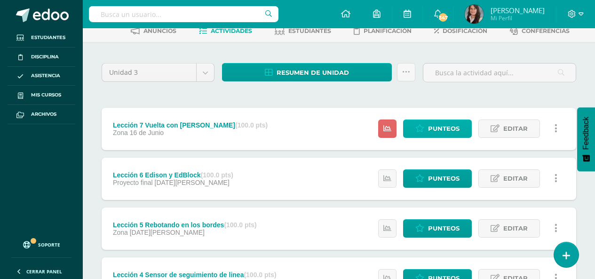
scroll to position [94, 0]
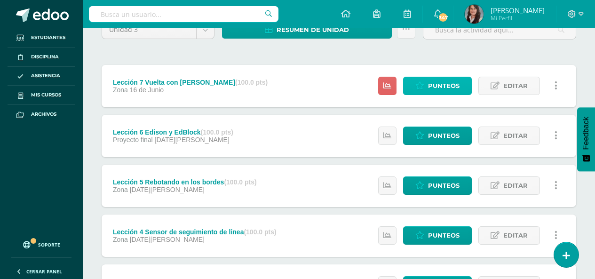
click at [443, 79] on span "Punteos" at bounding box center [444, 85] width 32 height 17
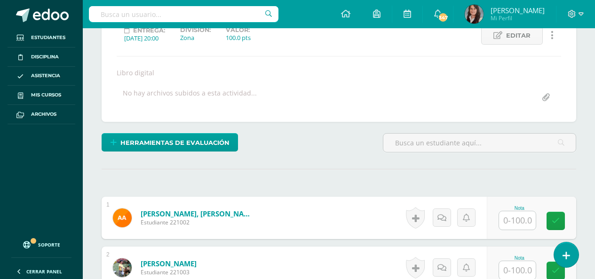
scroll to position [155, 0]
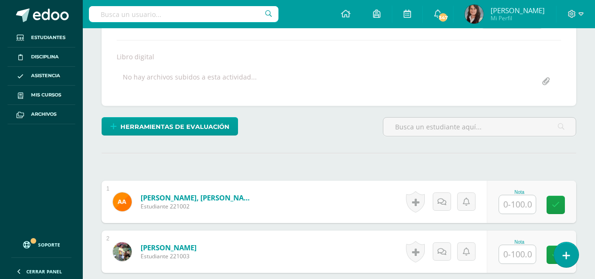
click at [515, 207] on input "text" at bounding box center [517, 204] width 37 height 18
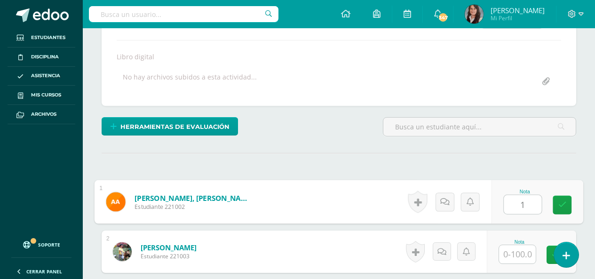
scroll to position [156, 0]
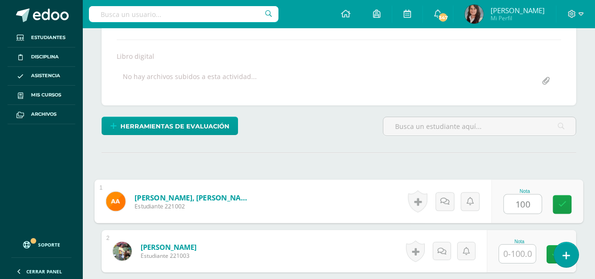
type input "100"
click at [522, 257] on input "text" at bounding box center [517, 254] width 37 height 18
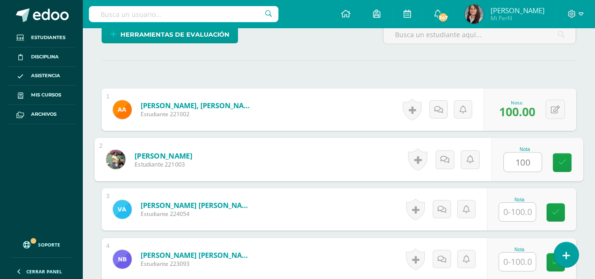
scroll to position [250, 0]
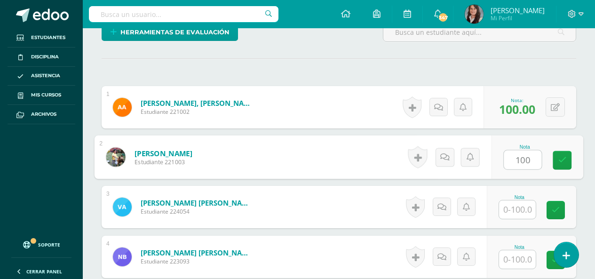
type input "100"
click at [514, 208] on input "text" at bounding box center [517, 209] width 37 height 18
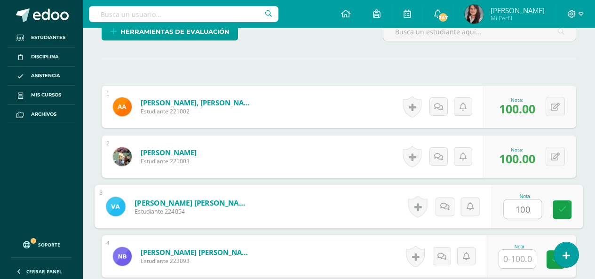
type input "100"
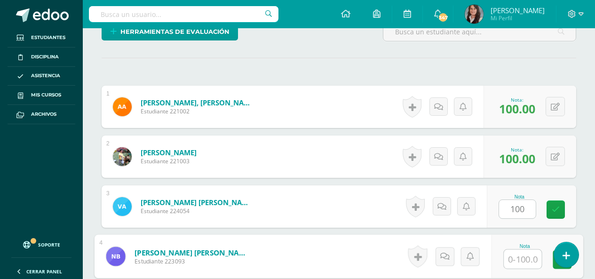
click at [521, 256] on input "text" at bounding box center [523, 259] width 38 height 19
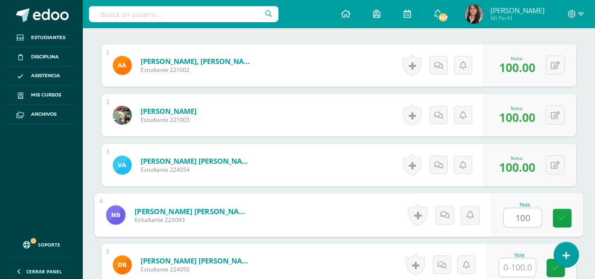
scroll to position [298, 0]
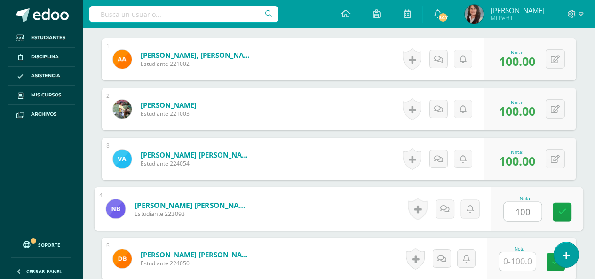
type input "100"
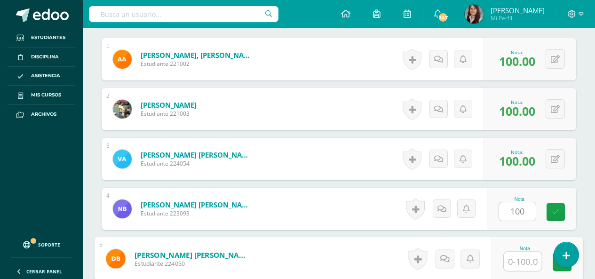
click at [523, 265] on input "text" at bounding box center [523, 261] width 38 height 19
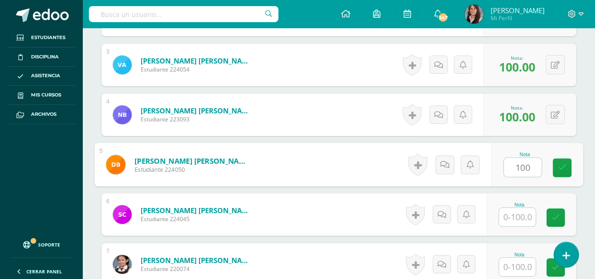
type input "100"
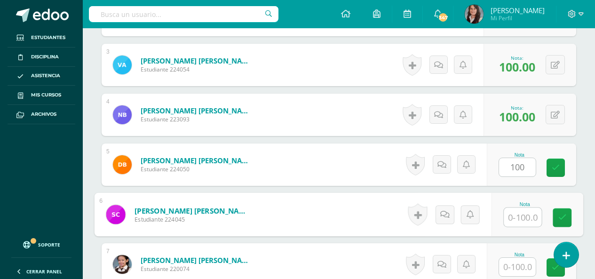
click at [525, 224] on input "text" at bounding box center [523, 217] width 38 height 19
type input "100"
click at [525, 268] on input "text" at bounding box center [517, 267] width 37 height 18
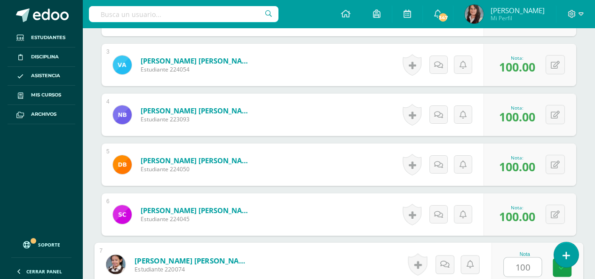
scroll to position [486, 0]
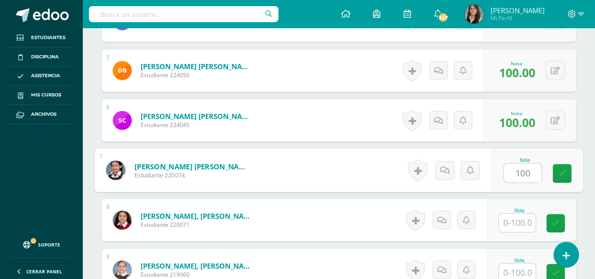
type input "100"
click at [526, 227] on input "text" at bounding box center [517, 223] width 37 height 18
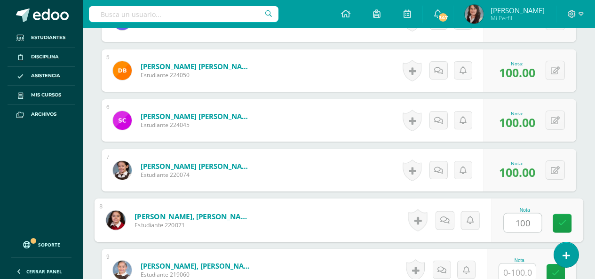
type input "100"
click at [522, 271] on input "text" at bounding box center [517, 272] width 37 height 18
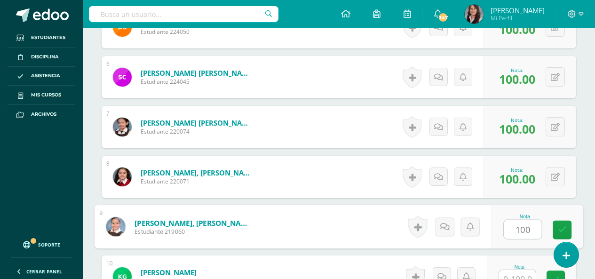
scroll to position [580, 0]
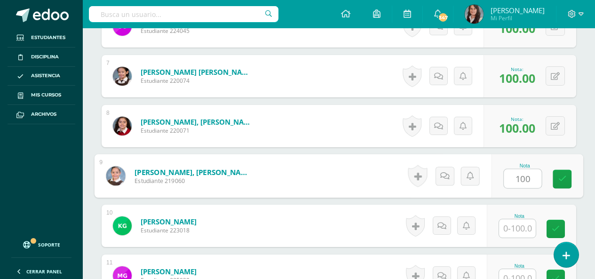
type input "100"
click at [522, 224] on input "text" at bounding box center [517, 228] width 37 height 18
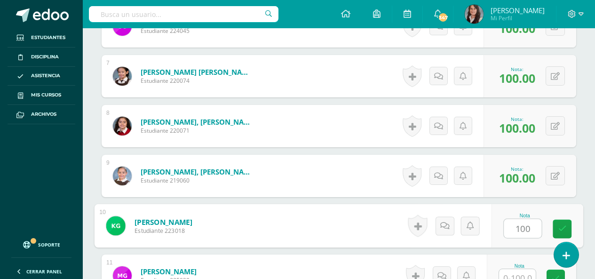
type input "100"
click at [521, 275] on input "text" at bounding box center [517, 278] width 37 height 18
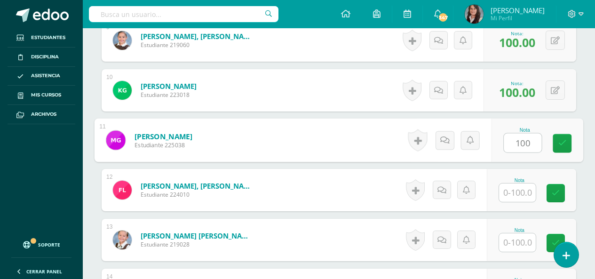
scroll to position [726, 0]
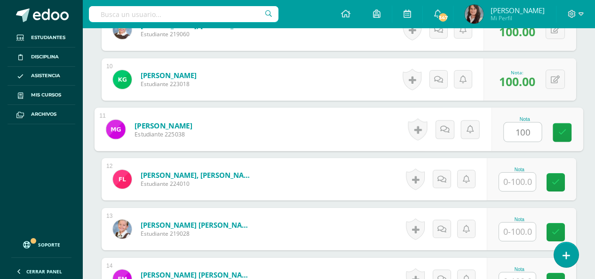
type input "100"
click at [520, 176] on input "text" at bounding box center [517, 182] width 37 height 18
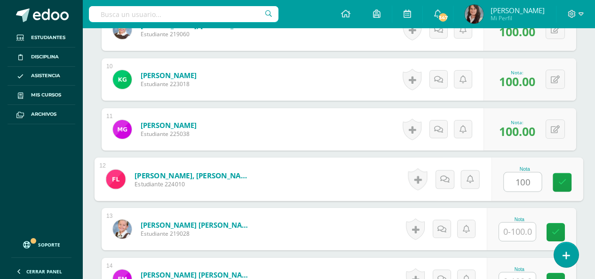
type input "100"
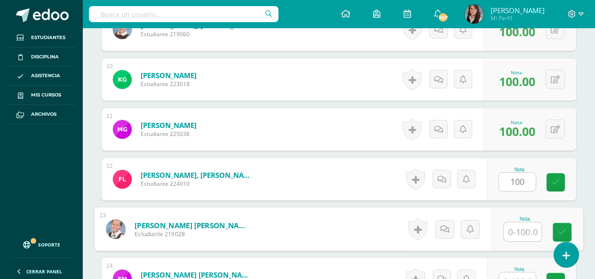
click at [521, 228] on input "text" at bounding box center [523, 231] width 38 height 19
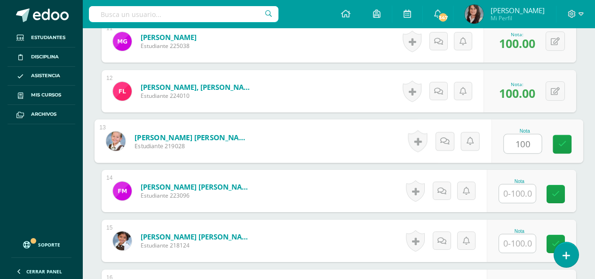
scroll to position [820, 0]
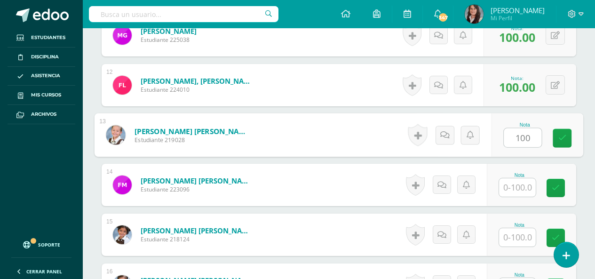
type input "100"
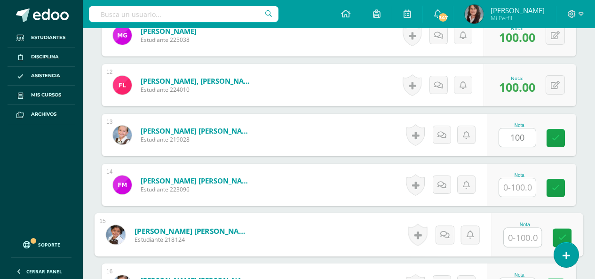
click at [521, 240] on input "text" at bounding box center [523, 237] width 38 height 19
type input "100"
click at [524, 183] on input "text" at bounding box center [517, 187] width 37 height 18
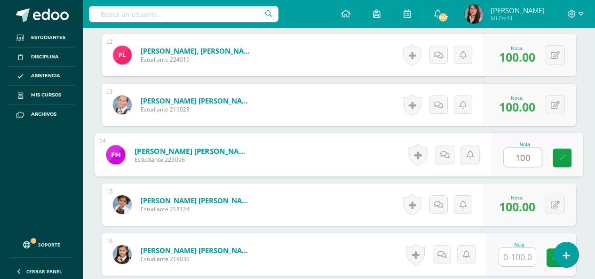
scroll to position [867, 0]
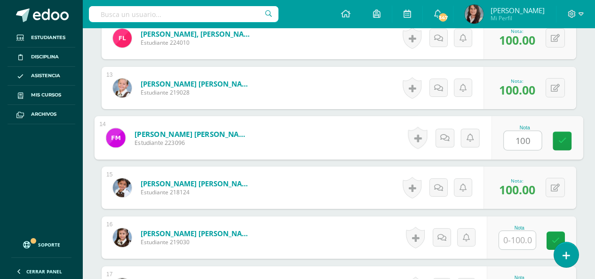
type input "100"
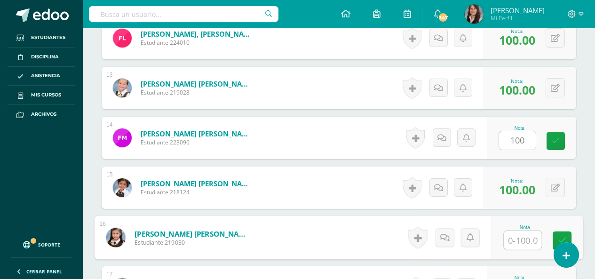
click at [525, 234] on input "text" at bounding box center [523, 240] width 38 height 19
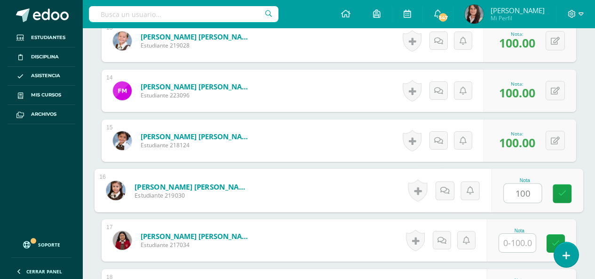
scroll to position [961, 0]
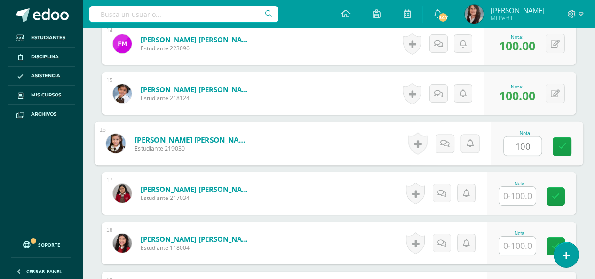
type input "100"
click at [523, 197] on input "text" at bounding box center [517, 196] width 37 height 18
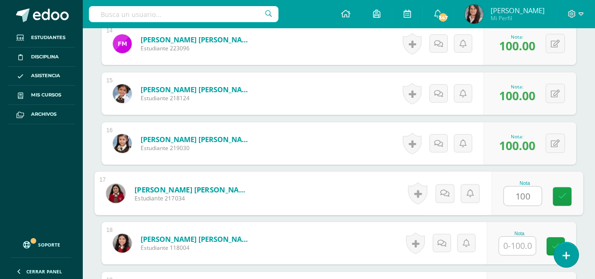
type input "100"
click at [521, 239] on input "text" at bounding box center [517, 246] width 37 height 18
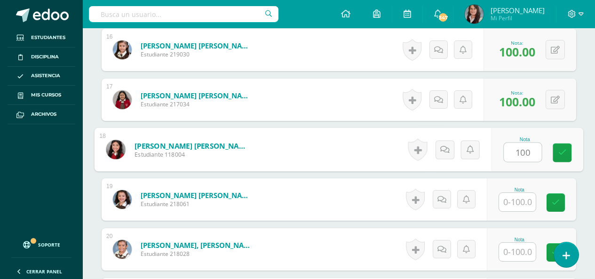
scroll to position [1055, 0]
type input "100"
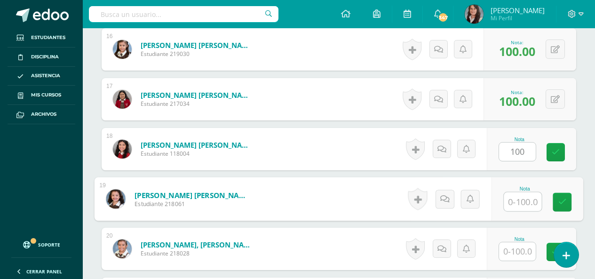
click at [513, 204] on input "text" at bounding box center [523, 201] width 38 height 19
type input "100"
click at [522, 251] on input "text" at bounding box center [517, 251] width 37 height 18
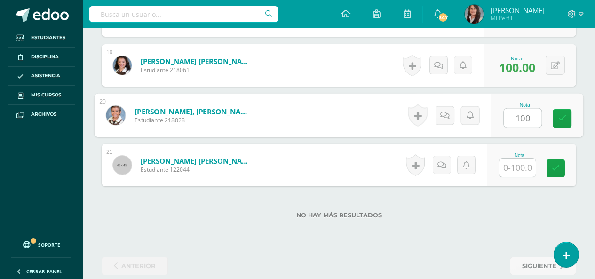
scroll to position [1204, 0]
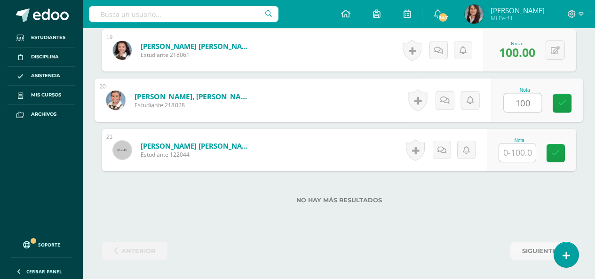
type input "100"
click at [525, 153] on input "text" at bounding box center [517, 152] width 37 height 18
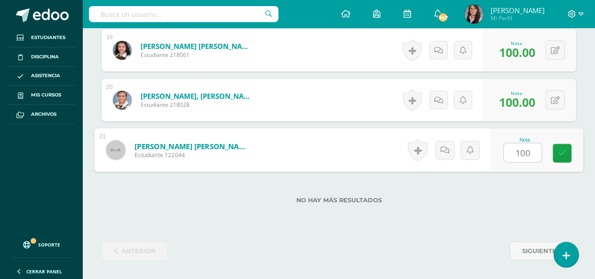
type input "100"
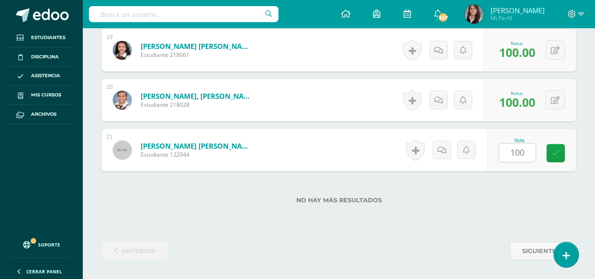
click at [507, 207] on div "No hay más resultados" at bounding box center [339, 193] width 475 height 44
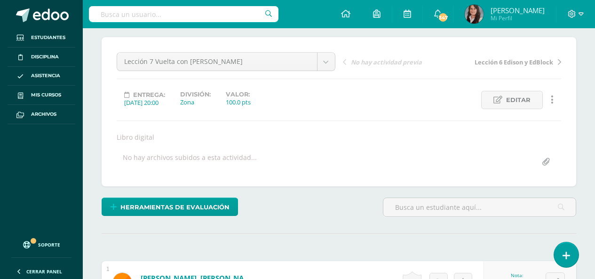
scroll to position [0, 0]
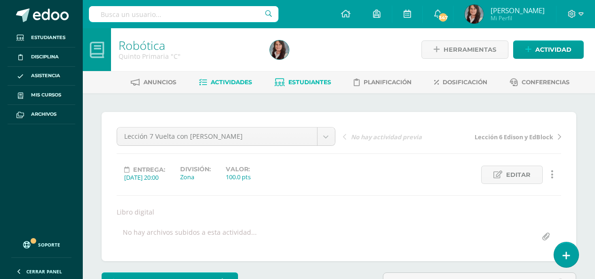
click at [304, 79] on span "Estudiantes" at bounding box center [309, 82] width 43 height 7
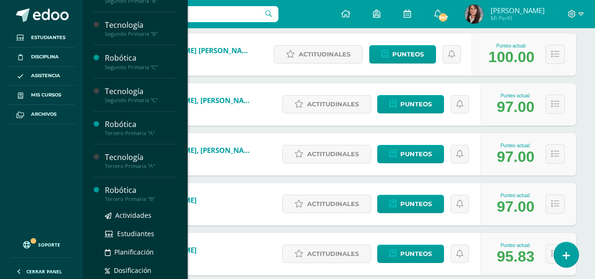
scroll to position [141, 0]
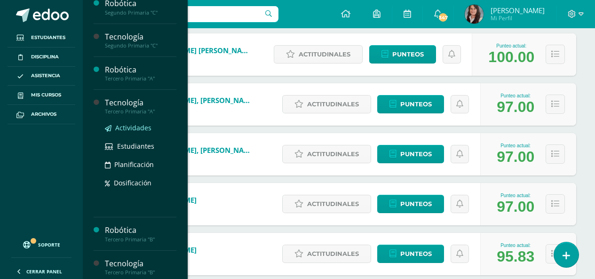
click at [135, 125] on span "Actividades" at bounding box center [133, 127] width 36 height 9
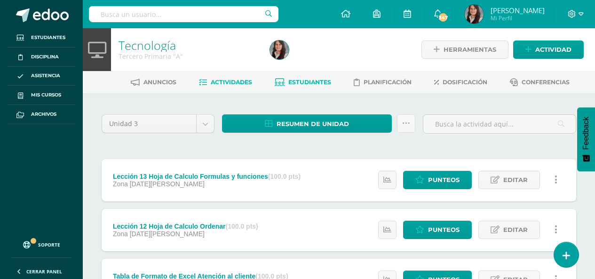
click at [315, 83] on span "Estudiantes" at bounding box center [309, 82] width 43 height 7
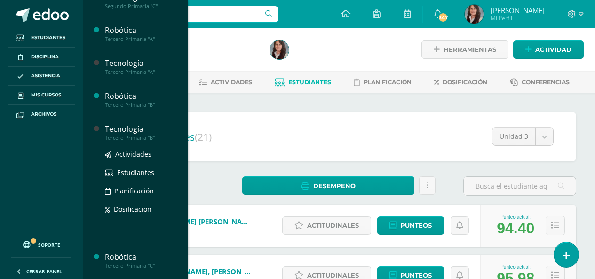
scroll to position [188, 0]
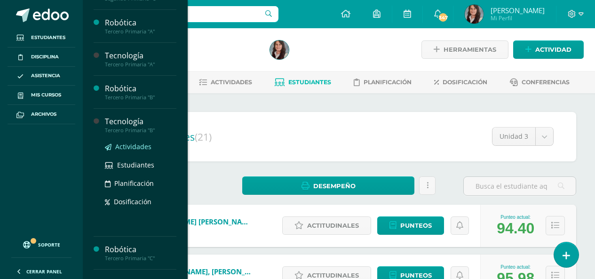
click at [135, 146] on span "Actividades" at bounding box center [133, 146] width 36 height 9
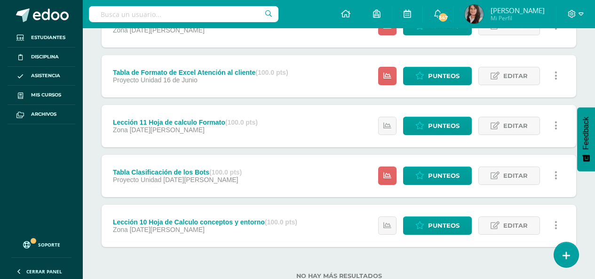
scroll to position [187, 0]
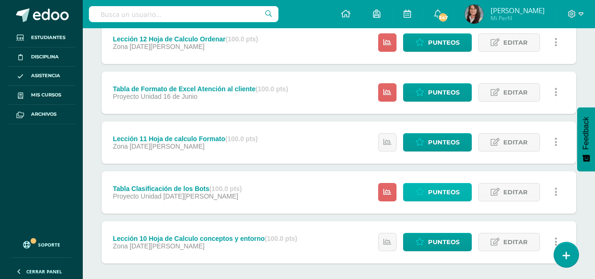
click at [427, 191] on link "Punteos" at bounding box center [437, 192] width 69 height 18
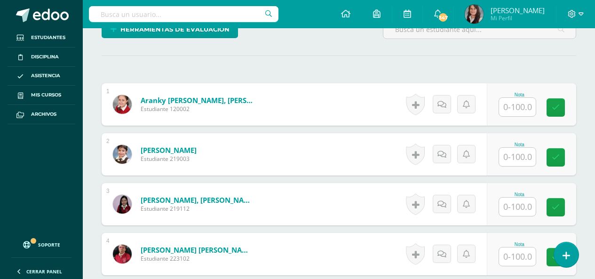
scroll to position [296, 0]
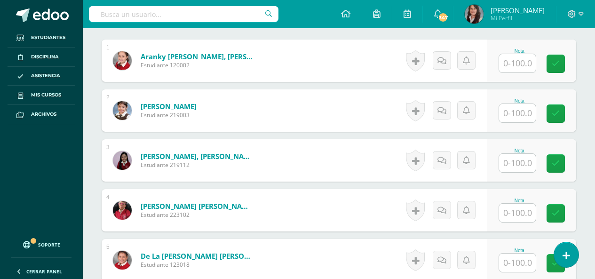
click at [517, 67] on input "text" at bounding box center [517, 63] width 37 height 18
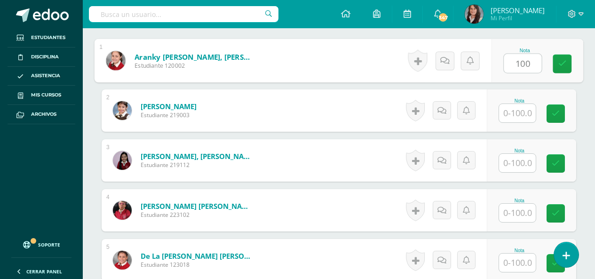
scroll to position [297, 0]
type input "100"
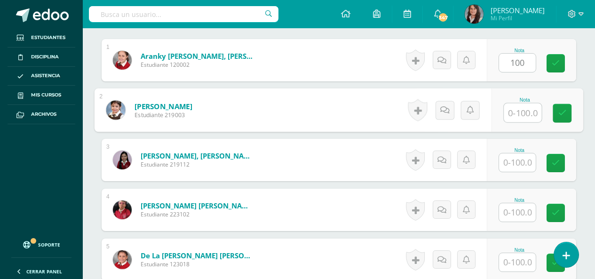
click at [524, 118] on input "text" at bounding box center [523, 112] width 38 height 19
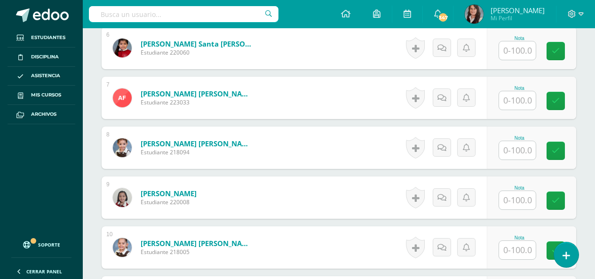
scroll to position [579, 0]
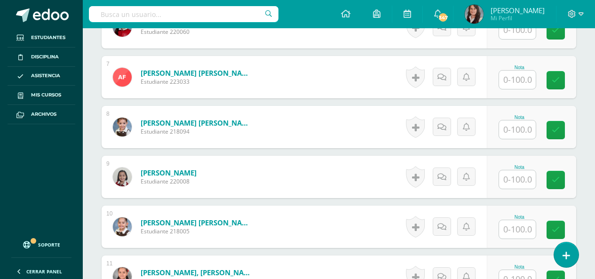
type input "100"
click at [519, 77] on input "text" at bounding box center [517, 80] width 37 height 18
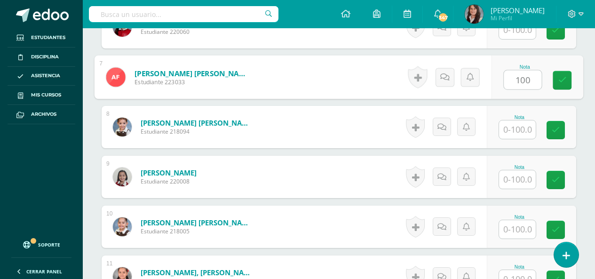
type input "100"
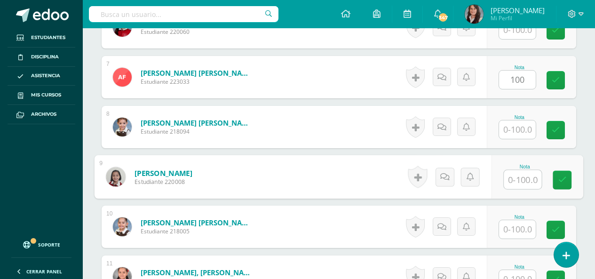
click at [523, 182] on input "text" at bounding box center [523, 179] width 38 height 19
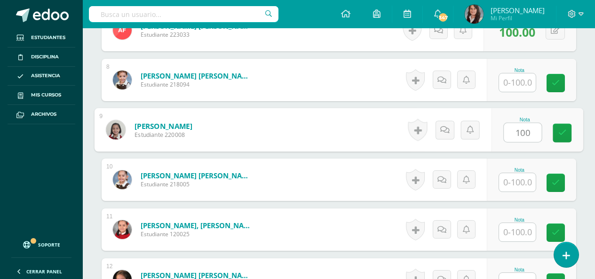
scroll to position [673, 0]
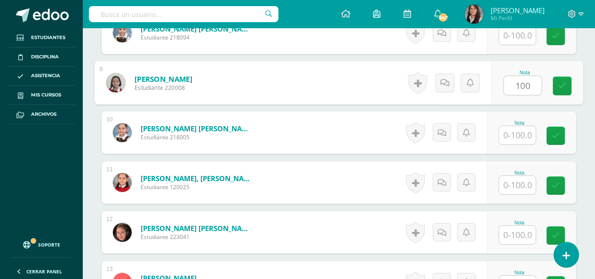
type input "100"
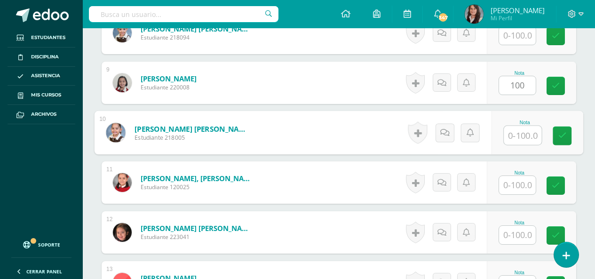
click at [519, 131] on input "text" at bounding box center [523, 135] width 38 height 19
type input "50"
click at [587, 169] on div "¿Estás seguro que quieres eliminar esta actividad? Esto borrará la actividad y …" at bounding box center [339, 65] width 512 height 1290
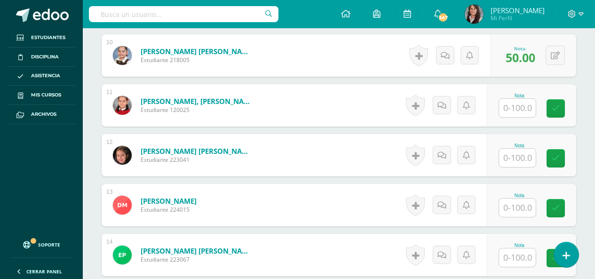
scroll to position [767, 0]
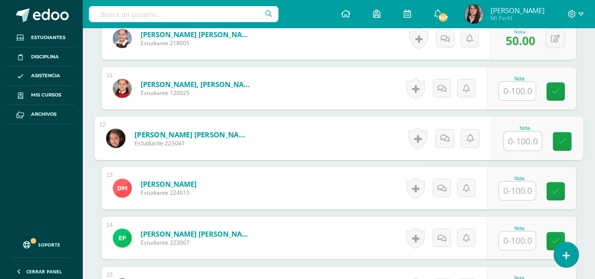
click at [522, 146] on input "text" at bounding box center [523, 141] width 38 height 19
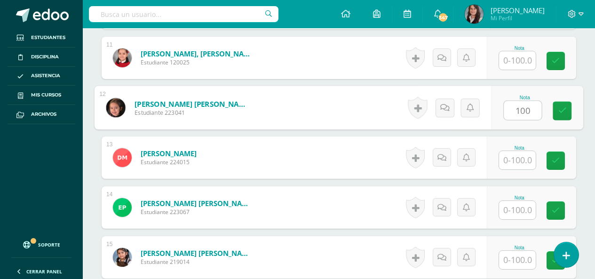
scroll to position [814, 0]
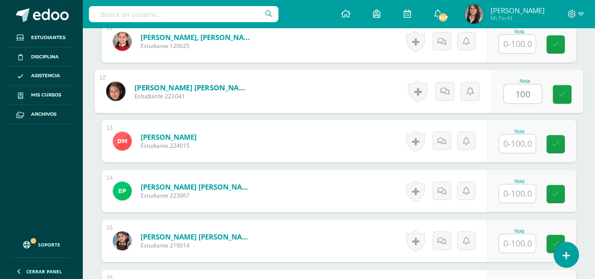
type input "100"
click at [524, 192] on input "text" at bounding box center [517, 193] width 37 height 18
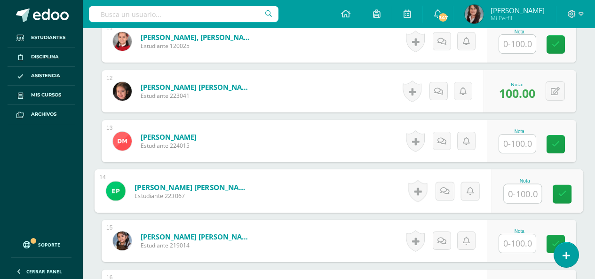
click at [520, 196] on input "text" at bounding box center [523, 193] width 38 height 19
type input "100"
click at [521, 238] on input "text" at bounding box center [517, 243] width 37 height 18
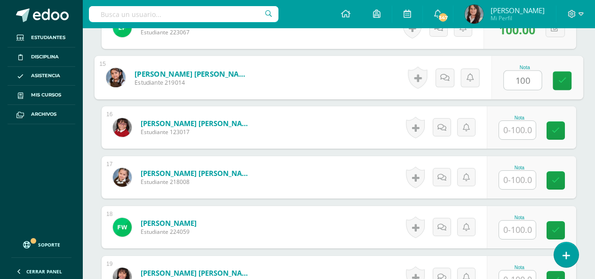
scroll to position [1002, 0]
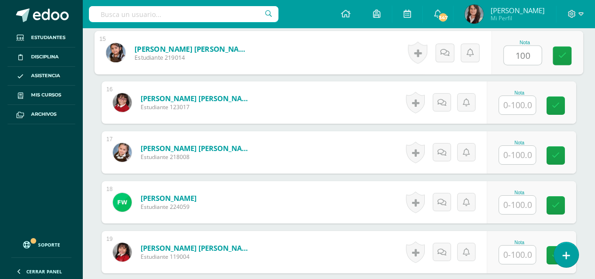
type input "100"
click at [527, 103] on input "text" at bounding box center [517, 105] width 37 height 18
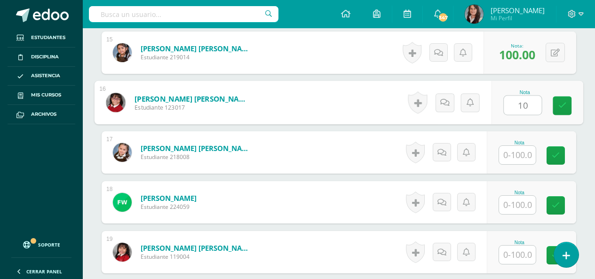
type input "10"
click at [524, 155] on input "text" at bounding box center [517, 155] width 37 height 18
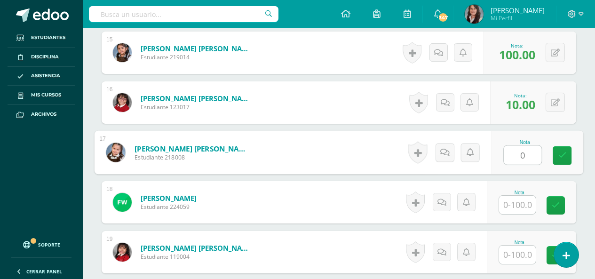
type input "0"
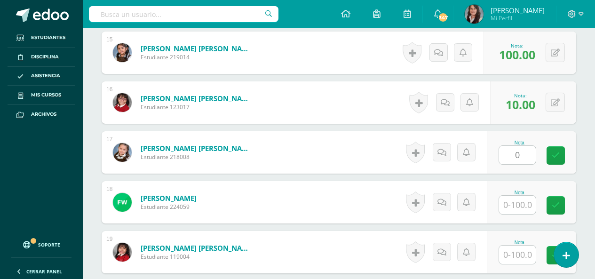
click at [513, 206] on input "text" at bounding box center [517, 205] width 37 height 18
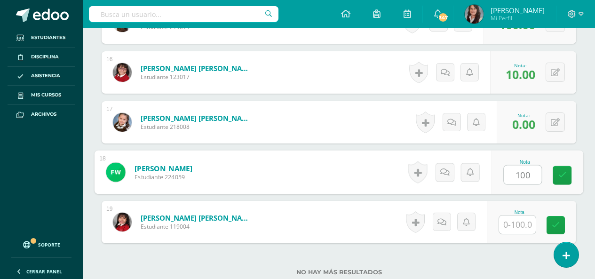
scroll to position [1049, 0]
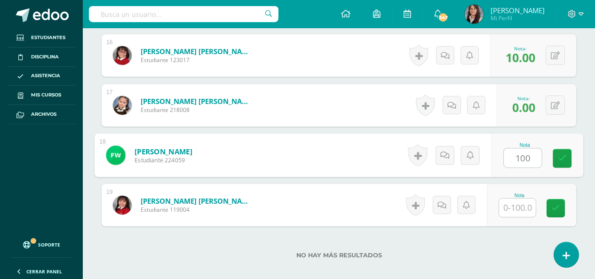
type input "100"
click at [526, 204] on input "text" at bounding box center [517, 207] width 37 height 18
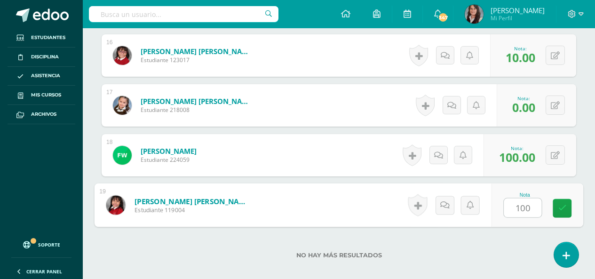
type input "100"
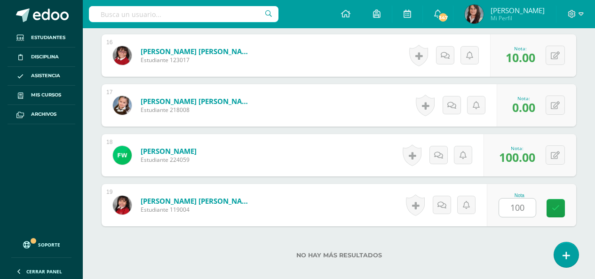
click at [498, 242] on div "No hay más resultados" at bounding box center [339, 248] width 475 height 44
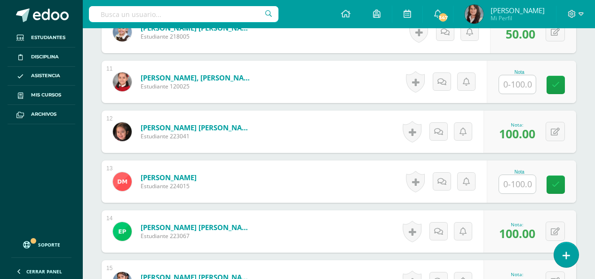
scroll to position [814, 0]
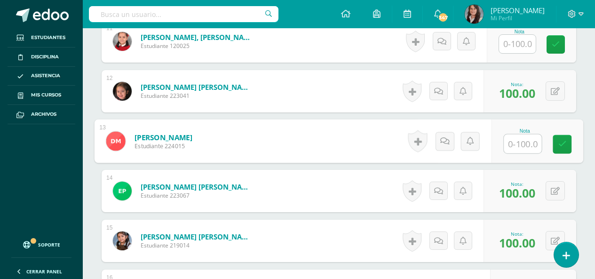
click at [529, 138] on input "text" at bounding box center [523, 144] width 38 height 19
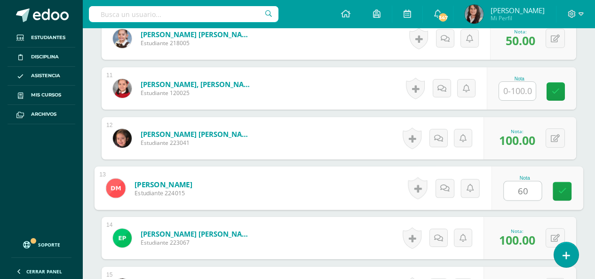
type input "60"
click at [523, 94] on input "text" at bounding box center [517, 91] width 37 height 18
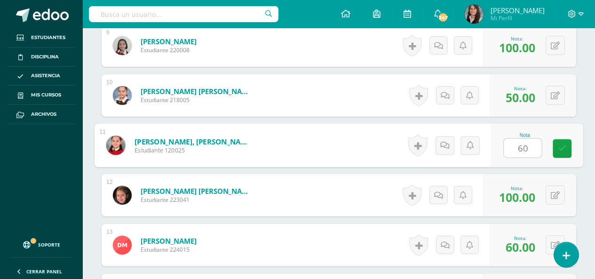
scroll to position [579, 0]
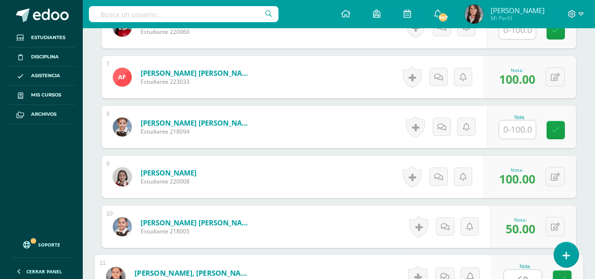
type input "60"
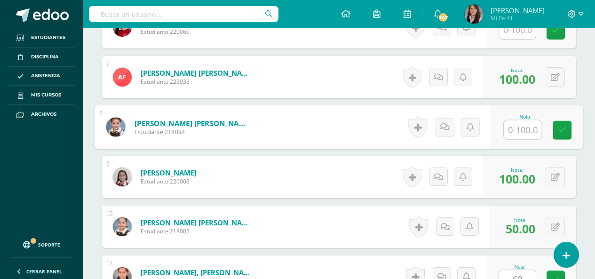
click at [521, 129] on input "text" at bounding box center [523, 129] width 38 height 19
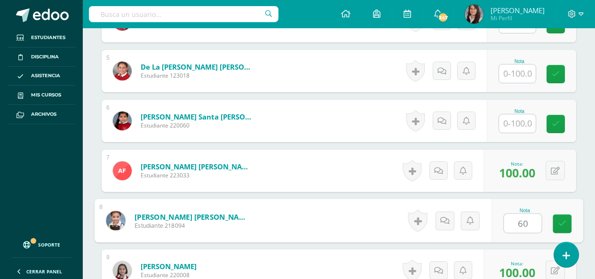
scroll to position [485, 0]
type input "60"
click at [520, 120] on input "text" at bounding box center [517, 124] width 37 height 18
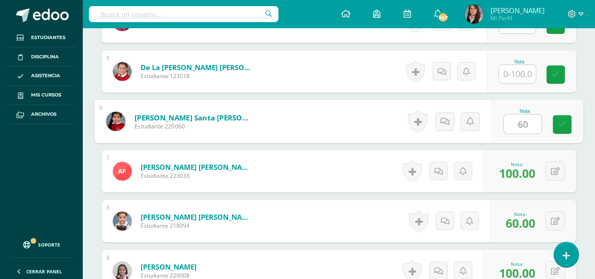
type input "60"
click at [518, 81] on input "text" at bounding box center [517, 74] width 37 height 18
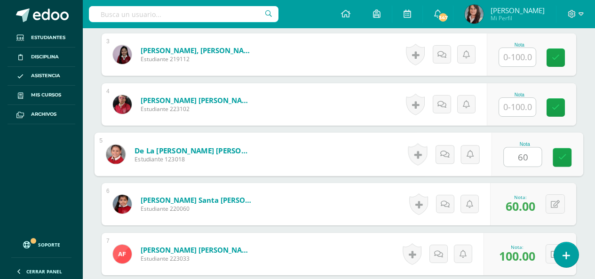
scroll to position [391, 0]
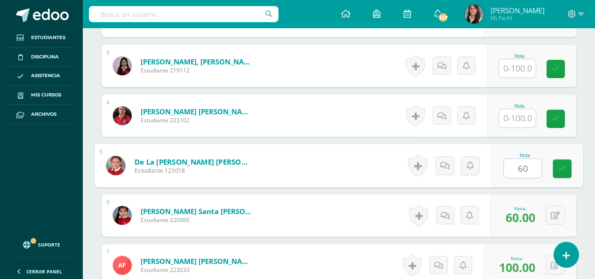
type input "60"
click at [517, 118] on input "text" at bounding box center [517, 118] width 37 height 18
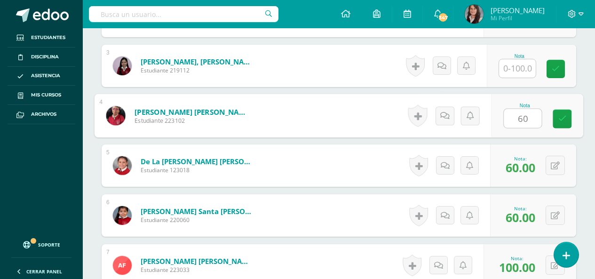
type input "60"
click at [522, 67] on input "text" at bounding box center [517, 68] width 37 height 18
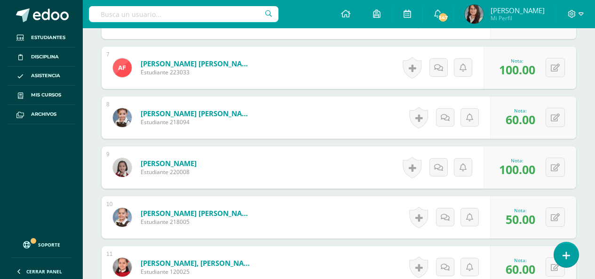
scroll to position [720, 0]
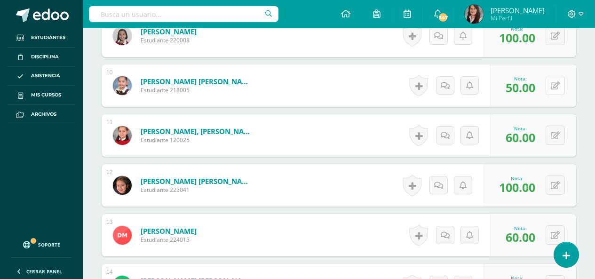
type input "60"
click at [554, 85] on icon at bounding box center [555, 86] width 9 height 8
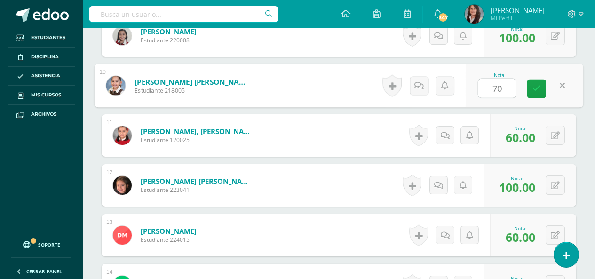
type input "70"
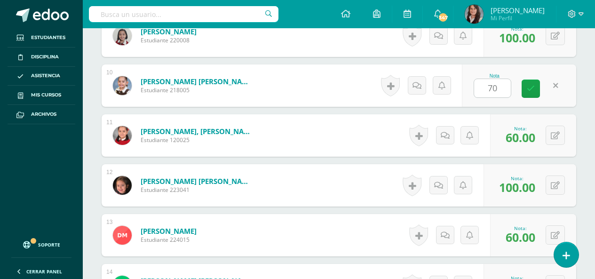
click at [580, 118] on div "¿Estás seguro que quieres eliminar esta actividad? Esto borrará la actividad y …" at bounding box center [339, 18] width 512 height 1290
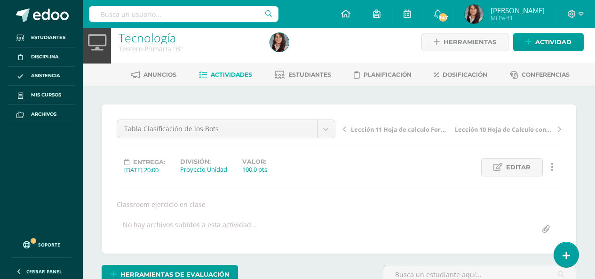
scroll to position [0, 0]
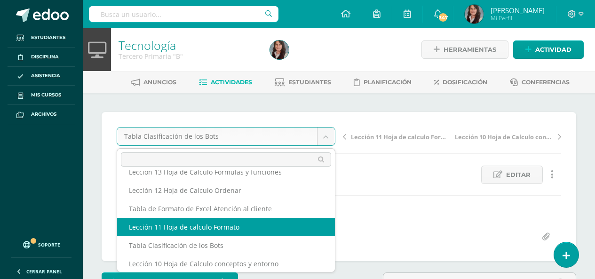
scroll to position [16, 0]
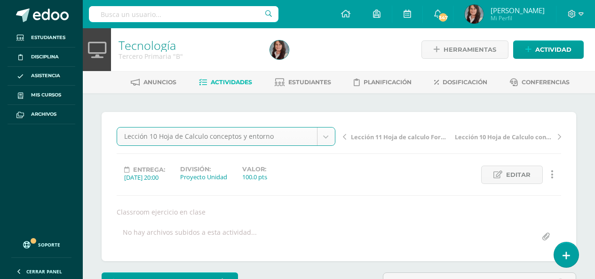
select select "/dashboard/teacher/grade-activity/195691/"
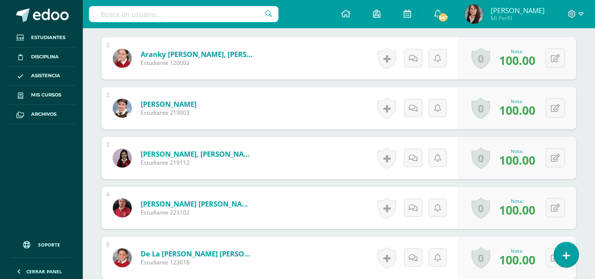
scroll to position [301, 0]
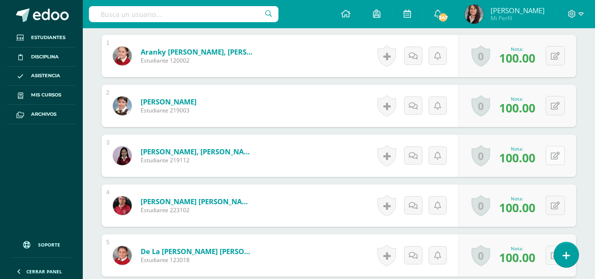
click at [554, 153] on icon at bounding box center [555, 156] width 9 height 8
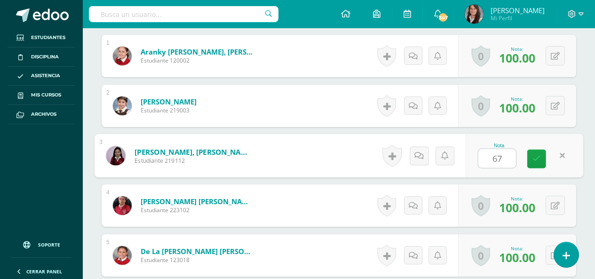
type input "67"
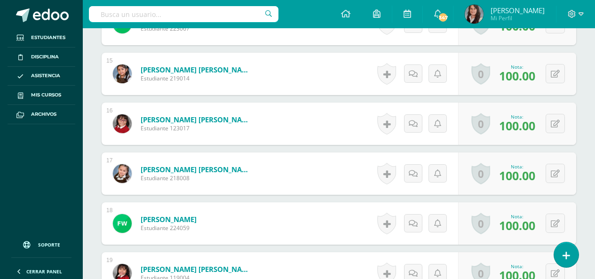
scroll to position [986, 0]
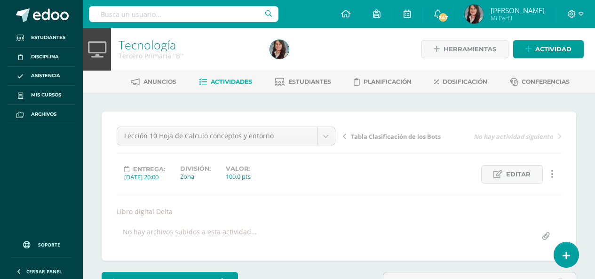
scroll to position [0, 0]
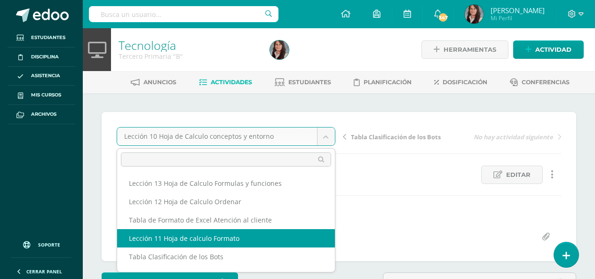
select select "/dashboard/teacher/grade-activity/195692/"
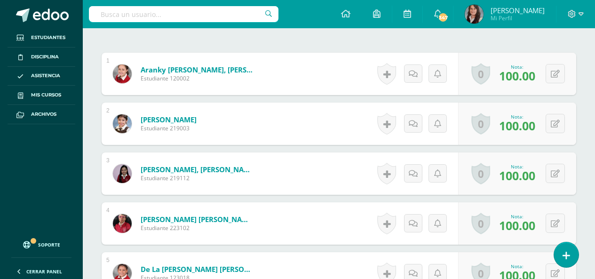
scroll to position [293, 0]
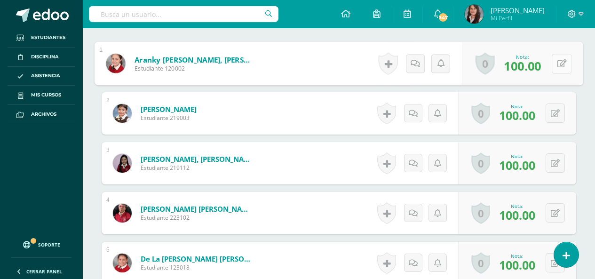
click at [557, 62] on icon at bounding box center [561, 63] width 9 height 8
type input "97"
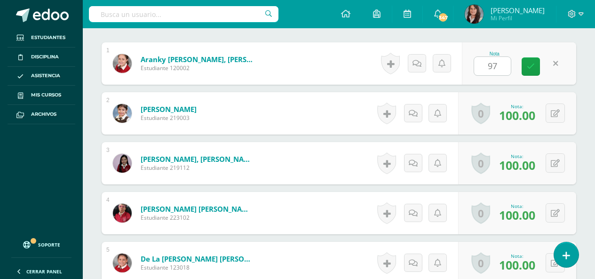
click at [553, 162] on button at bounding box center [555, 162] width 19 height 19
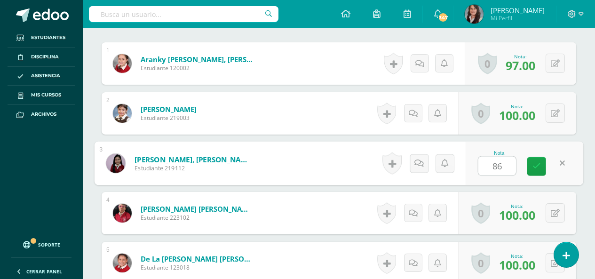
type input "86"
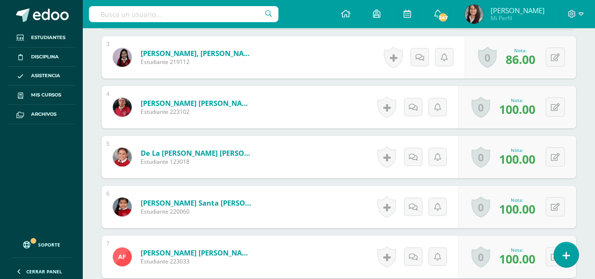
scroll to position [435, 0]
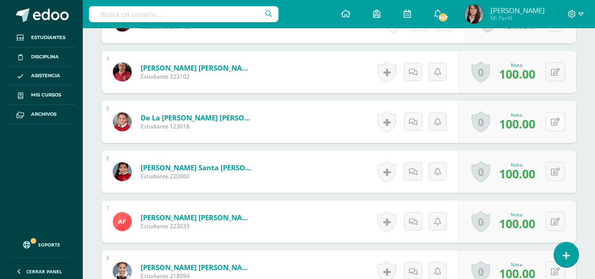
click at [557, 122] on icon at bounding box center [555, 122] width 9 height 8
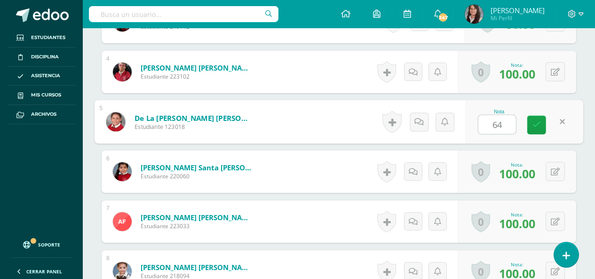
type input "64"
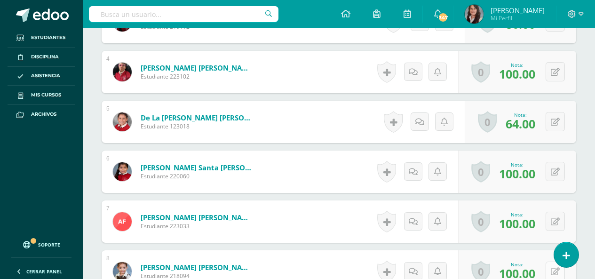
click at [551, 268] on button at bounding box center [555, 270] width 19 height 19
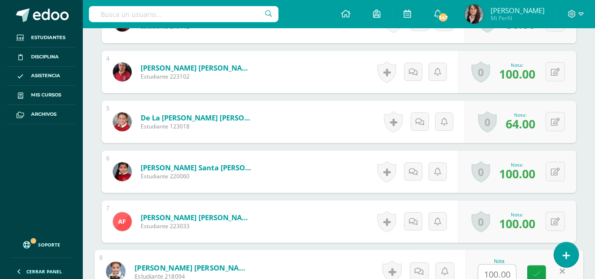
scroll to position [439, 0]
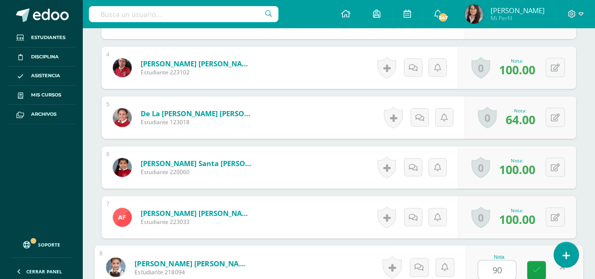
type input "90"
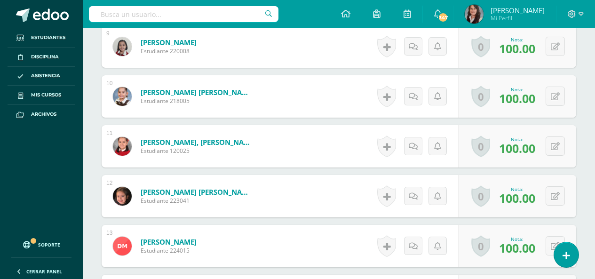
scroll to position [712, 0]
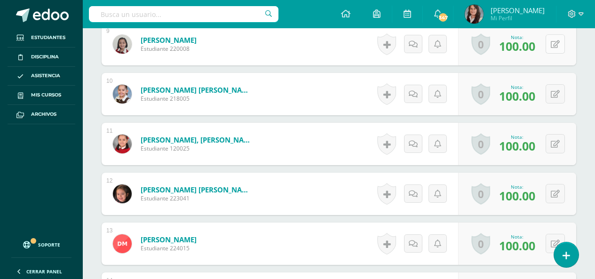
click at [556, 44] on icon at bounding box center [555, 44] width 9 height 8
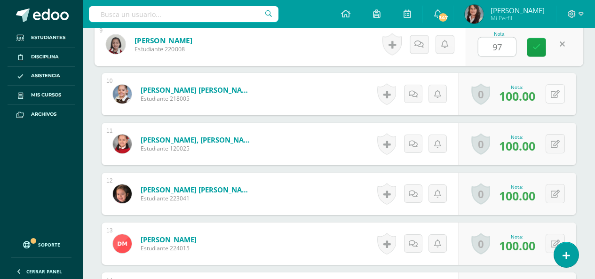
type input "97"
click at [553, 92] on button at bounding box center [555, 93] width 19 height 19
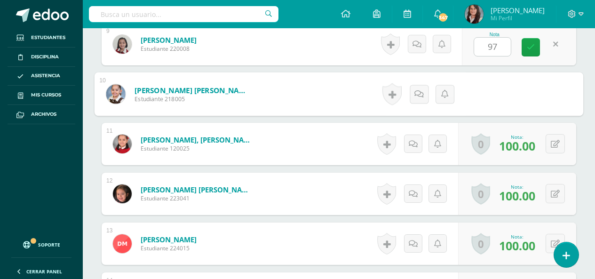
type input "7"
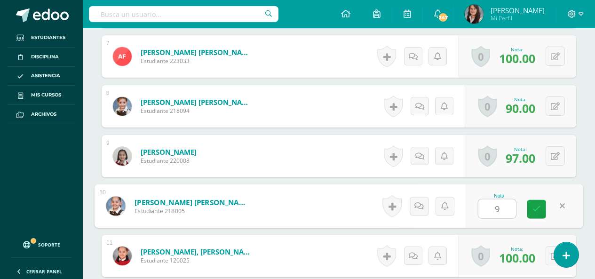
scroll to position [619, 0]
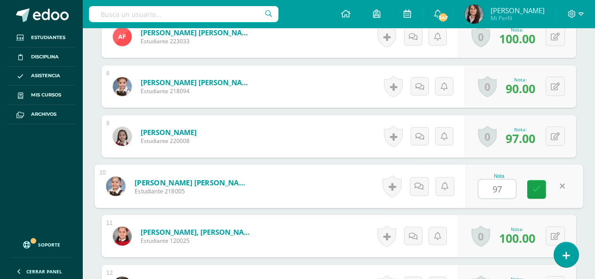
type input "97"
click at [588, 224] on div "¿Estás seguro que quieres eliminar esta actividad? Esto borrará la actividad y …" at bounding box center [339, 119] width 512 height 1290
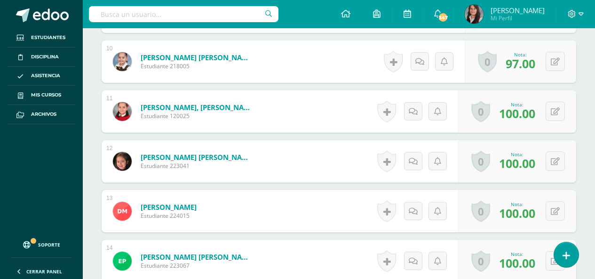
scroll to position [760, 0]
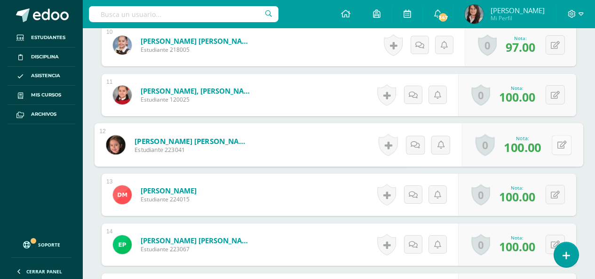
click at [555, 145] on button at bounding box center [562, 145] width 20 height 20
type input "97"
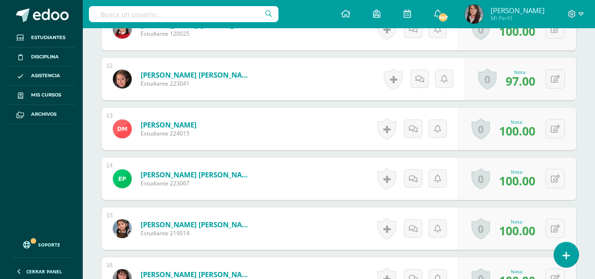
scroll to position [902, 0]
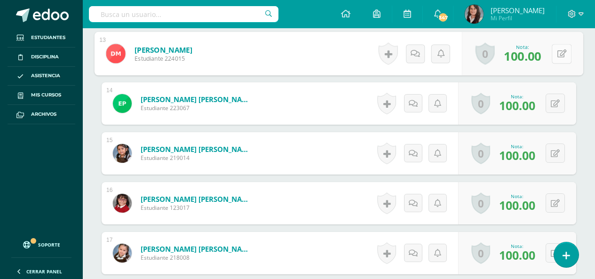
click at [558, 55] on icon at bounding box center [561, 53] width 9 height 8
type input "96"
click at [554, 103] on button at bounding box center [555, 103] width 19 height 19
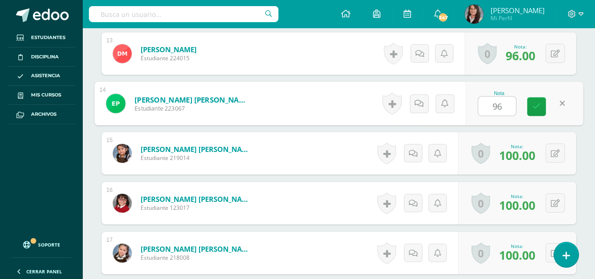
type input "96"
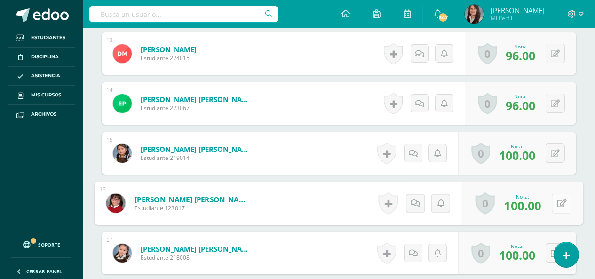
click at [558, 207] on icon at bounding box center [561, 203] width 9 height 8
type input "97"
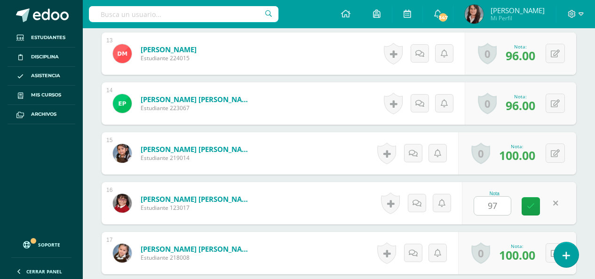
drag, startPoint x: 586, startPoint y: 155, endPoint x: 599, endPoint y: 174, distance: 23.1
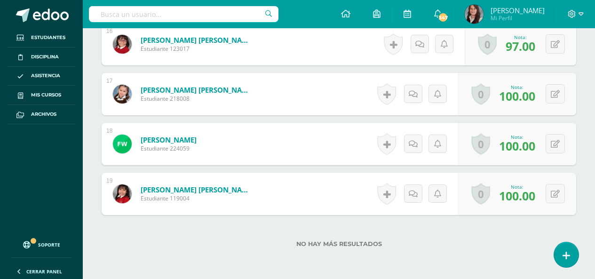
scroll to position [1068, 0]
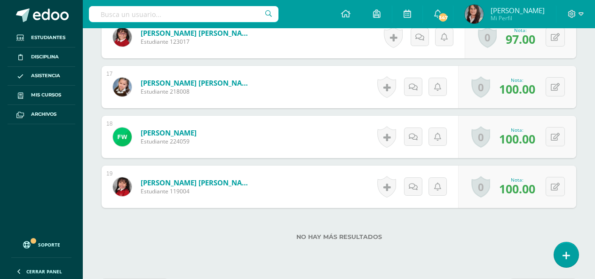
click at [491, 237] on label "No hay más resultados" at bounding box center [339, 236] width 475 height 7
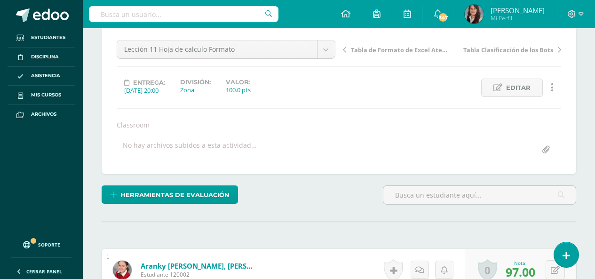
scroll to position [0, 0]
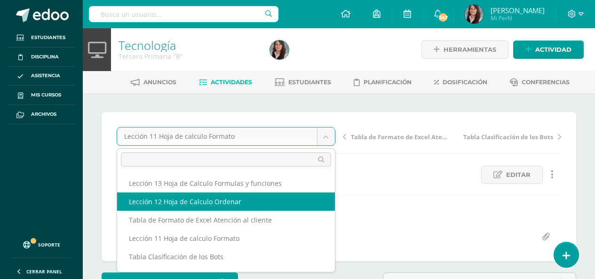
select select "/dashboard/teacher/grade-activity/195689/"
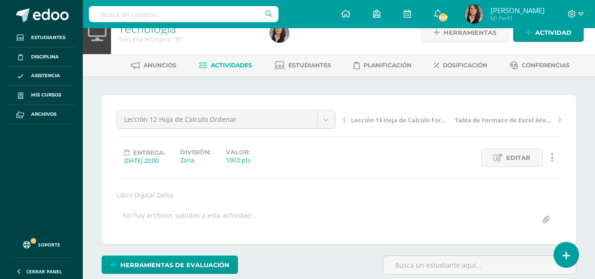
scroll to position [17, 0]
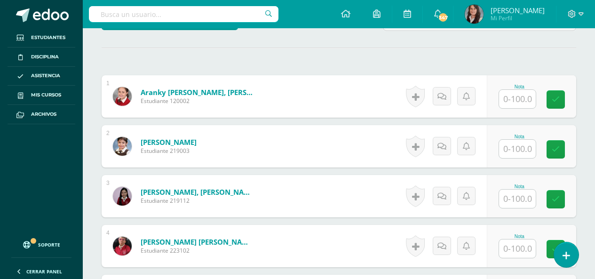
scroll to position [290, 0]
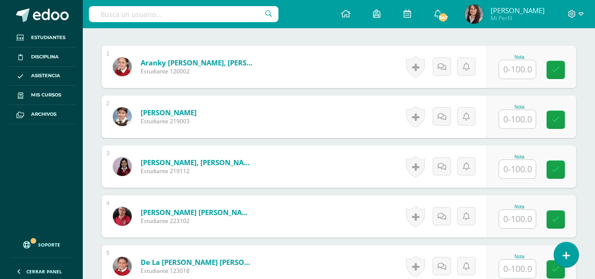
click at [518, 72] on input "text" at bounding box center [517, 69] width 37 height 18
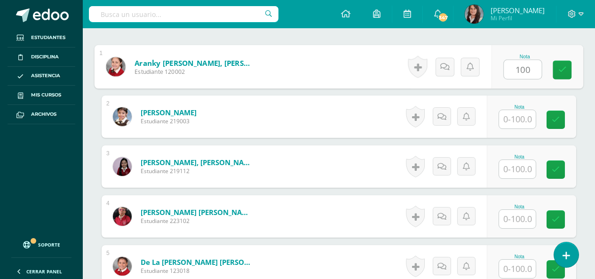
type input "100"
click at [524, 124] on input "text" at bounding box center [517, 119] width 37 height 18
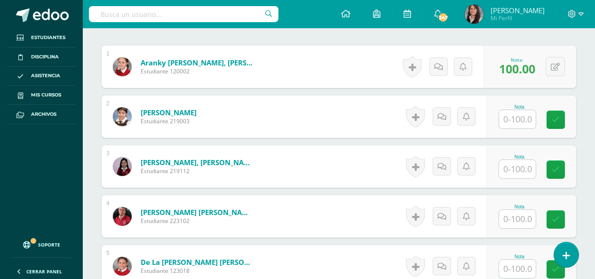
click at [516, 124] on input "text" at bounding box center [517, 119] width 37 height 18
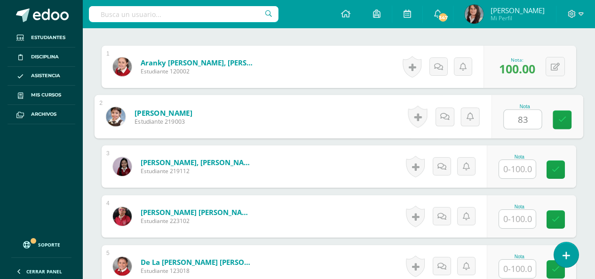
type input "83"
click at [522, 177] on input "text" at bounding box center [517, 169] width 37 height 18
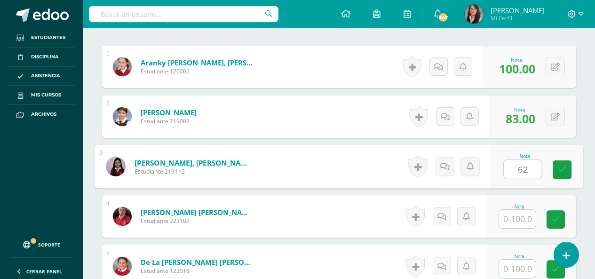
type input "62"
click at [523, 216] on input "text" at bounding box center [517, 219] width 37 height 18
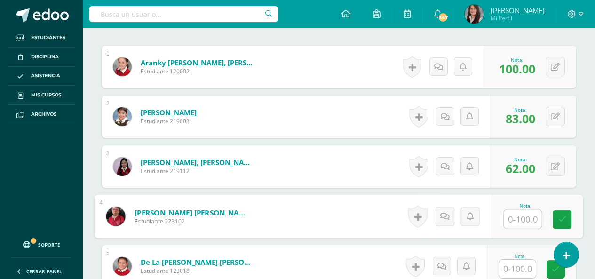
click at [521, 218] on input "text" at bounding box center [523, 219] width 38 height 19
type input "38"
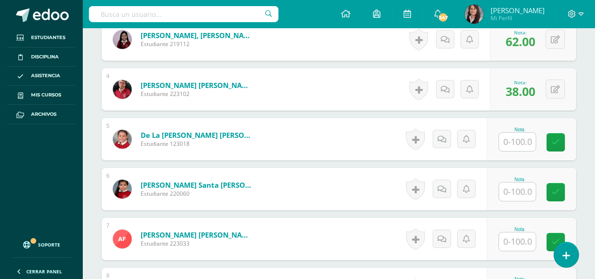
scroll to position [442, 0]
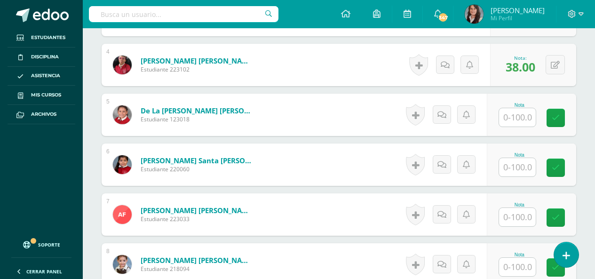
click at [522, 122] on input "text" at bounding box center [517, 117] width 37 height 18
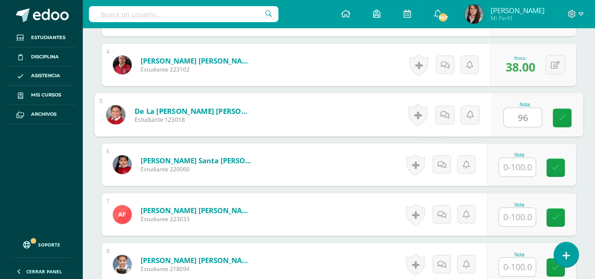
type input "96"
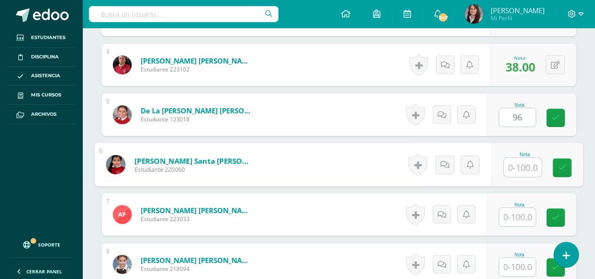
click at [520, 175] on input "text" at bounding box center [523, 167] width 38 height 19
type input "83"
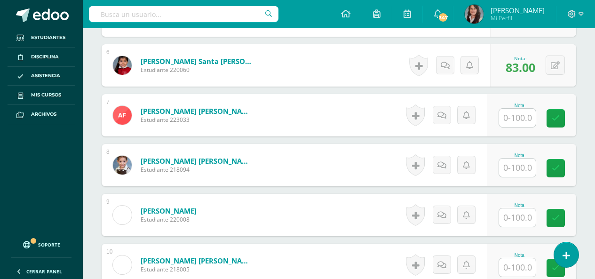
scroll to position [563, 0]
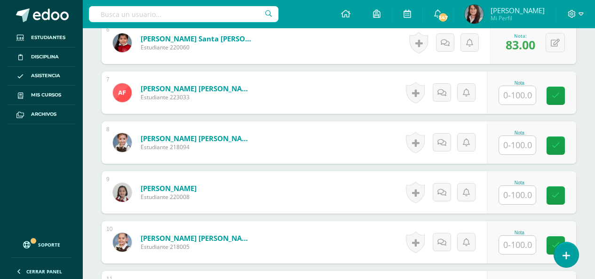
click at [516, 101] on input "text" at bounding box center [517, 95] width 37 height 18
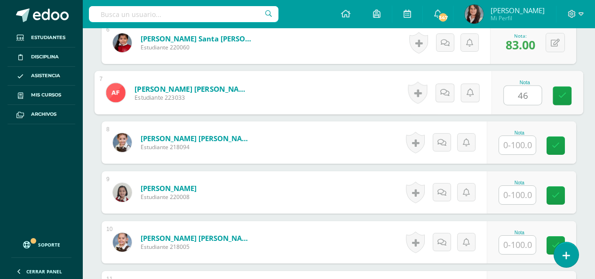
type input "46"
click at [523, 148] on input "text" at bounding box center [517, 145] width 37 height 18
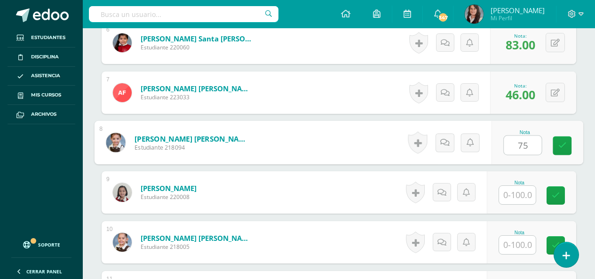
type input "75"
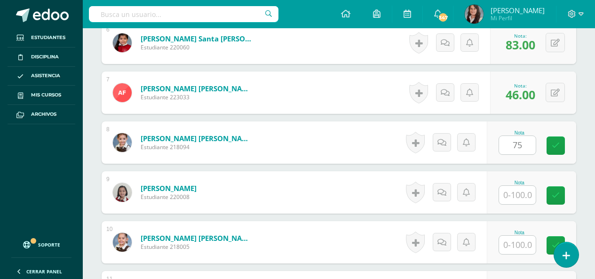
click at [585, 196] on div "¿Estás seguro que quieres eliminar esta actividad? Esto borrará la actividad y …" at bounding box center [339, 175] width 512 height 1290
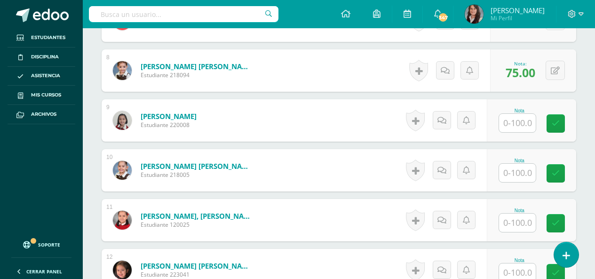
scroll to position [645, 0]
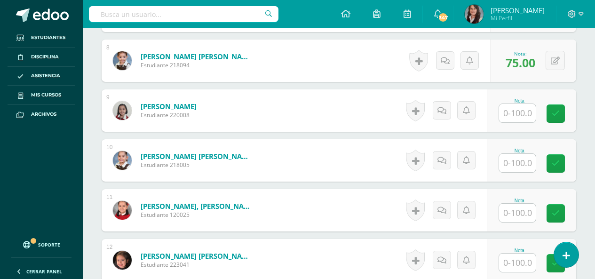
click at [518, 110] on input "text" at bounding box center [517, 113] width 37 height 18
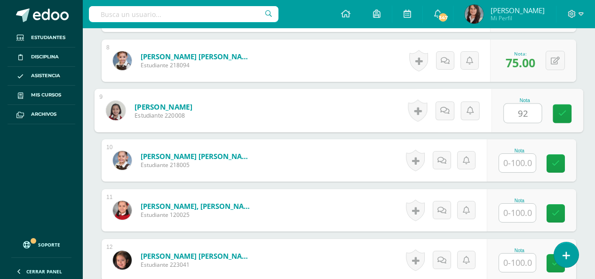
type input "92"
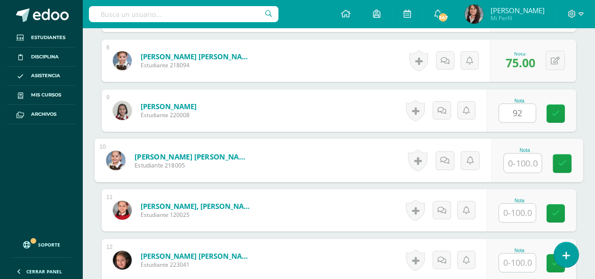
click at [520, 170] on input "text" at bounding box center [523, 163] width 38 height 19
type input "79"
click at [522, 213] on input "text" at bounding box center [517, 213] width 37 height 18
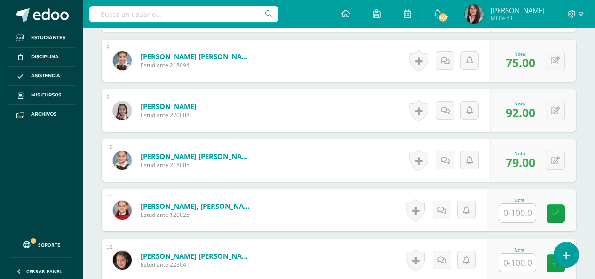
click at [514, 215] on input "text" at bounding box center [517, 213] width 37 height 18
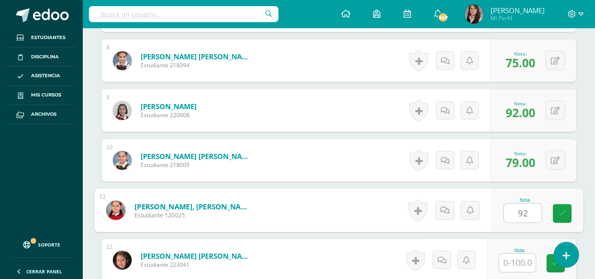
type input "92"
click at [516, 265] on input "text" at bounding box center [517, 262] width 37 height 18
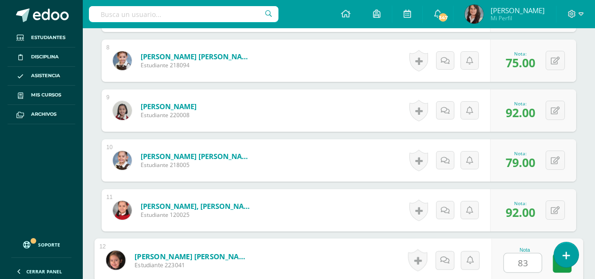
type input "83"
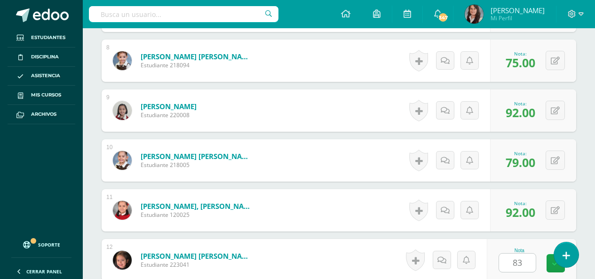
click at [586, 189] on div "¿Estás seguro que quieres eliminar esta actividad? Esto borrará la actividad y …" at bounding box center [339, 93] width 512 height 1290
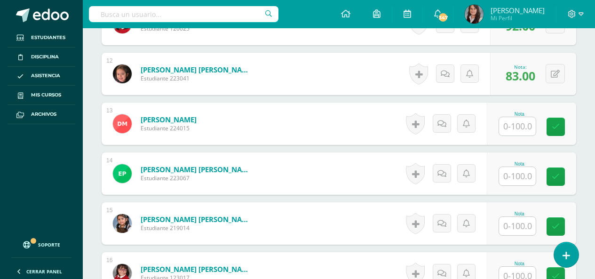
scroll to position [854, 0]
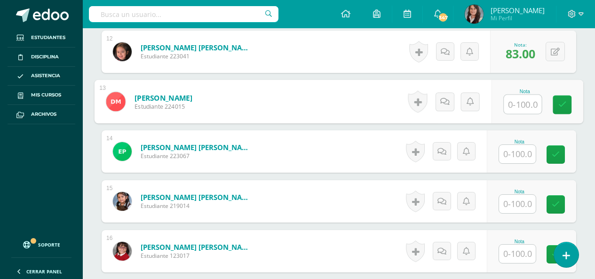
click at [516, 108] on input "text" at bounding box center [523, 104] width 38 height 19
type input "67"
click at [520, 156] on input "text" at bounding box center [517, 154] width 37 height 18
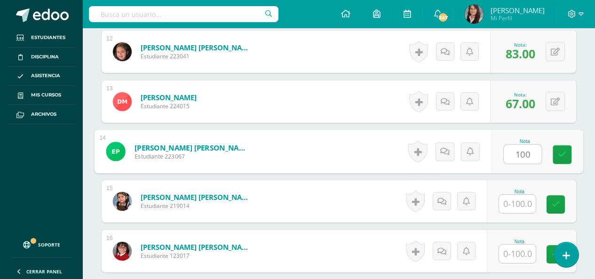
type input "100"
click at [521, 206] on input "text" at bounding box center [517, 204] width 37 height 18
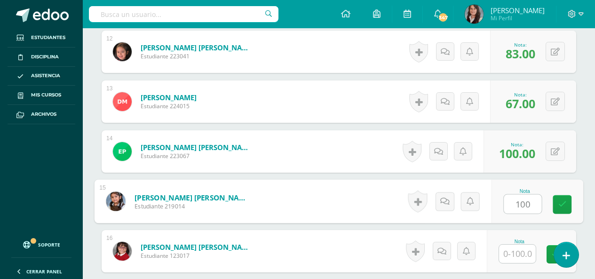
type input "100"
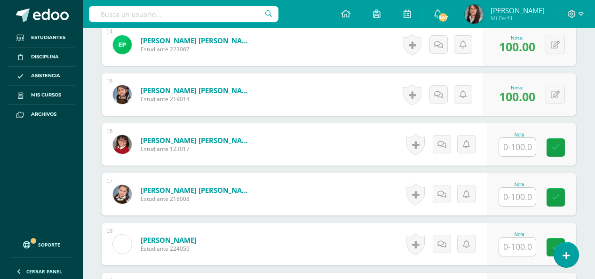
scroll to position [970, 0]
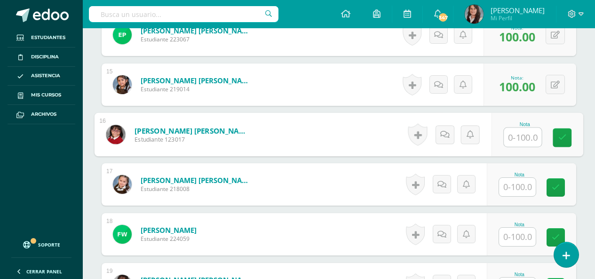
click at [519, 139] on input "text" at bounding box center [523, 137] width 38 height 19
type input "83"
click at [530, 183] on input "text" at bounding box center [517, 187] width 37 height 18
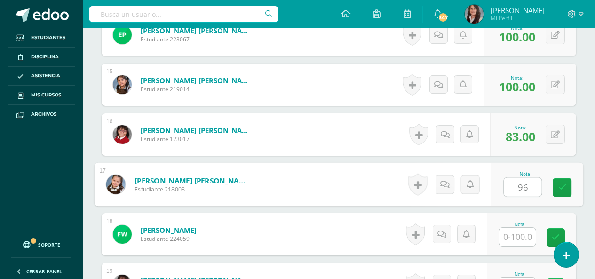
type input "96"
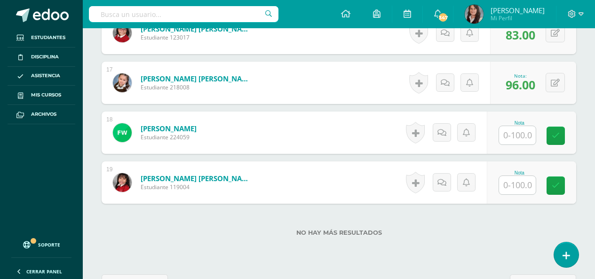
scroll to position [1075, 0]
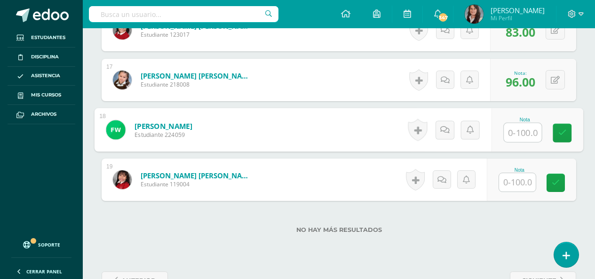
click at [518, 129] on input "text" at bounding box center [523, 132] width 38 height 19
type input "88"
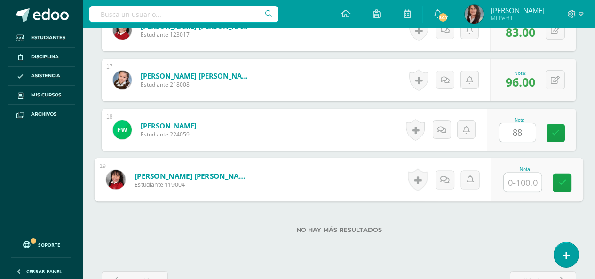
click at [524, 182] on input "text" at bounding box center [523, 182] width 38 height 19
type input "92"
click at [531, 230] on label "No hay más resultados" at bounding box center [339, 229] width 475 height 7
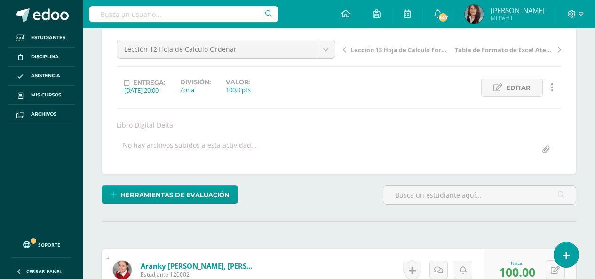
scroll to position [0, 0]
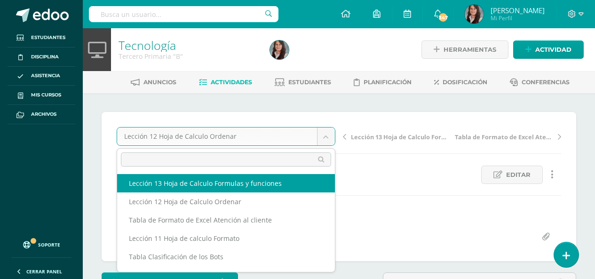
select select "/dashboard/teacher/grade-activity/195690/"
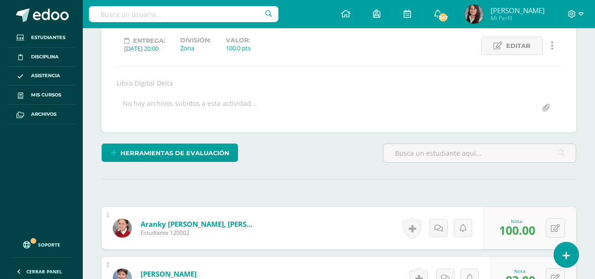
scroll to position [141, 0]
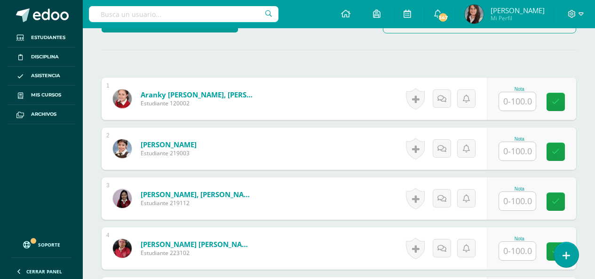
scroll to position [261, 0]
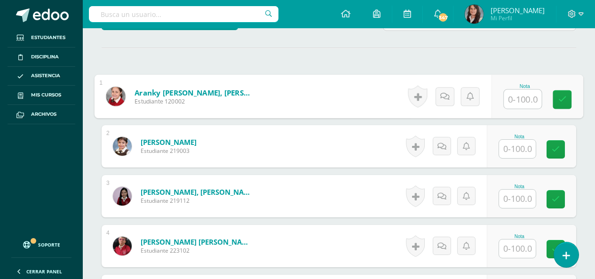
click at [515, 104] on input "text" at bounding box center [523, 99] width 38 height 19
type input "100"
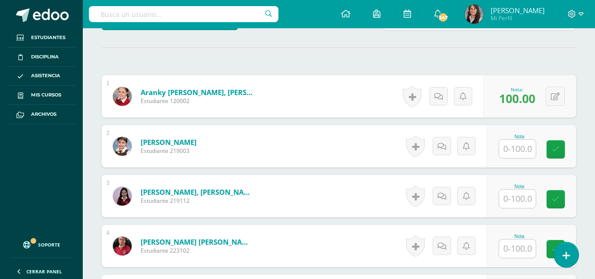
scroll to position [308, 0]
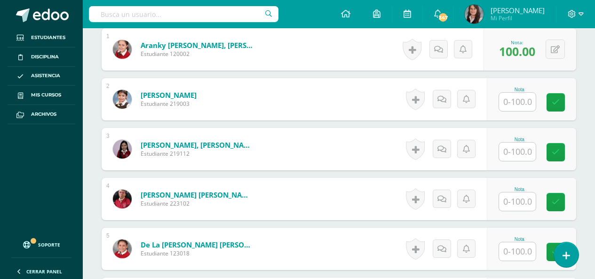
click at [516, 101] on input "text" at bounding box center [517, 102] width 37 height 18
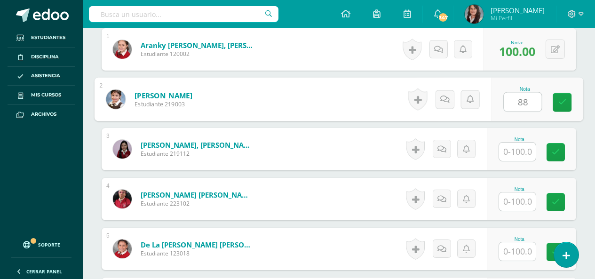
type input "88"
click at [522, 155] on input "text" at bounding box center [517, 151] width 37 height 18
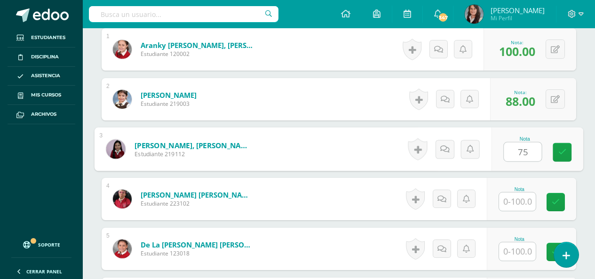
type input "75"
click at [522, 203] on input "text" at bounding box center [517, 201] width 37 height 18
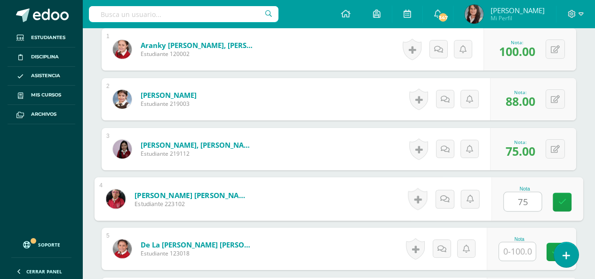
type input "75"
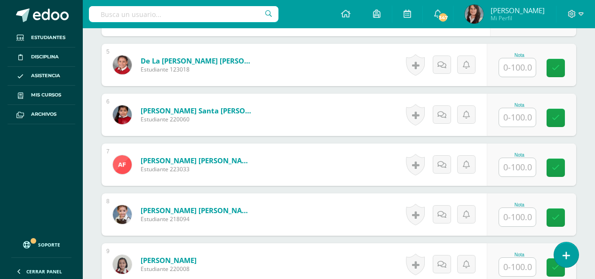
scroll to position [494, 0]
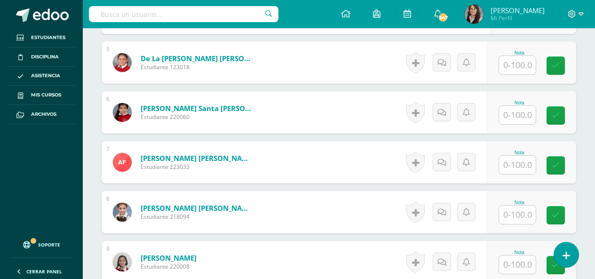
click at [522, 67] on input "text" at bounding box center [517, 65] width 37 height 18
click at [523, 67] on input "text" at bounding box center [517, 65] width 37 height 18
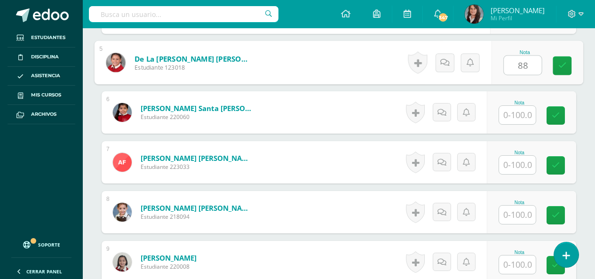
type input "88"
click at [526, 120] on input "text" at bounding box center [517, 115] width 37 height 18
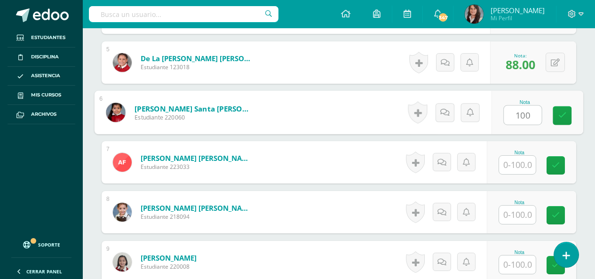
type input "100"
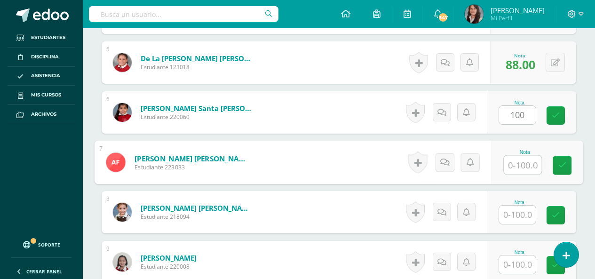
click at [526, 165] on input "text" at bounding box center [523, 165] width 38 height 19
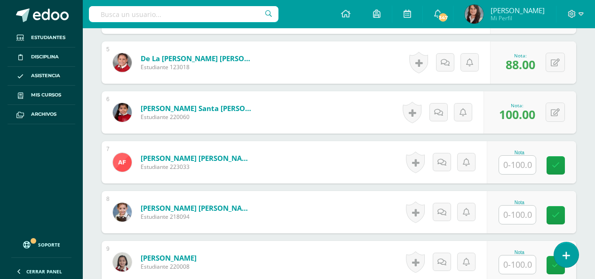
click at [519, 169] on input "text" at bounding box center [517, 165] width 37 height 18
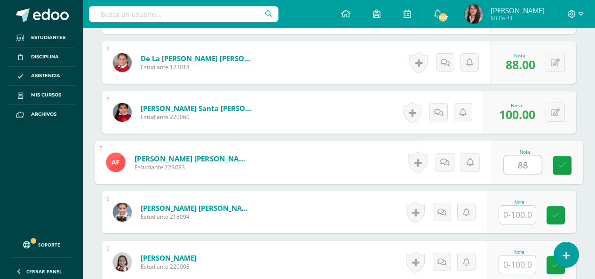
type input "88"
click at [514, 214] on input "text" at bounding box center [517, 215] width 37 height 18
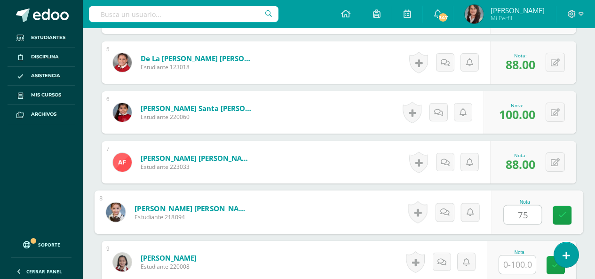
type input "75"
click at [521, 268] on input "text" at bounding box center [517, 264] width 37 height 18
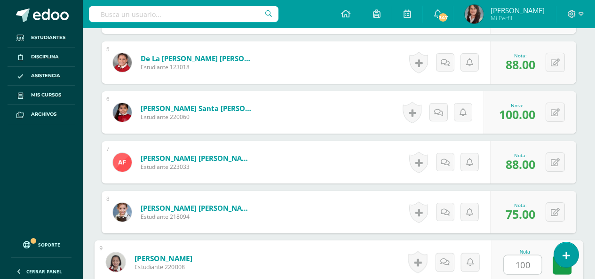
type input "100"
click at [583, 189] on div "¿Estás seguro que quieres eliminar esta actividad? Esto borrará la actividad y …" at bounding box center [339, 244] width 512 height 1290
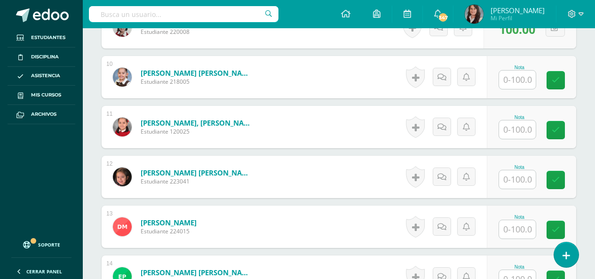
scroll to position [729, 0]
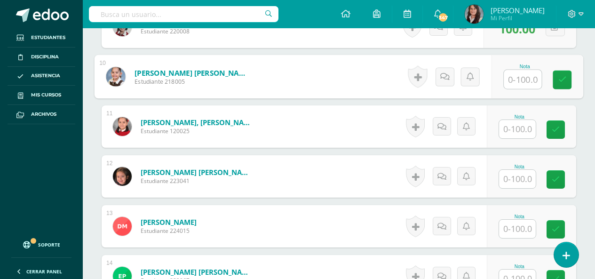
click at [524, 83] on input "text" at bounding box center [523, 79] width 38 height 19
type input "100"
click at [521, 129] on input "text" at bounding box center [517, 129] width 37 height 18
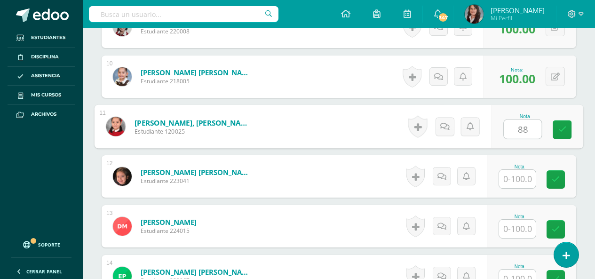
type input "88"
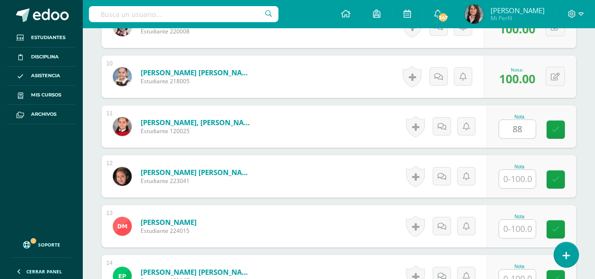
click at [521, 182] on input "text" at bounding box center [517, 179] width 37 height 18
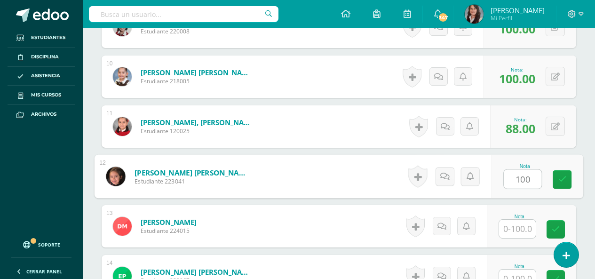
type input "100"
click at [520, 230] on input "text" at bounding box center [517, 229] width 37 height 18
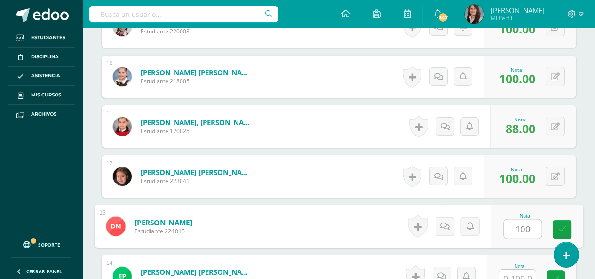
type input "100"
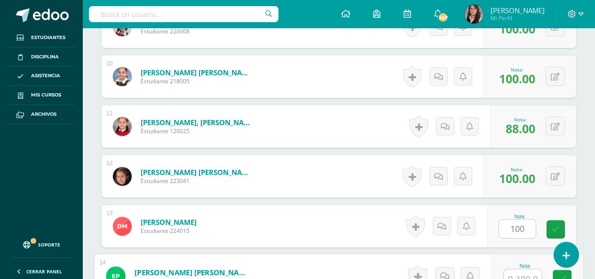
click at [522, 276] on input "text" at bounding box center [523, 278] width 38 height 19
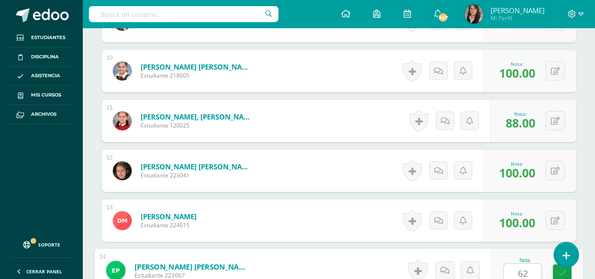
type input "62"
click at [590, 152] on div "¿Estás seguro que quieres eliminar esta actividad? Esto borrará la actividad y …" at bounding box center [339, 4] width 512 height 1290
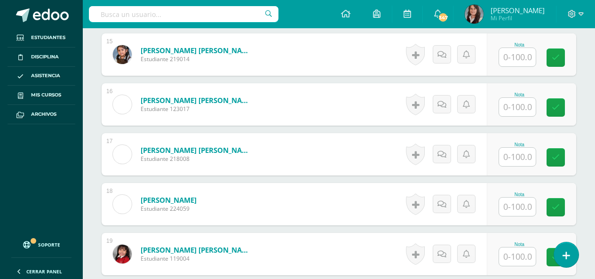
scroll to position [1017, 0]
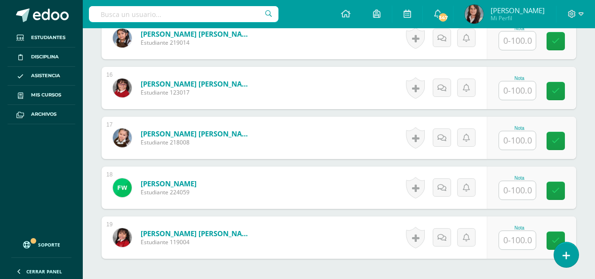
click at [522, 43] on input "text" at bounding box center [517, 41] width 37 height 18
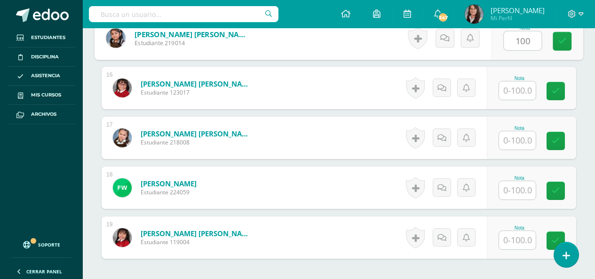
type input "100"
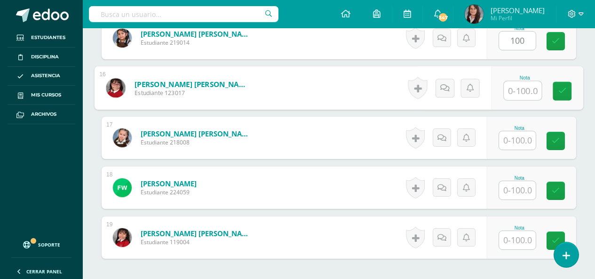
click at [520, 93] on input "text" at bounding box center [523, 90] width 38 height 19
click at [522, 87] on input "text" at bounding box center [523, 90] width 38 height 19
type input "75"
click at [524, 145] on input "text" at bounding box center [517, 140] width 37 height 18
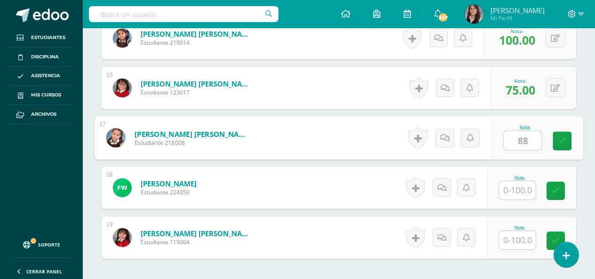
type input "88"
click at [525, 185] on input "text" at bounding box center [517, 190] width 37 height 18
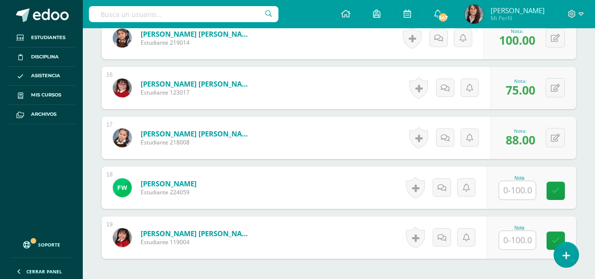
click at [523, 191] on input "text" at bounding box center [517, 190] width 37 height 18
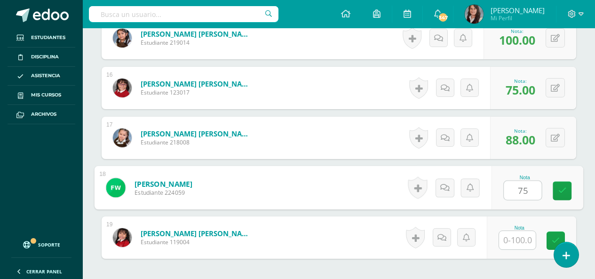
type input "75"
click at [520, 235] on input "text" at bounding box center [517, 240] width 37 height 18
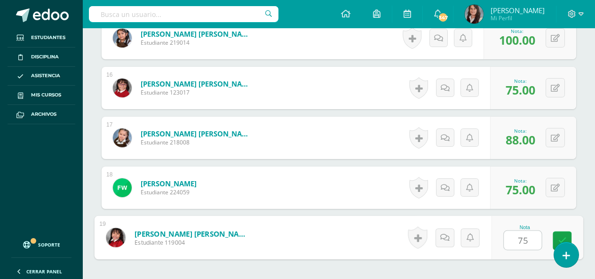
type input "75"
click at [519, 268] on div "No hay más resultados" at bounding box center [339, 281] width 475 height 44
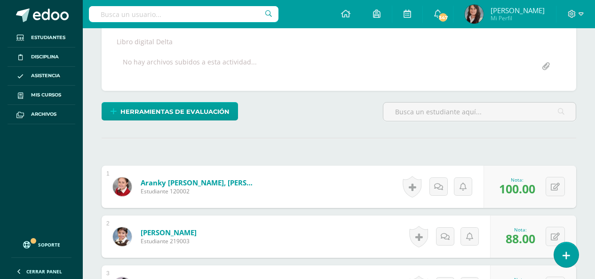
scroll to position [0, 0]
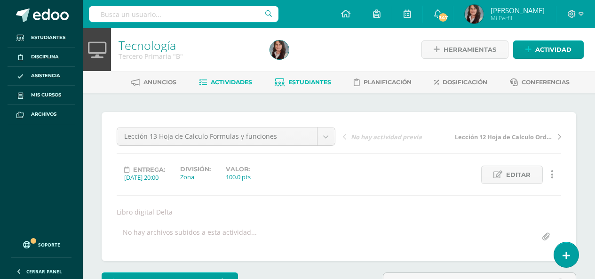
click at [308, 82] on span "Estudiantes" at bounding box center [309, 82] width 43 height 7
